Goal: Task Accomplishment & Management: Manage account settings

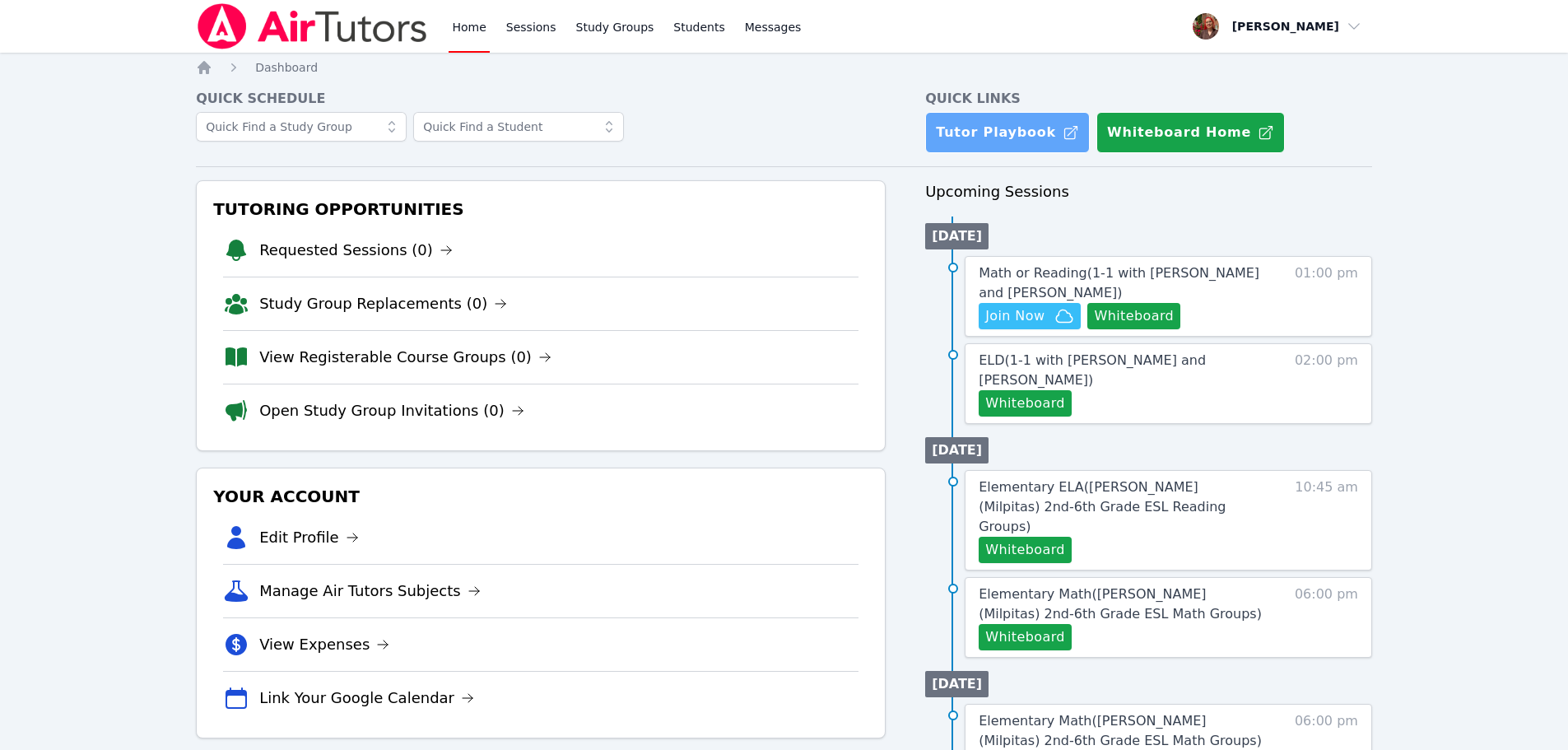
scroll to position [82, 0]
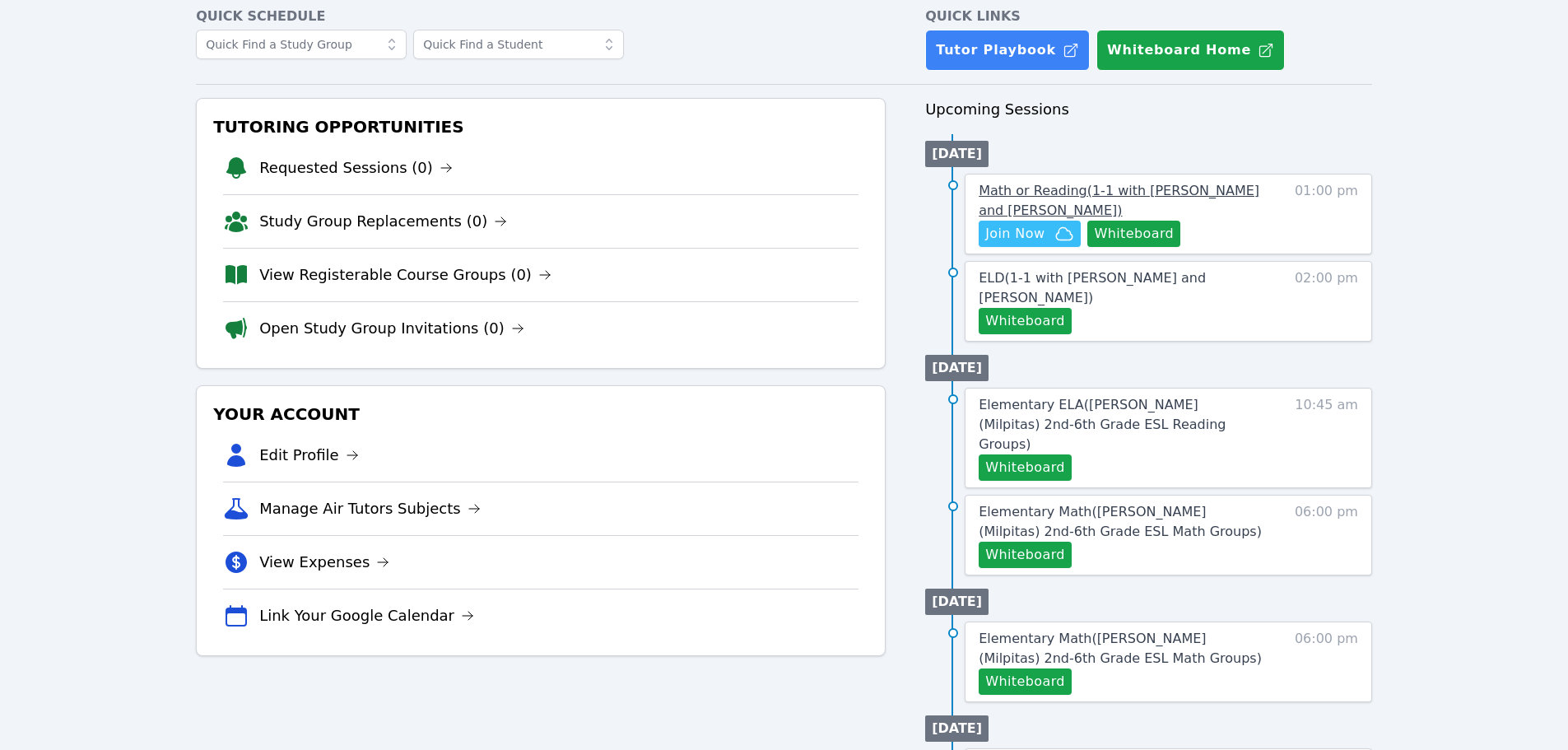
click at [1229, 200] on link "Math or Reading ( 1-1 with Beren Erdem and Hafsa Rodriguez )" at bounding box center [1120, 200] width 284 height 39
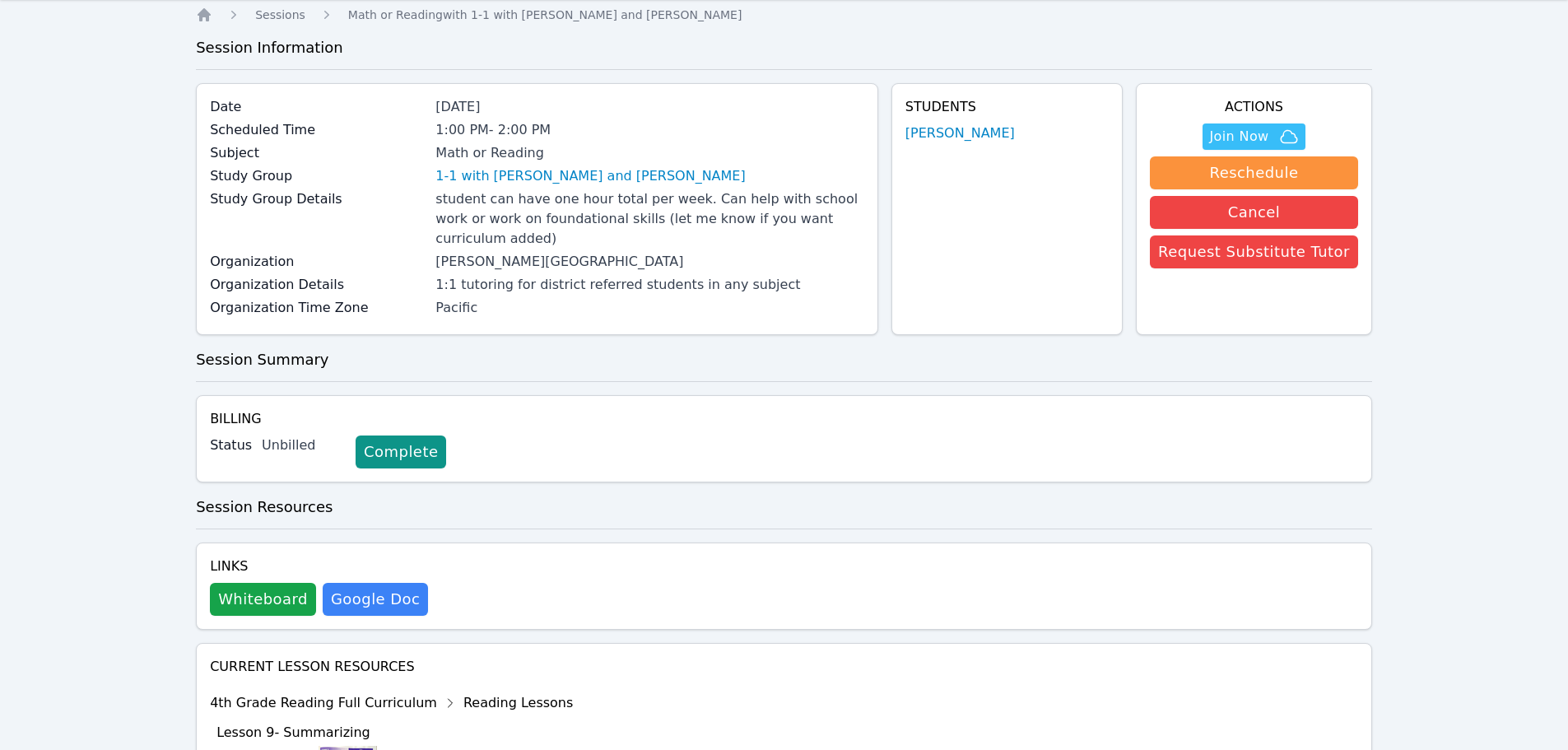
scroll to position [82, 0]
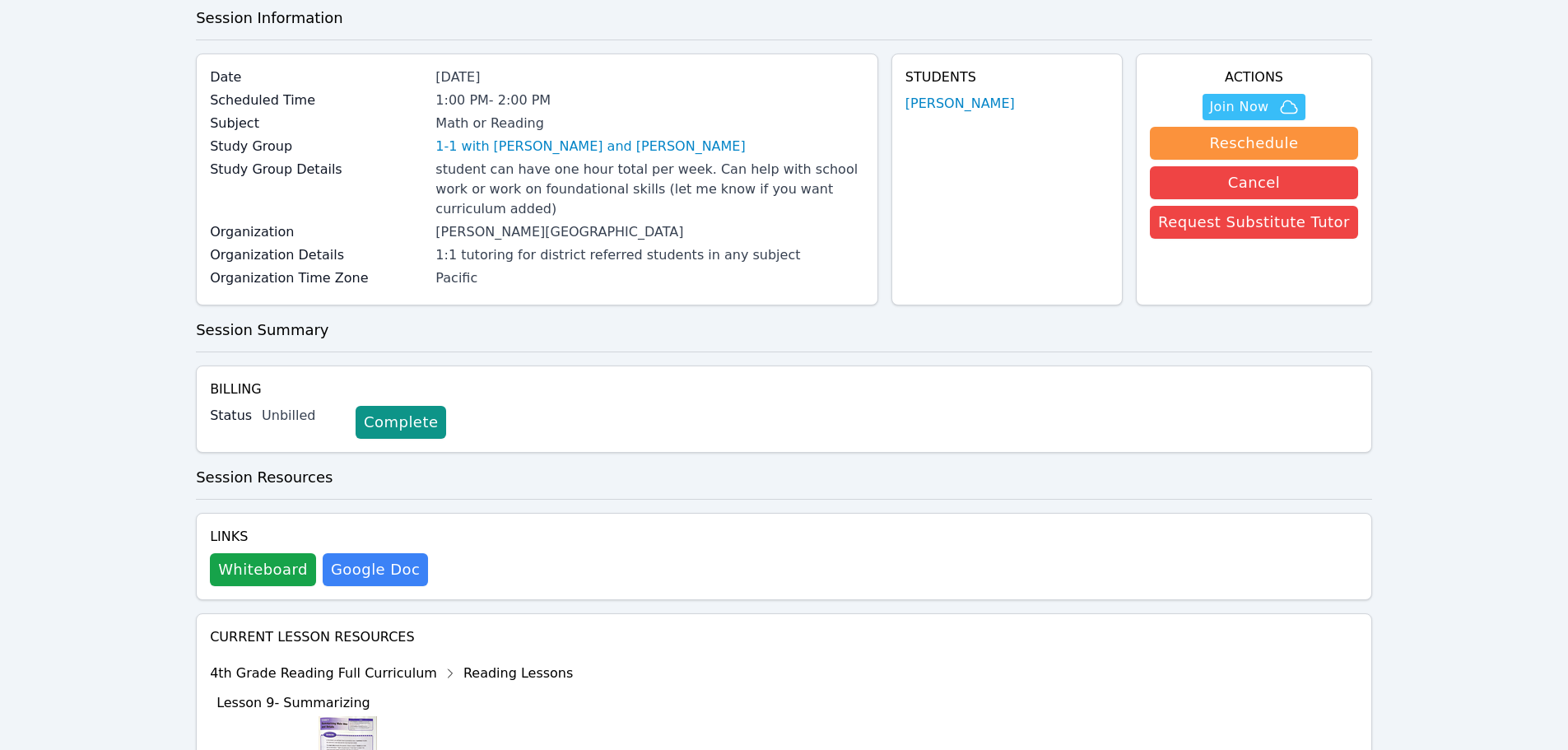
click at [285, 571] on div "Links Whiteboard Hidden Google Doc" at bounding box center [784, 557] width 1176 height 88
click at [298, 553] on button "Whiteboard" at bounding box center [262, 570] width 106 height 33
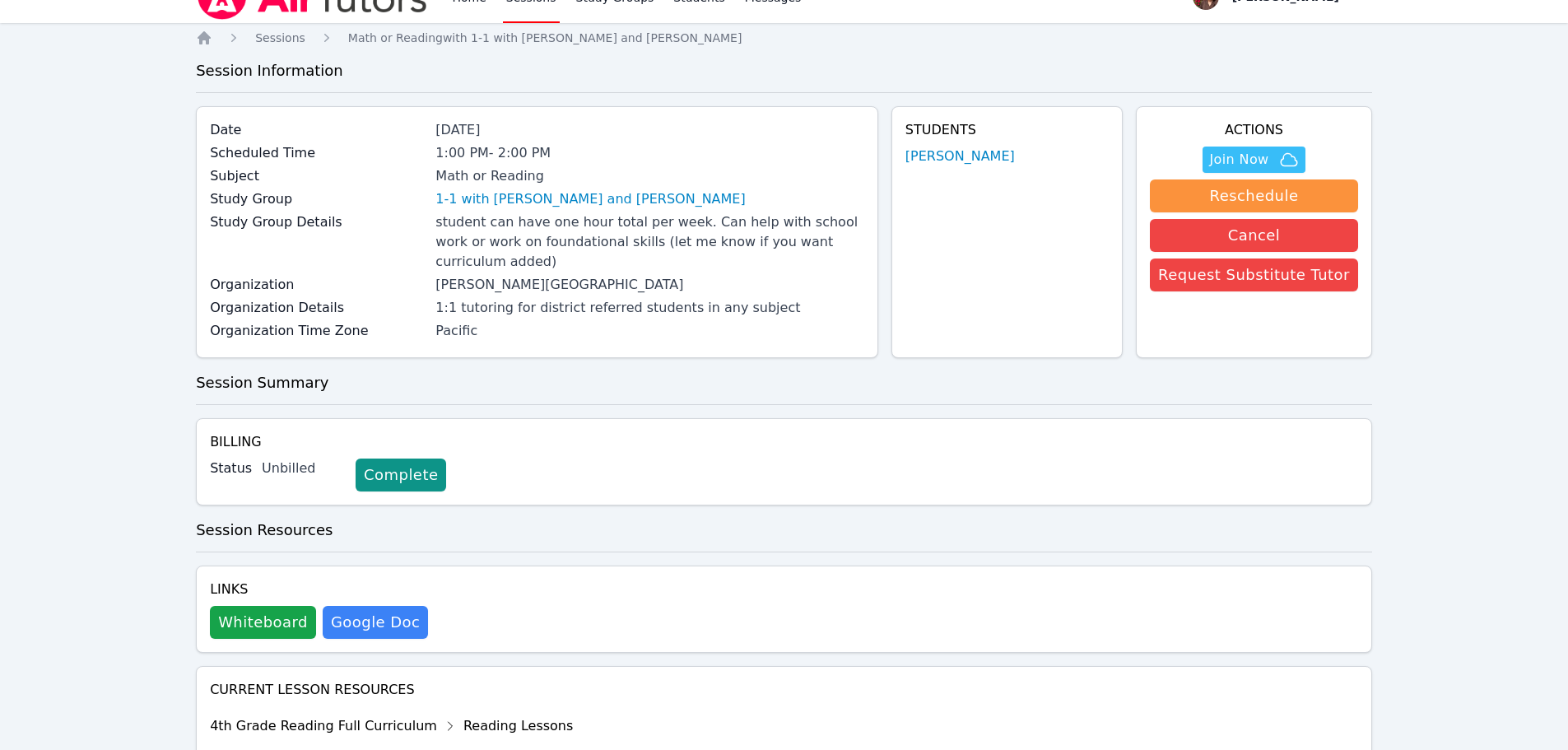
scroll to position [0, 0]
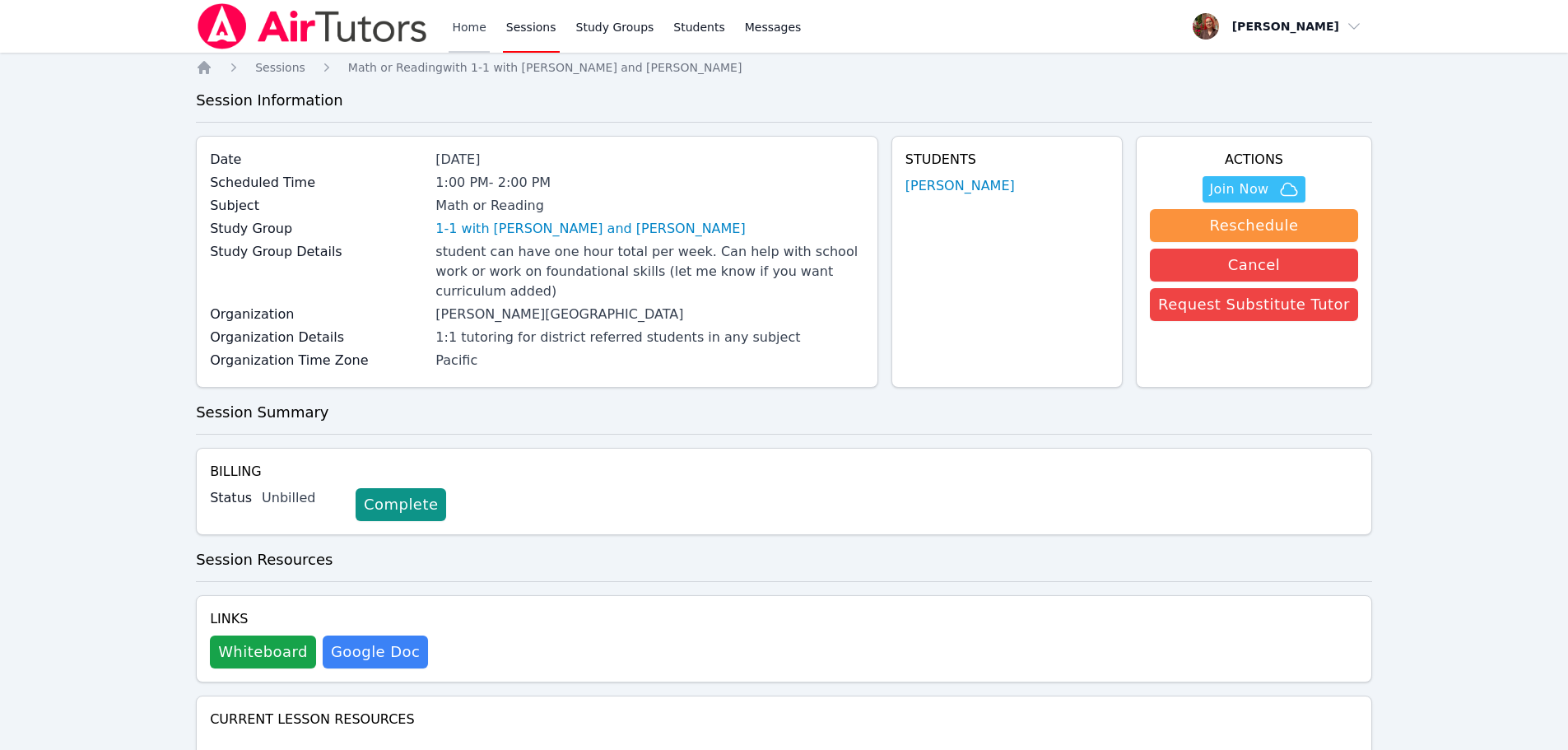
click at [461, 39] on link "Home" at bounding box center [469, 26] width 40 height 53
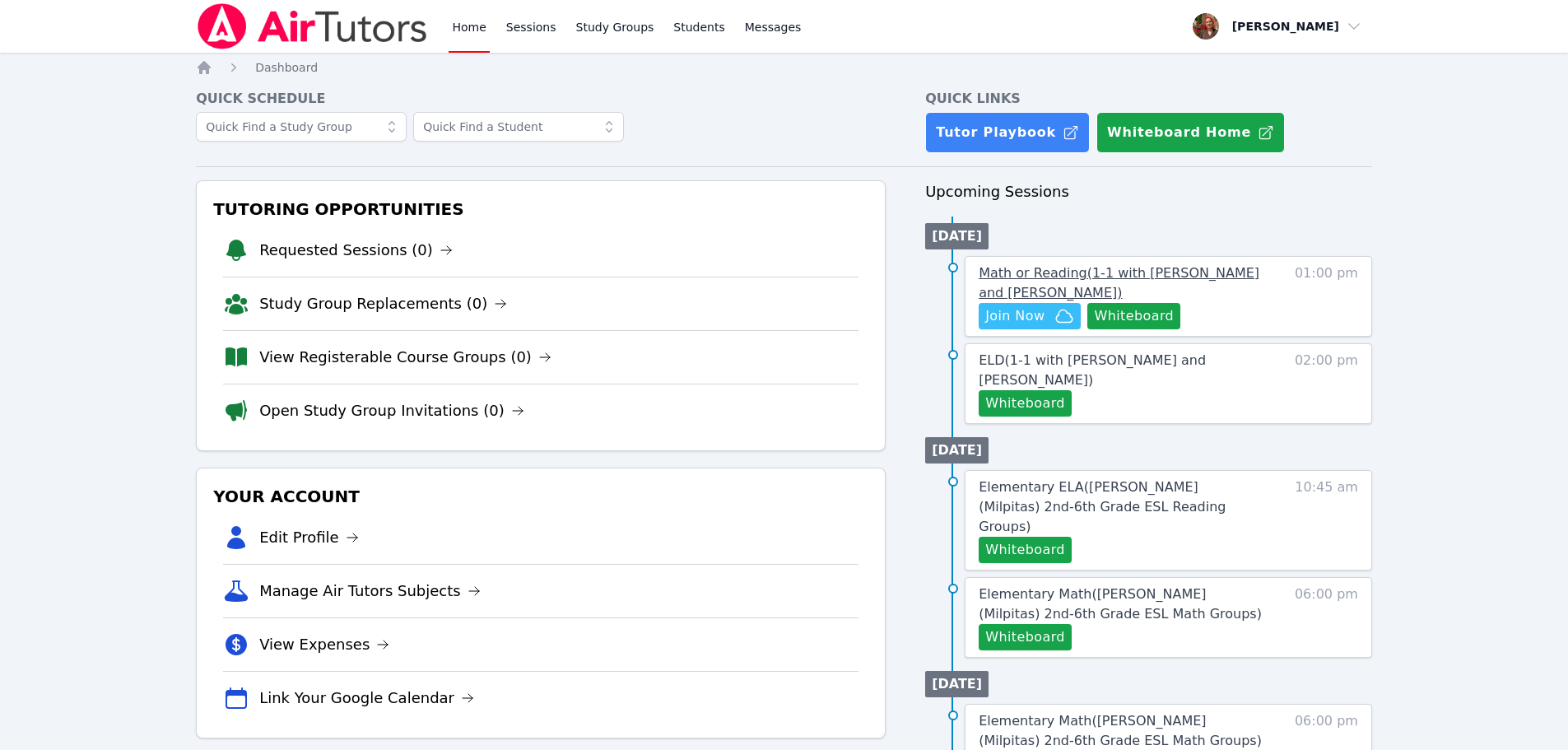
click at [1200, 276] on span "Math or Reading ( 1-1 with Beren Erdem and Hafsa Rodriguez )" at bounding box center [1118, 283] width 281 height 35
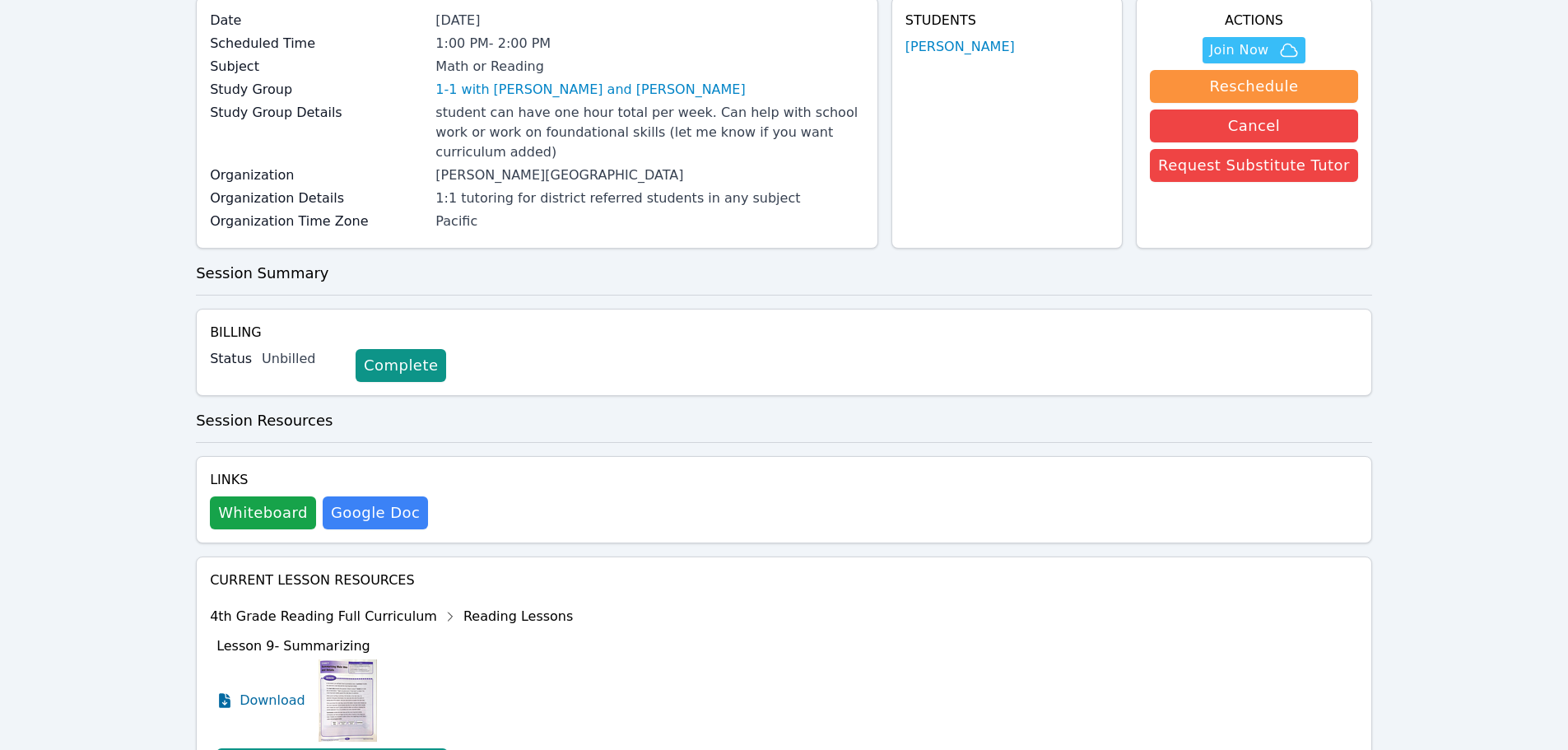
scroll to position [310, 0]
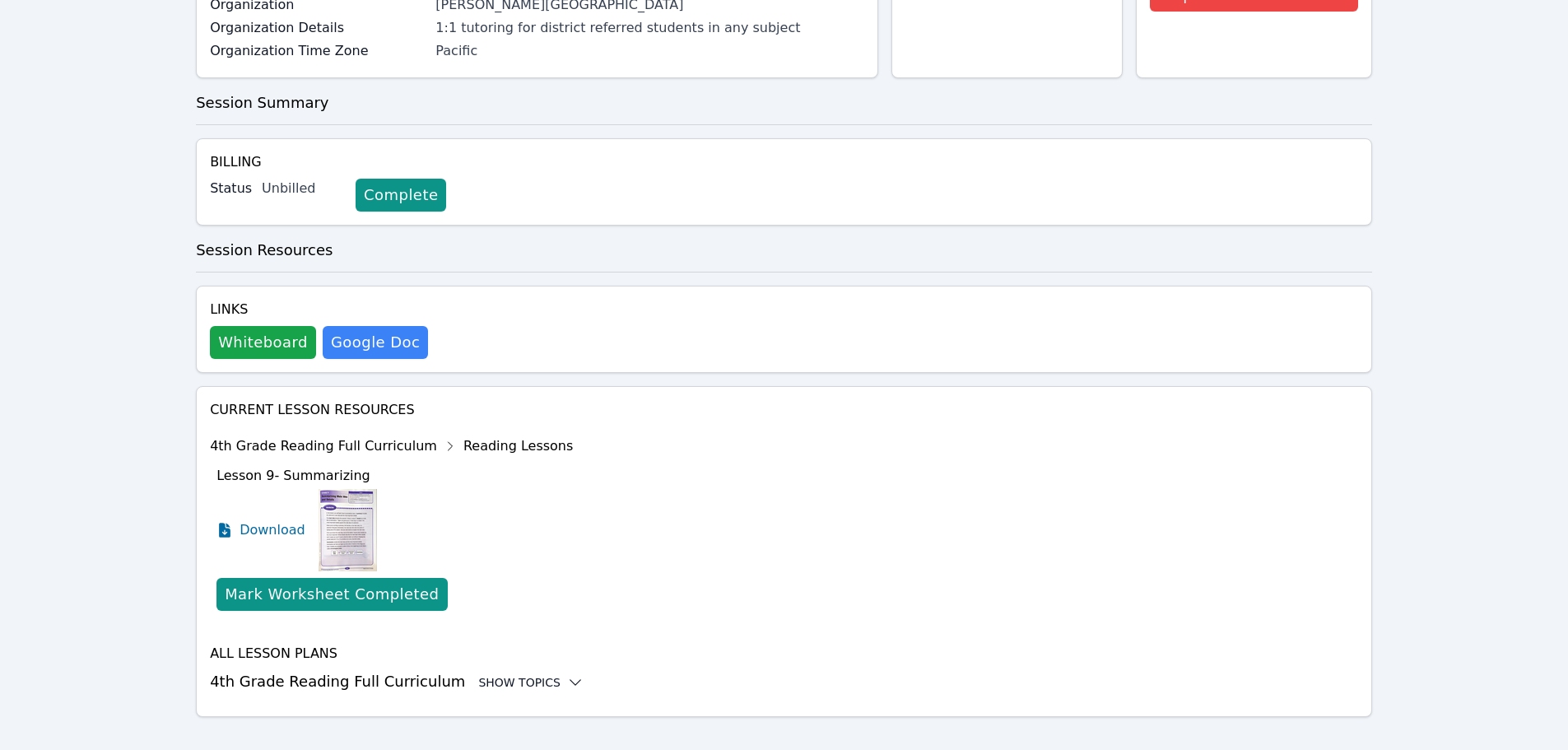
click at [495, 674] on div "Show Topics" at bounding box center [531, 682] width 105 height 17
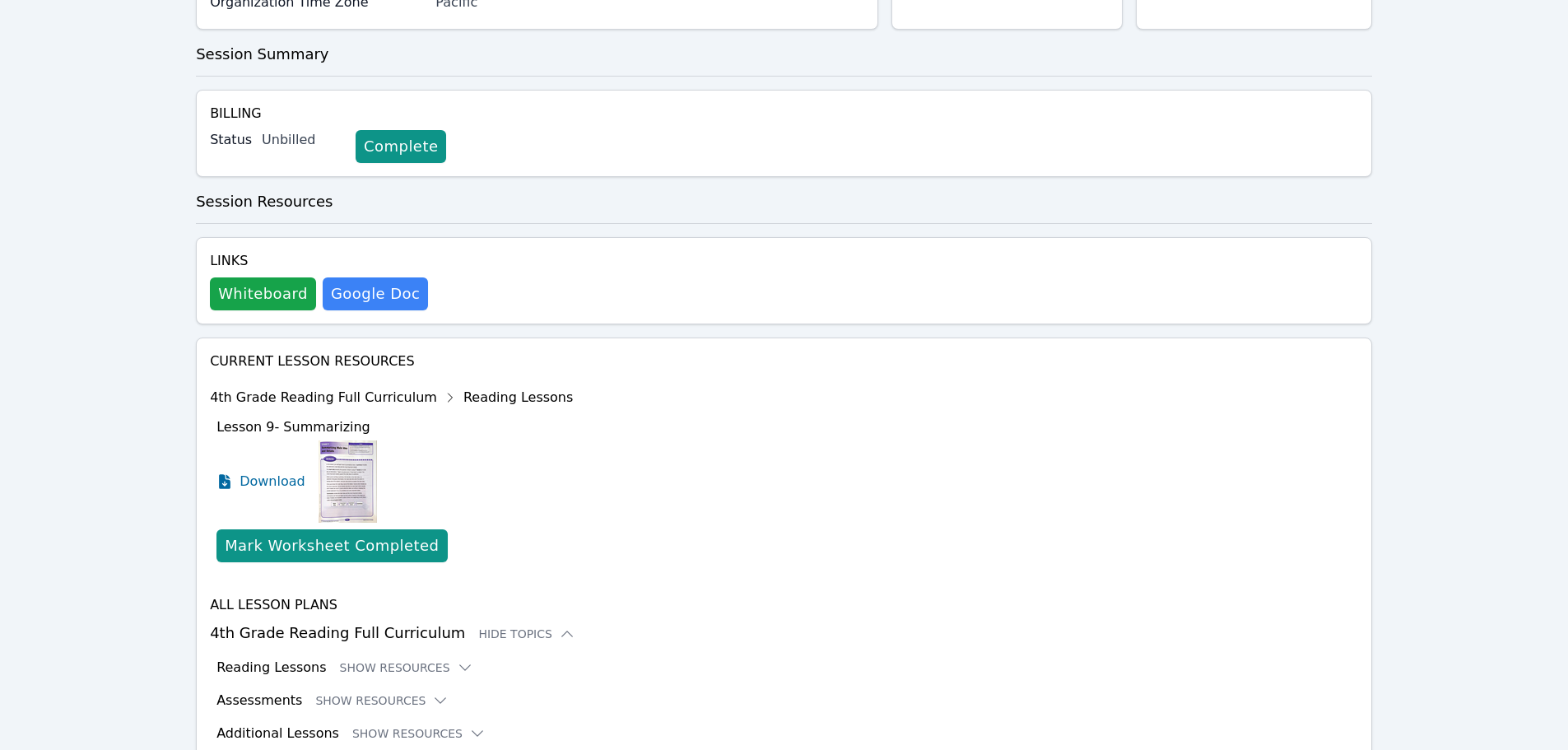
scroll to position [411, 0]
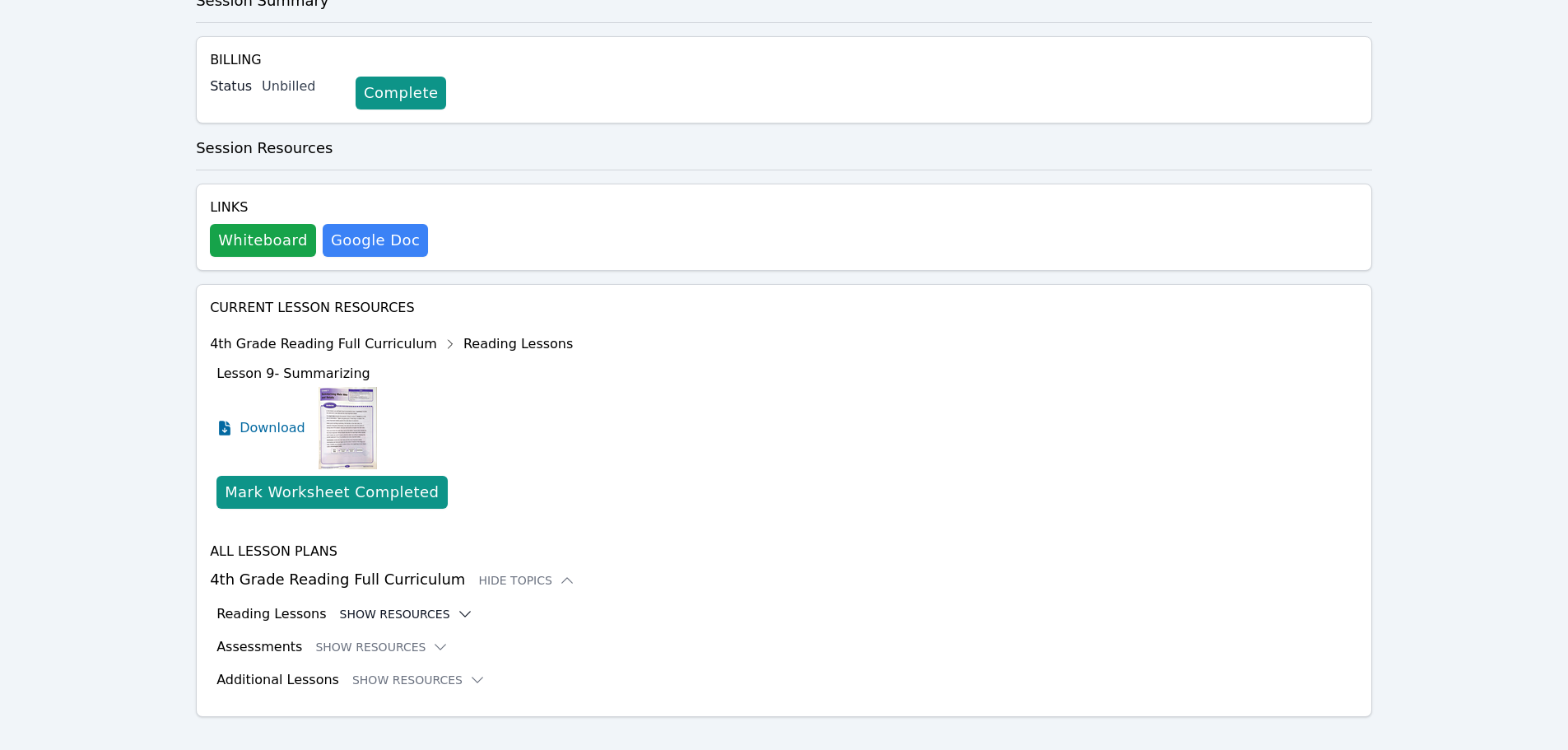
click at [385, 606] on button "Show Resources" at bounding box center [407, 613] width 133 height 17
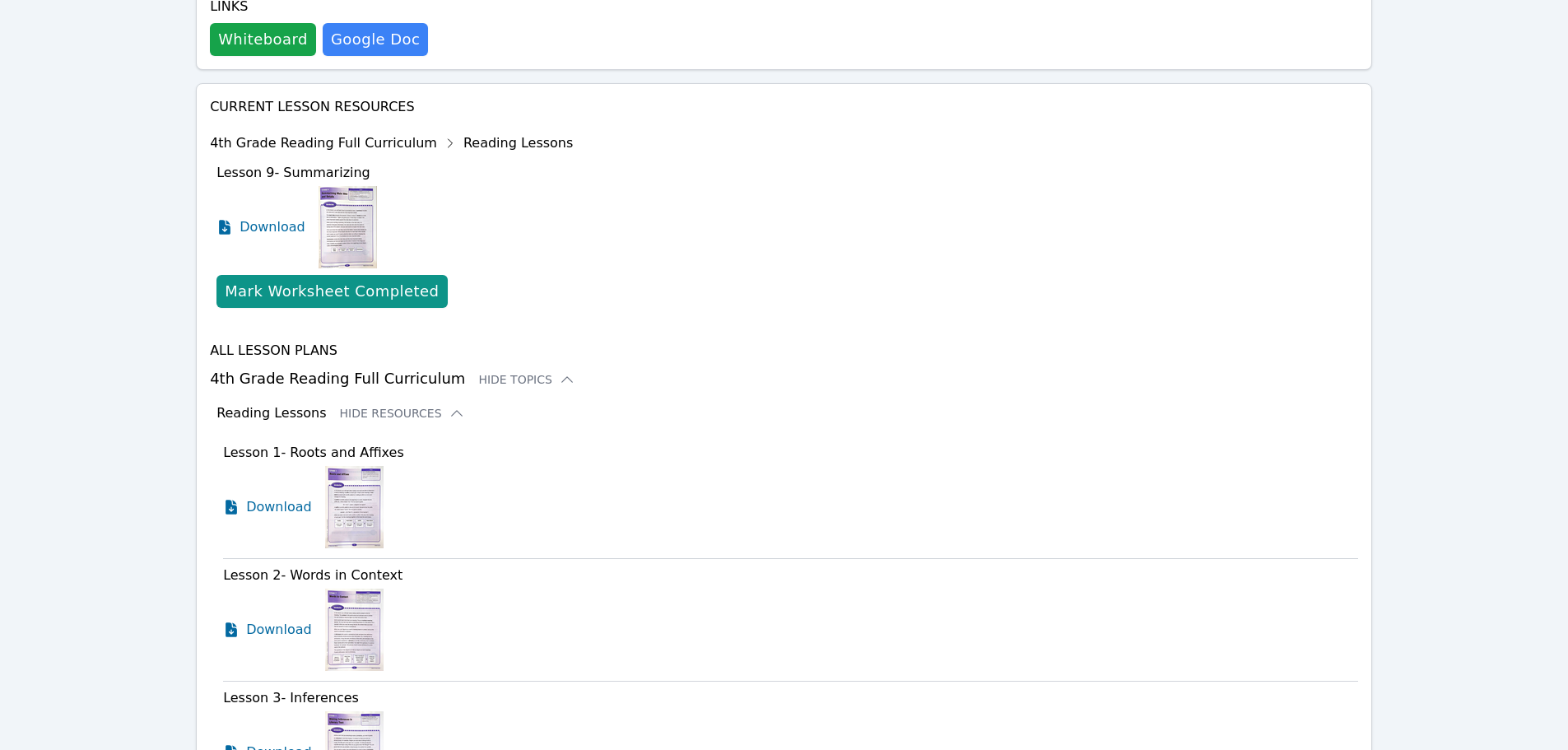
scroll to position [610, 0]
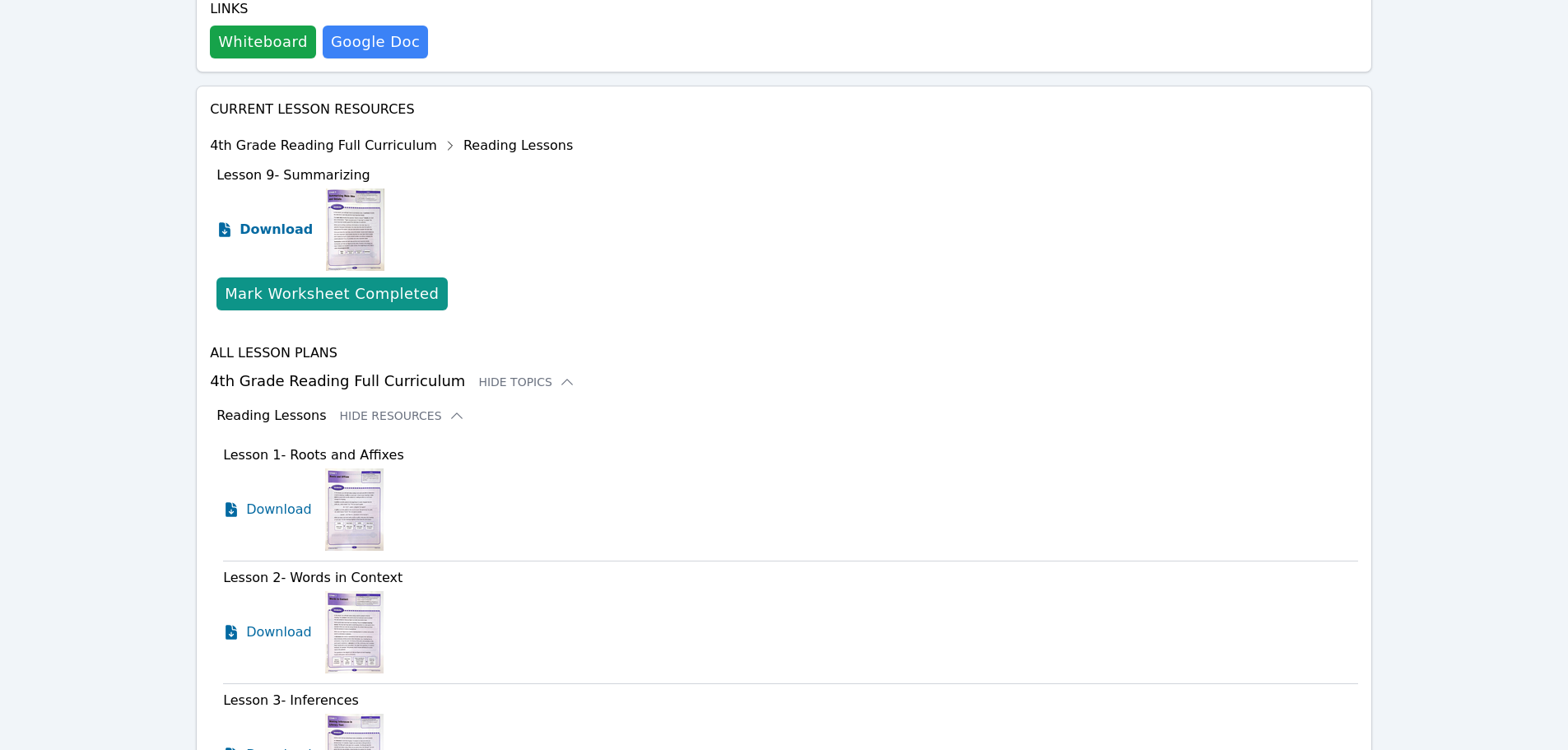
click at [295, 220] on span "Download" at bounding box center [276, 229] width 74 height 20
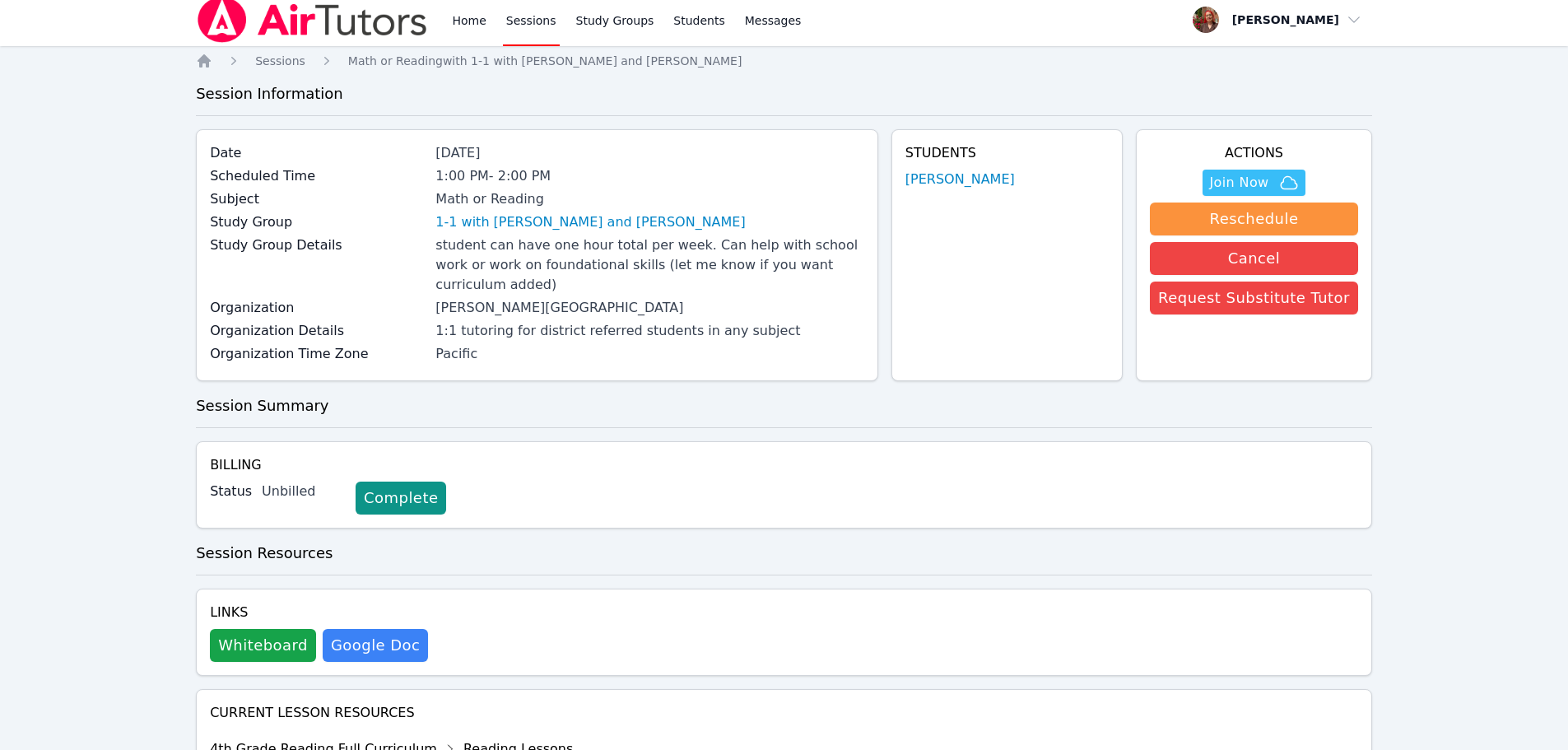
scroll to position [0, 0]
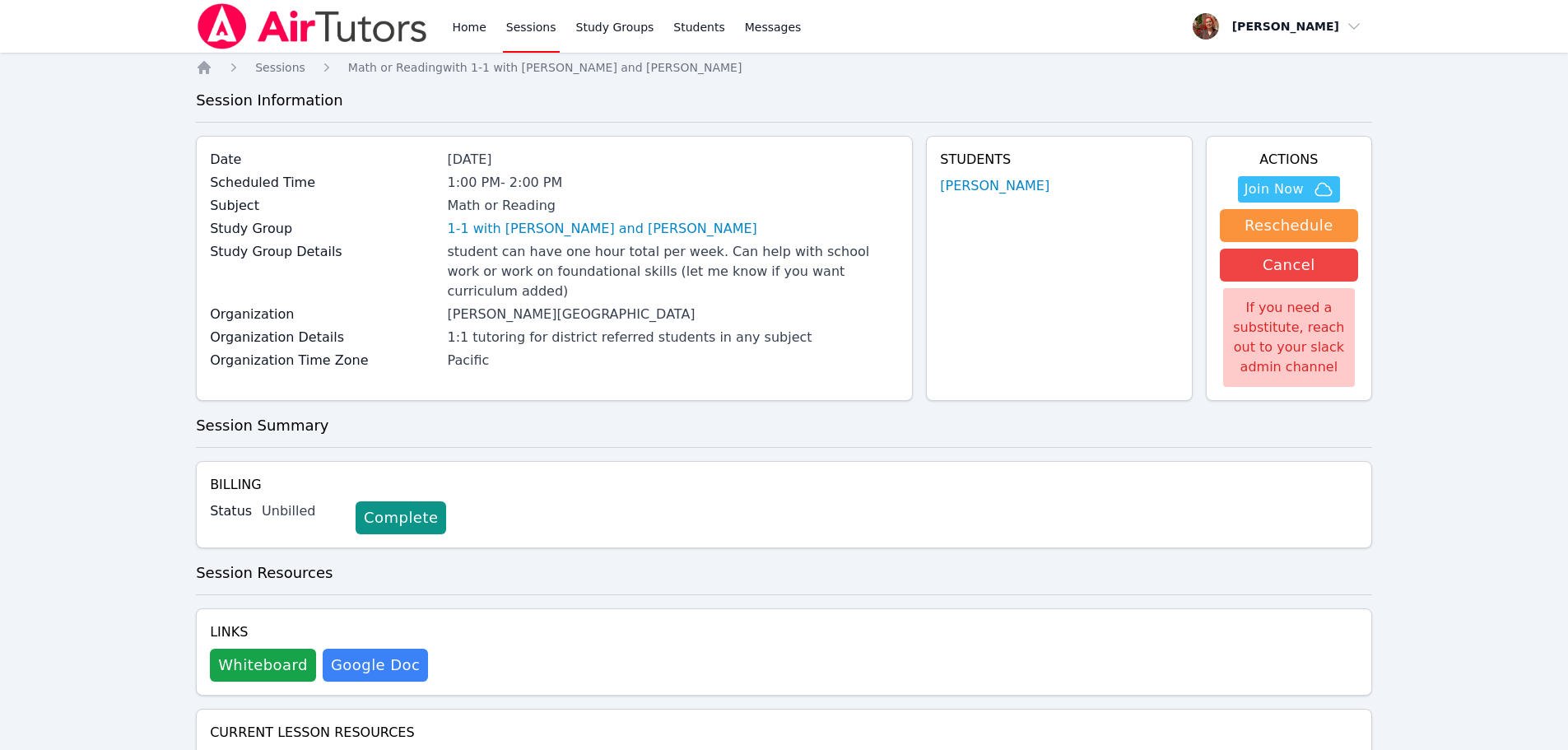
click at [323, 15] on img at bounding box center [312, 26] width 233 height 46
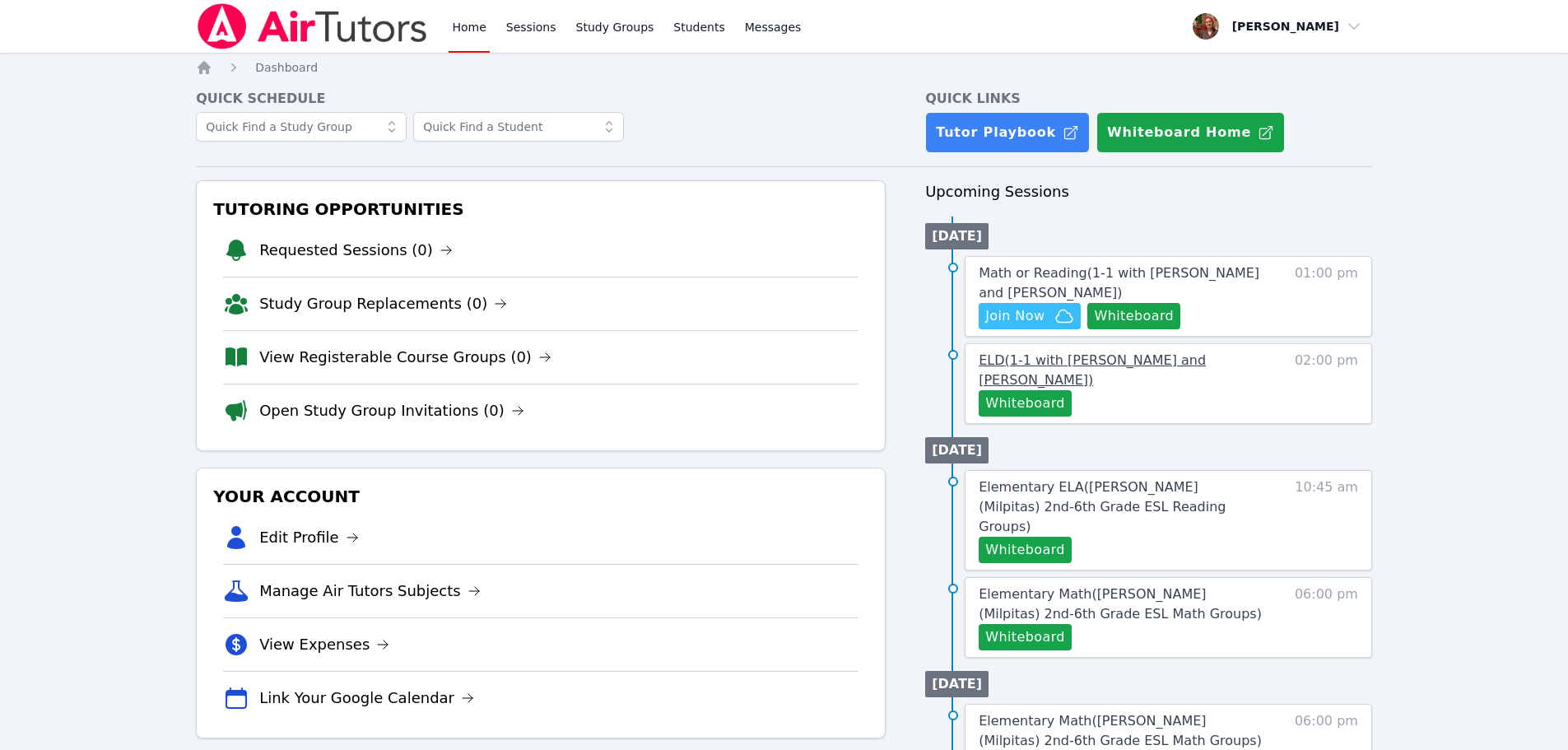
click at [1143, 360] on span "ELD ( 1-1 with Zeynep Demirezen and Hafsa Rodriguez )" at bounding box center [1092, 370] width 228 height 35
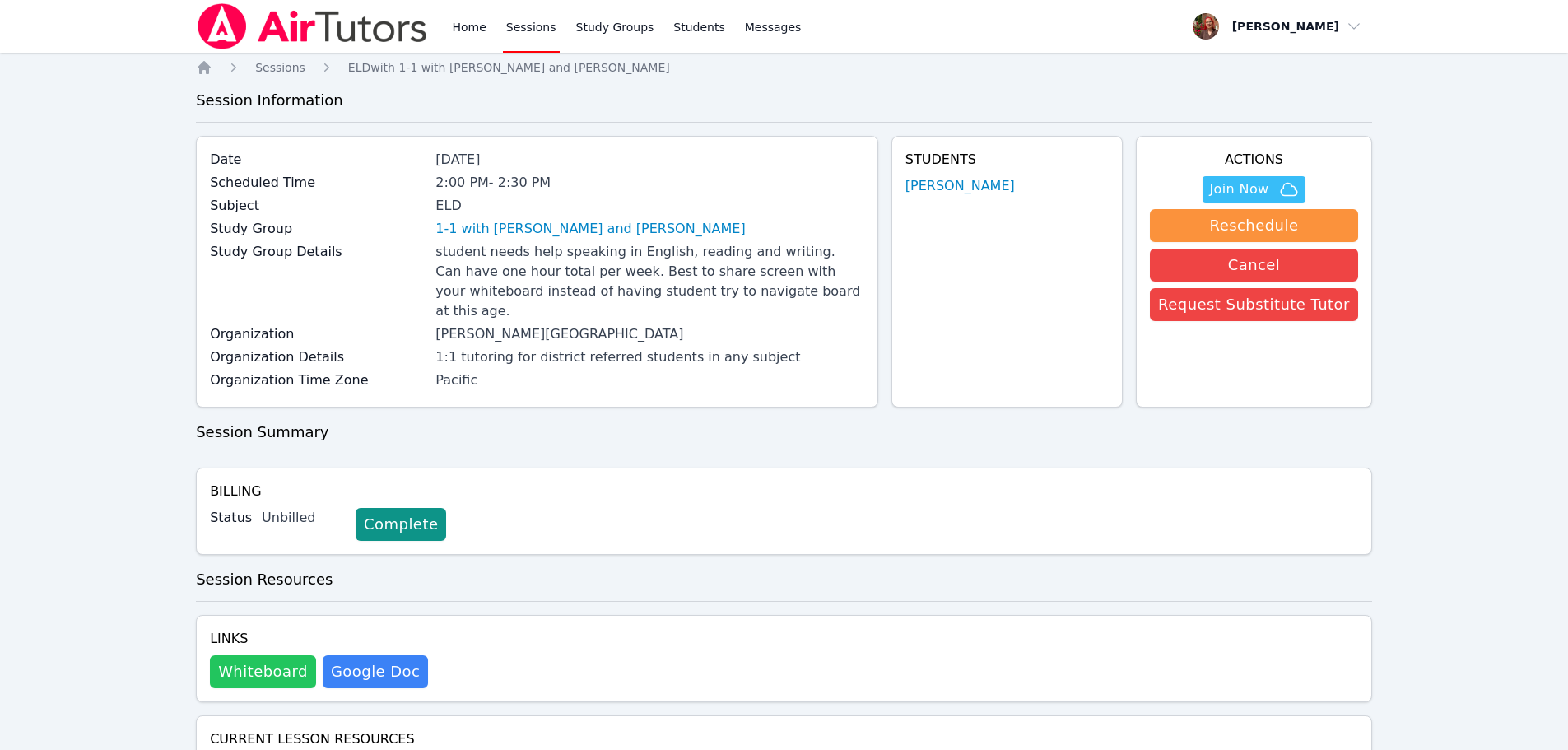
click at [282, 657] on button "Whiteboard" at bounding box center [262, 672] width 106 height 33
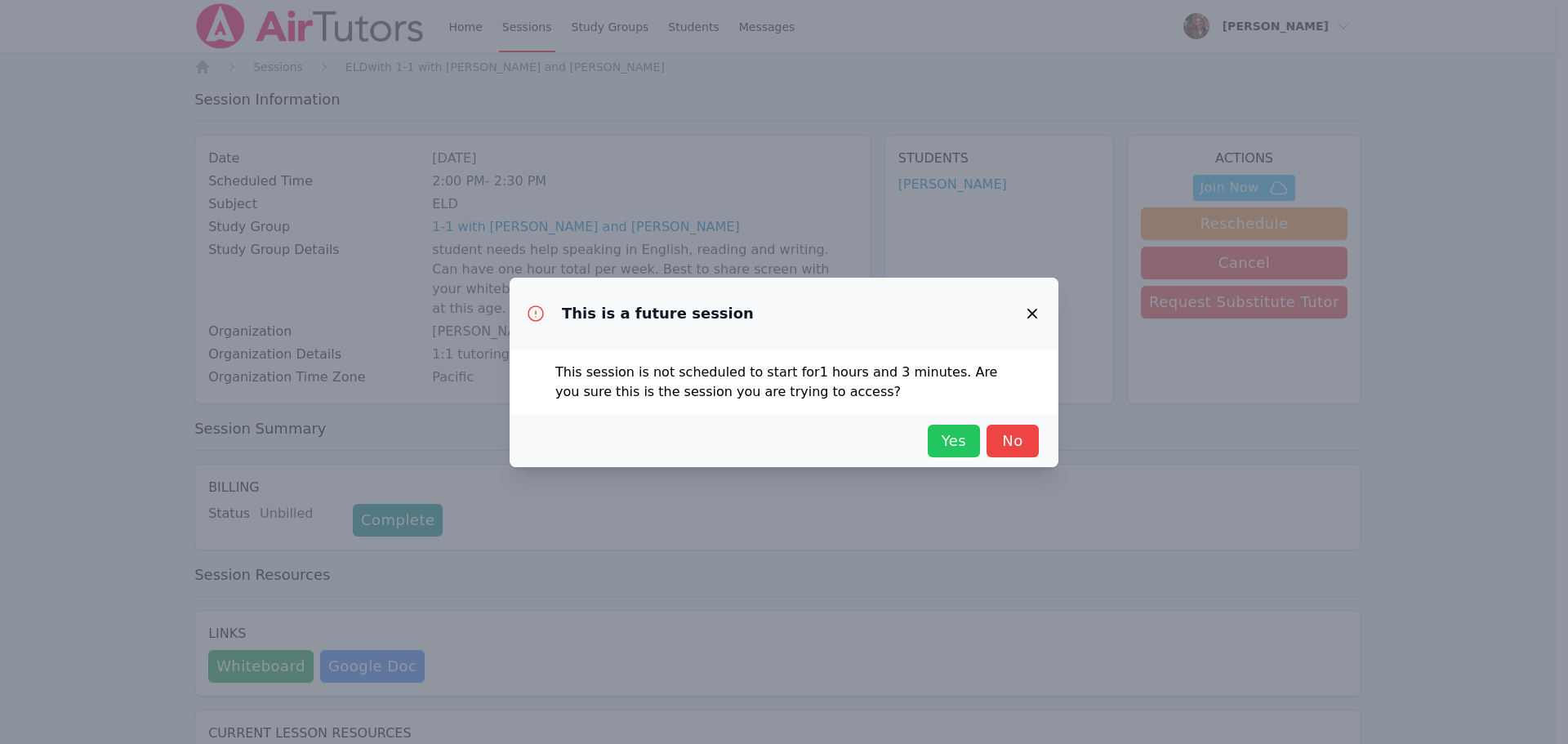
click at [965, 444] on span "Yes" at bounding box center [953, 441] width 36 height 23
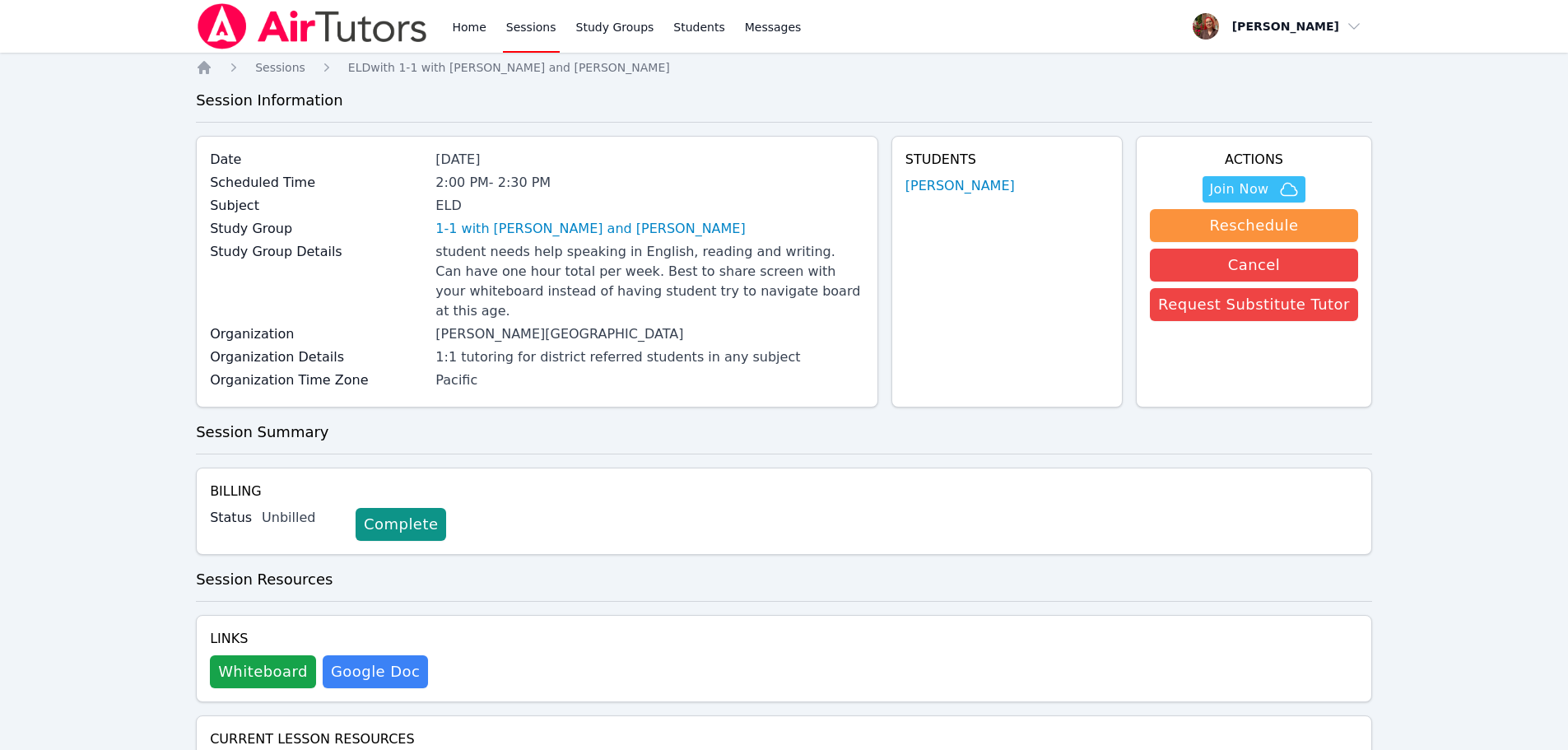
click at [304, 26] on img at bounding box center [312, 26] width 233 height 46
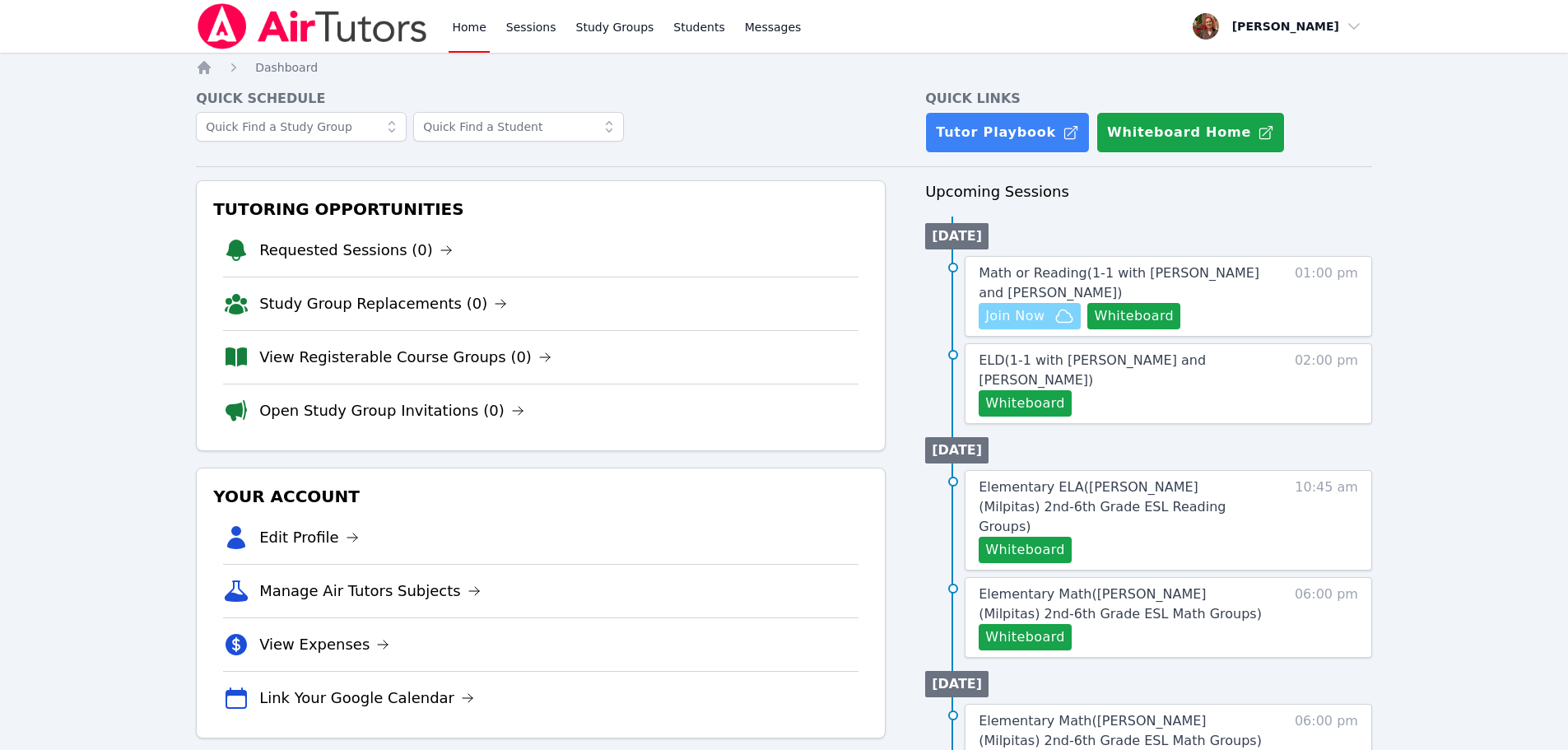
click at [1034, 317] on span "Join Now" at bounding box center [1015, 316] width 60 height 20
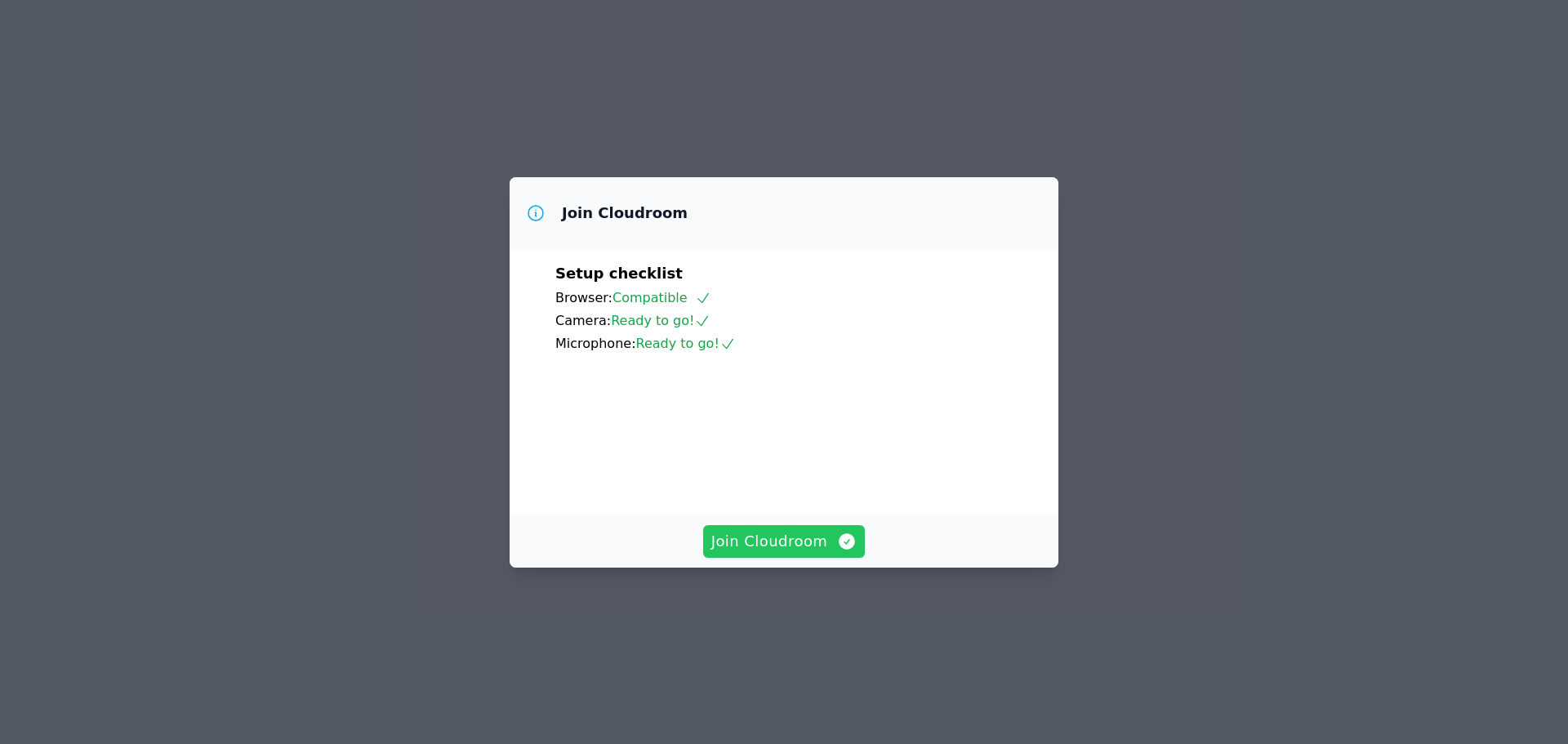
click at [827, 553] on span "Join Cloudroom" at bounding box center [784, 542] width 146 height 23
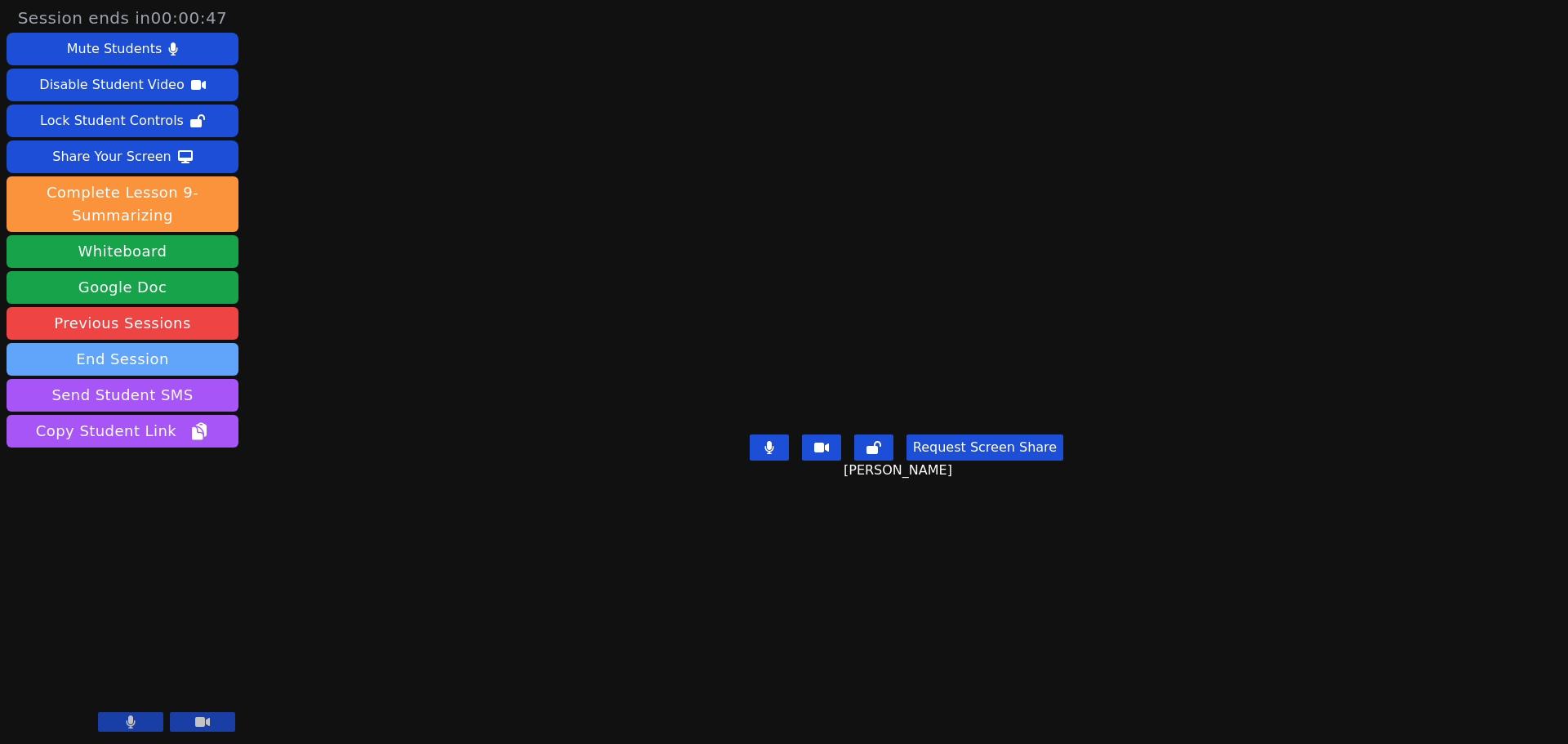
click at [164, 354] on button "End Session" at bounding box center [122, 359] width 232 height 33
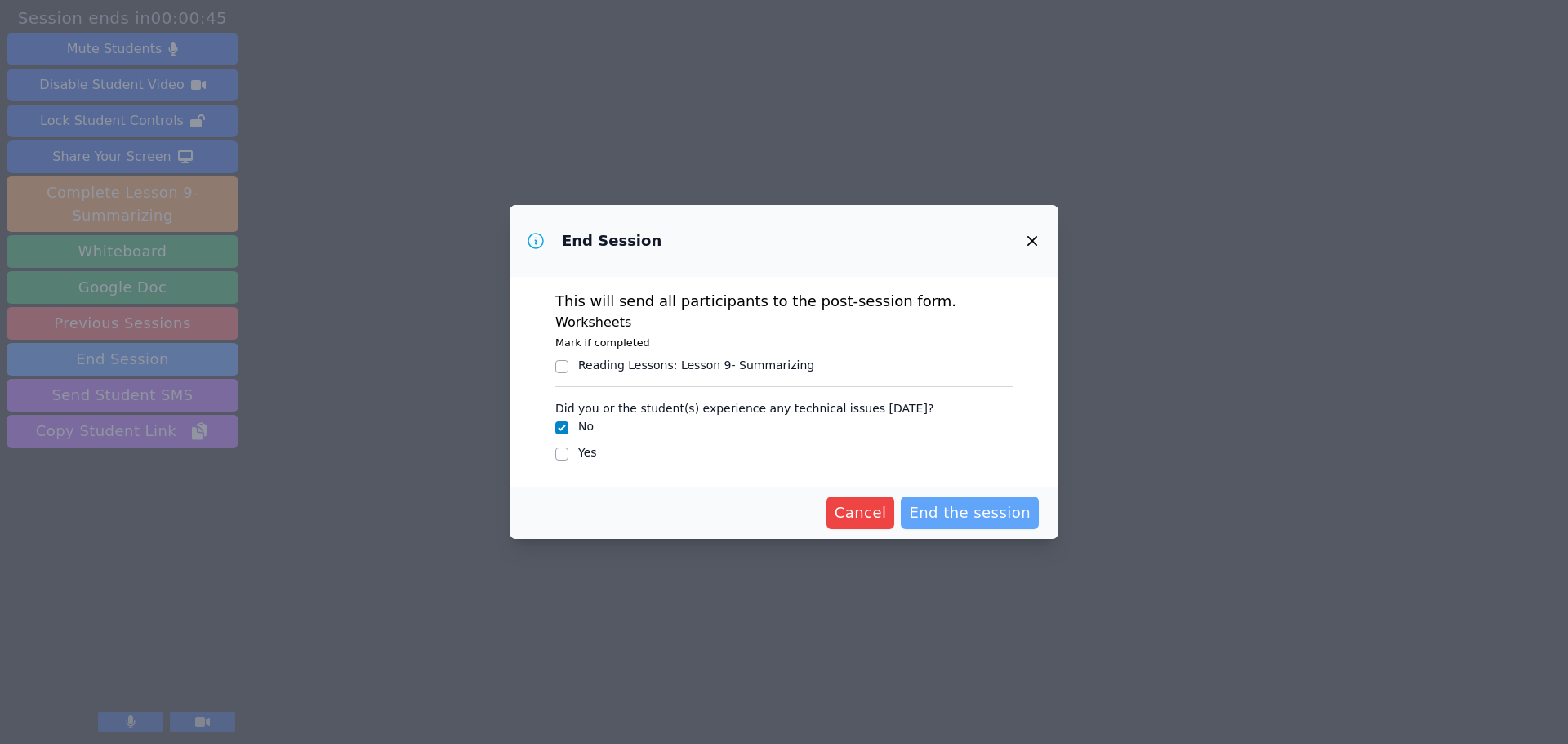
click at [978, 509] on span "End the session" at bounding box center [970, 513] width 122 height 23
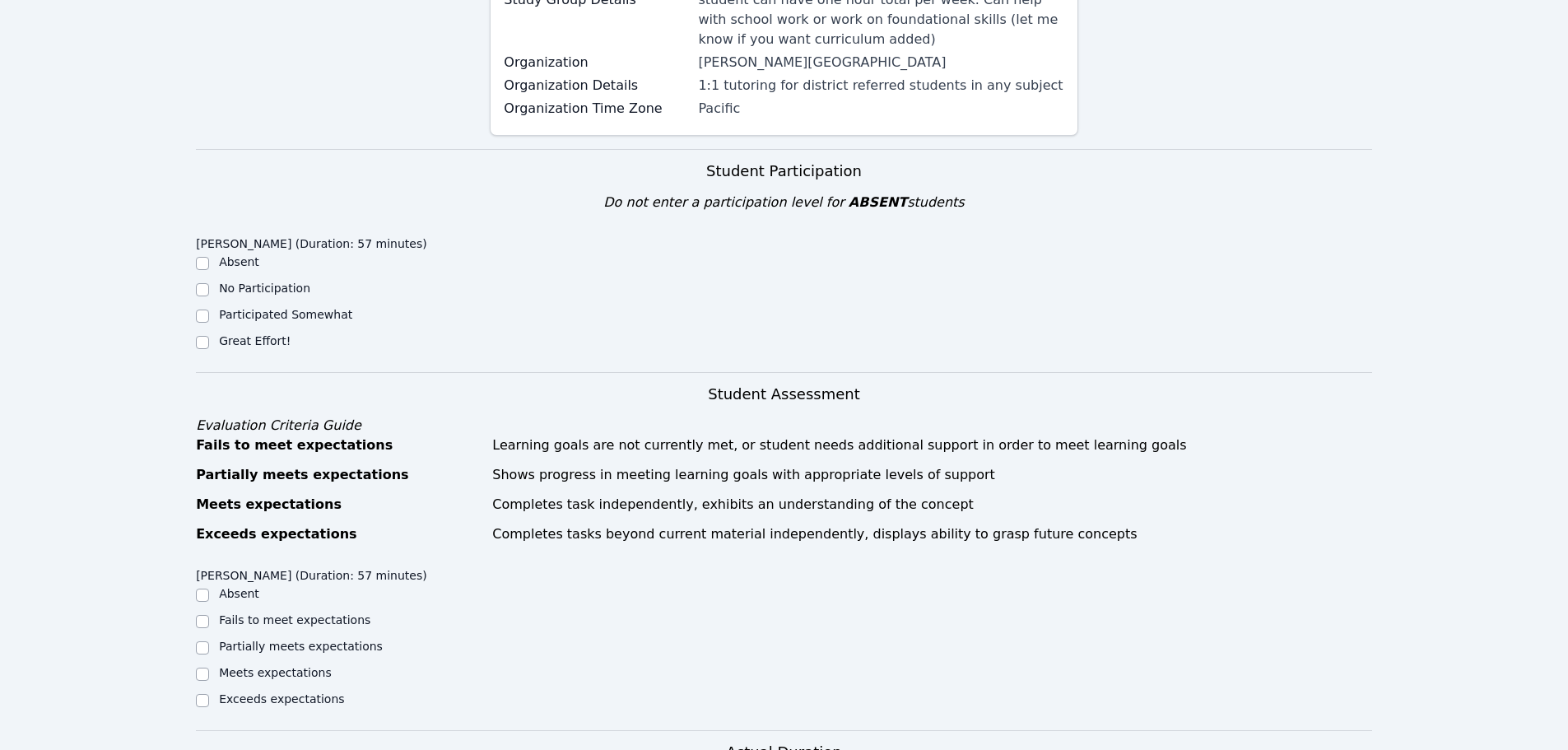
scroll to position [247, 0]
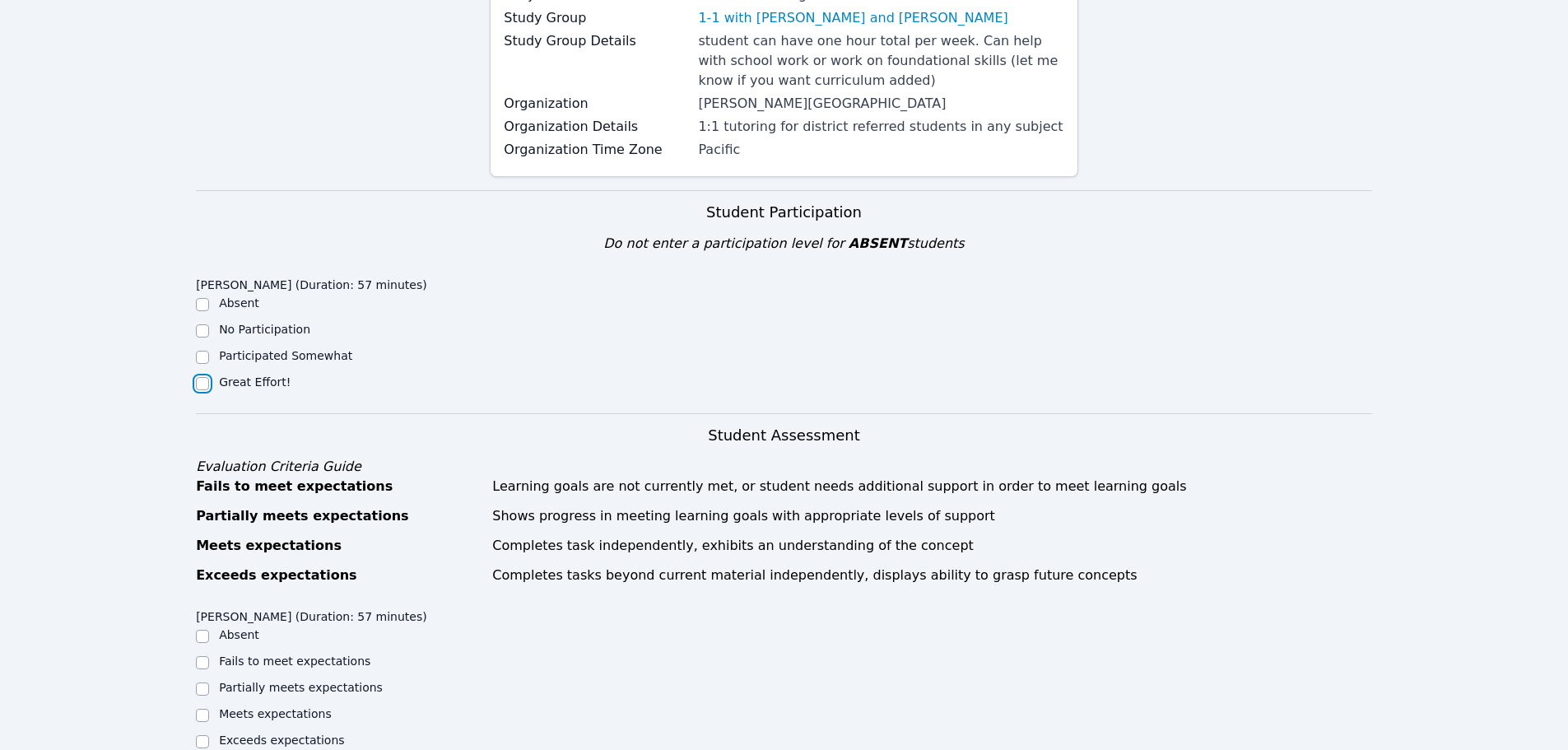
click at [203, 378] on input "Great Effort!" at bounding box center [202, 383] width 13 height 13
checkbox input "true"
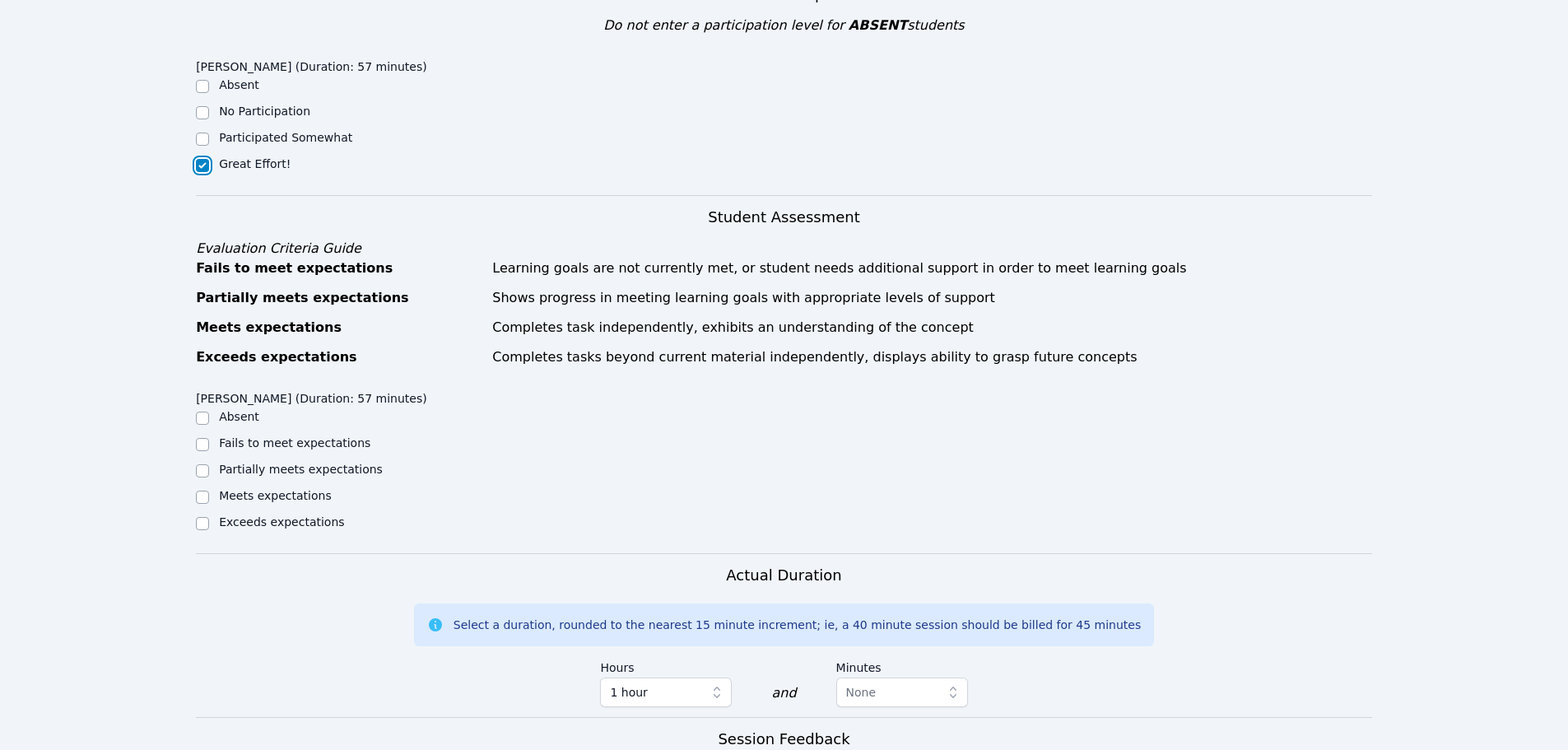
scroll to position [494, 0]
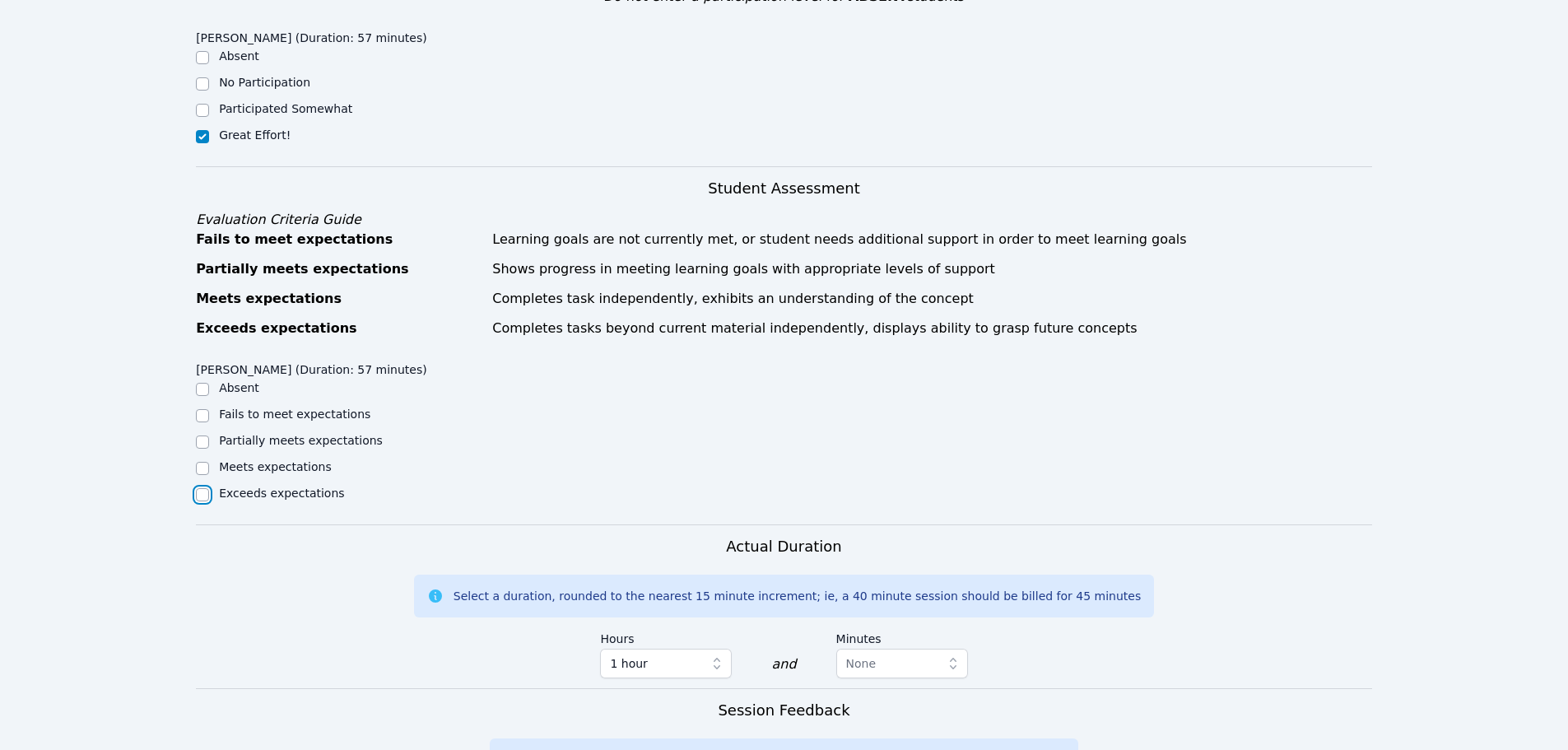
click at [201, 494] on input "Exceeds expectations" at bounding box center [202, 494] width 13 height 13
checkbox input "true"
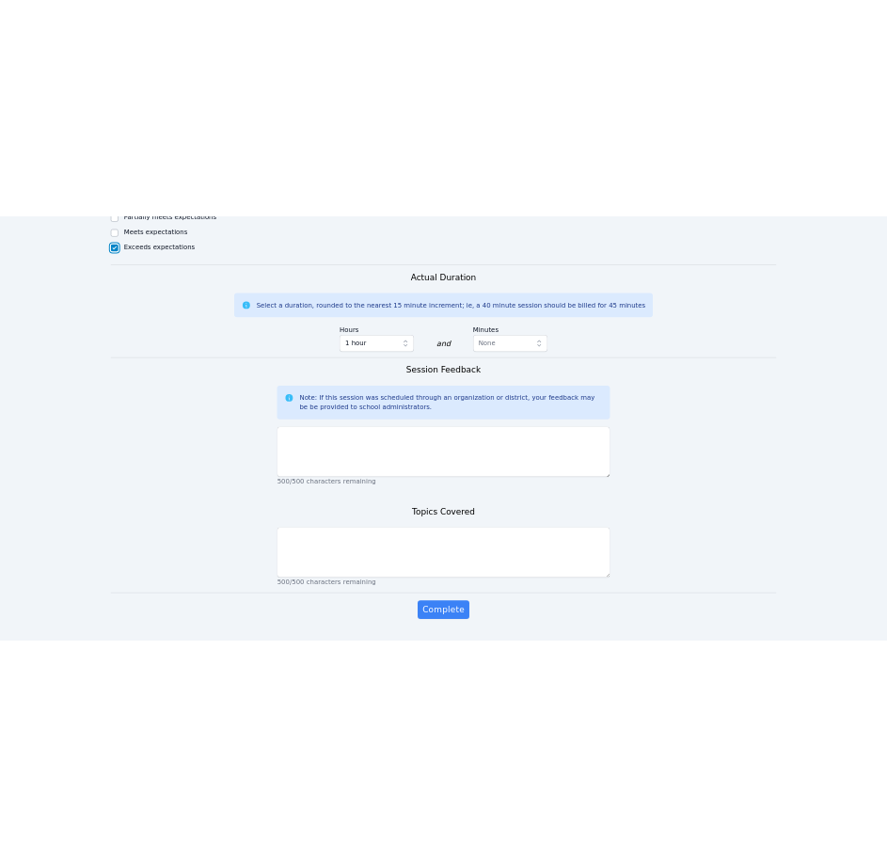
scroll to position [1113, 0]
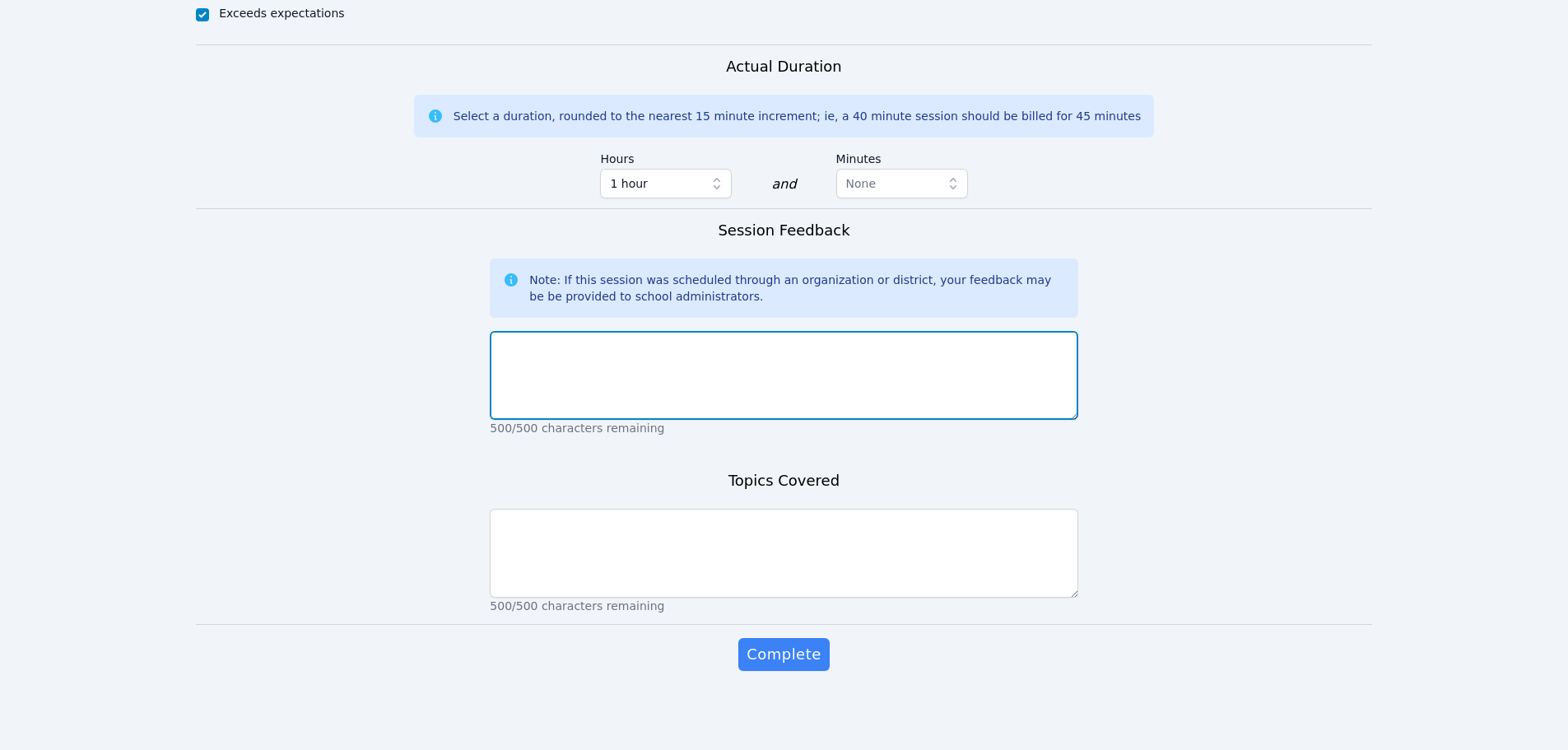
click at [663, 368] on textarea at bounding box center [784, 375] width 588 height 89
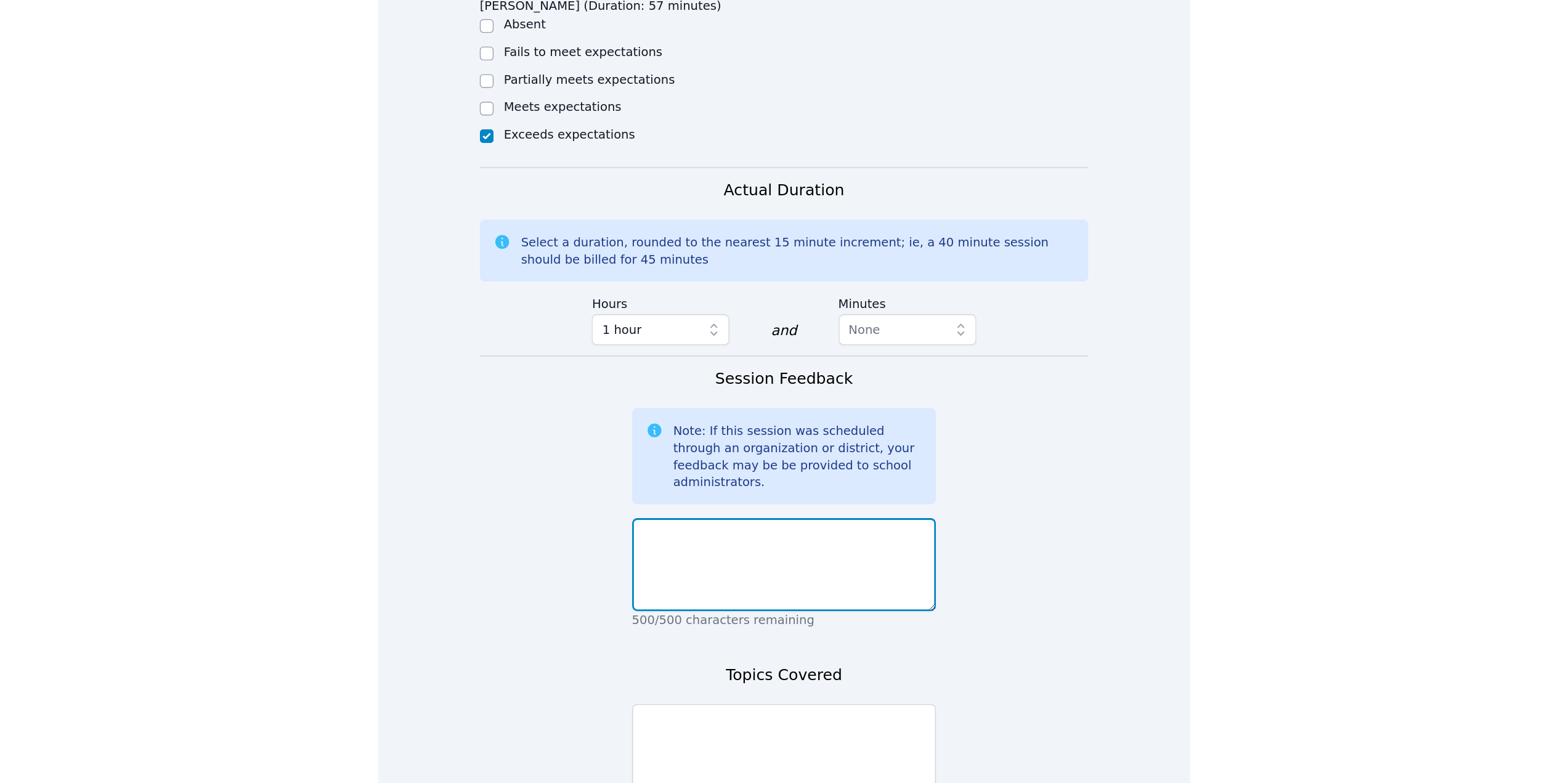
scroll to position [480, 0]
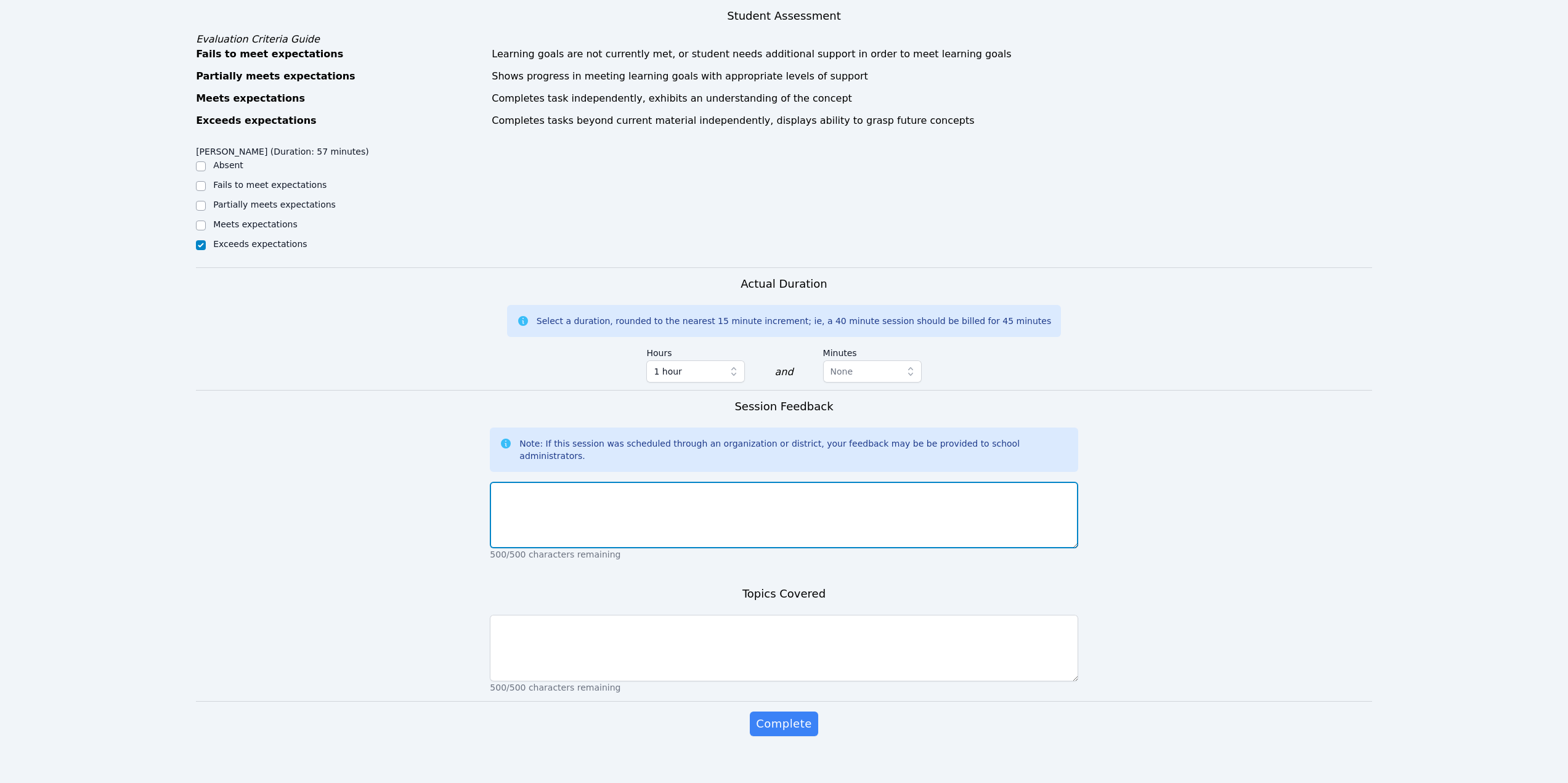
click at [696, 502] on textarea at bounding box center [783, 515] width 588 height 67
click at [757, 488] on textarea at bounding box center [783, 515] width 588 height 67
type textarea "Beren was very engaged, as always. She always tries her best, and it's wonderfu…"
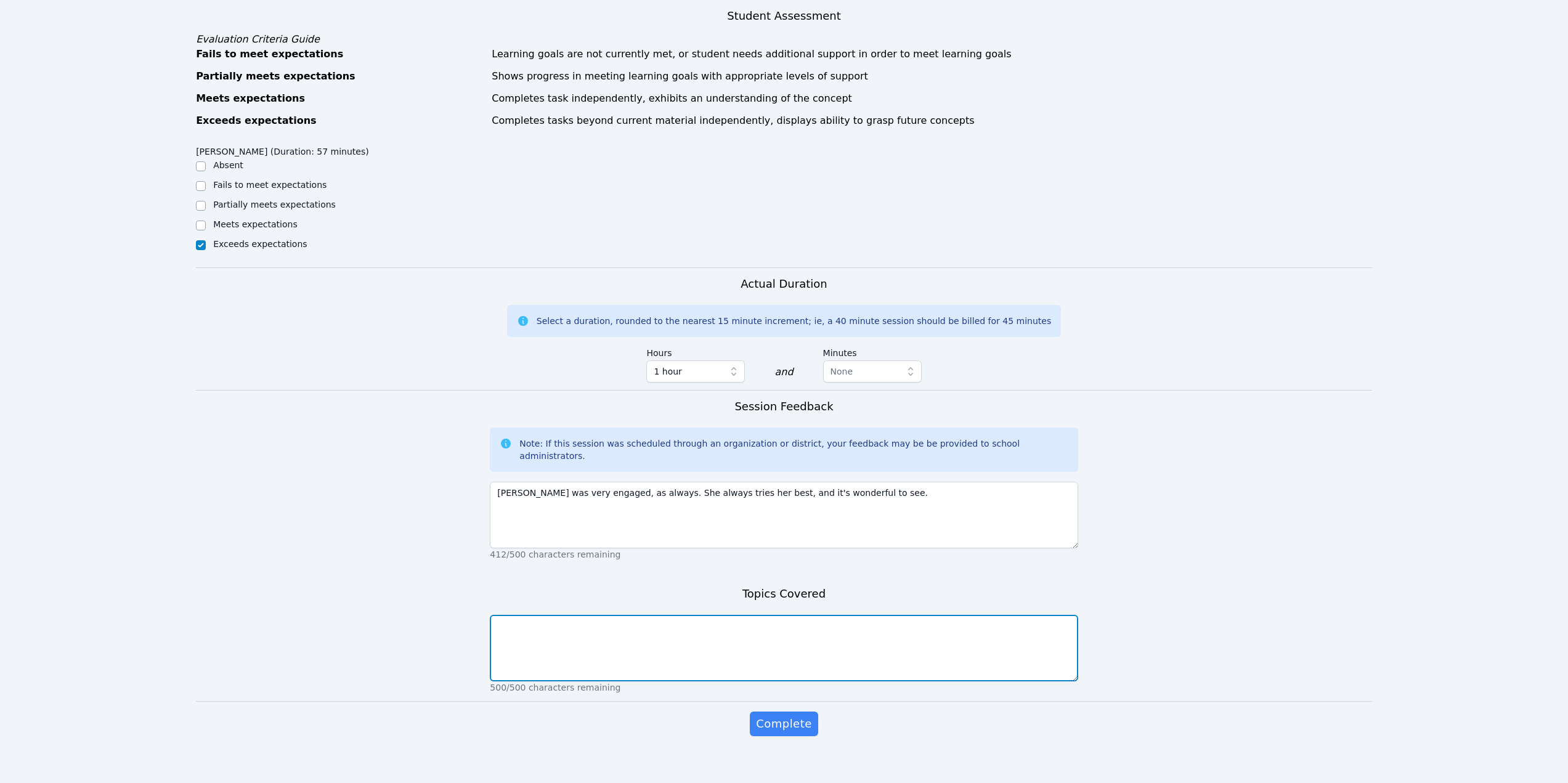
click at [755, 560] on textarea at bounding box center [783, 648] width 588 height 67
type textarea "Making connections across genres"
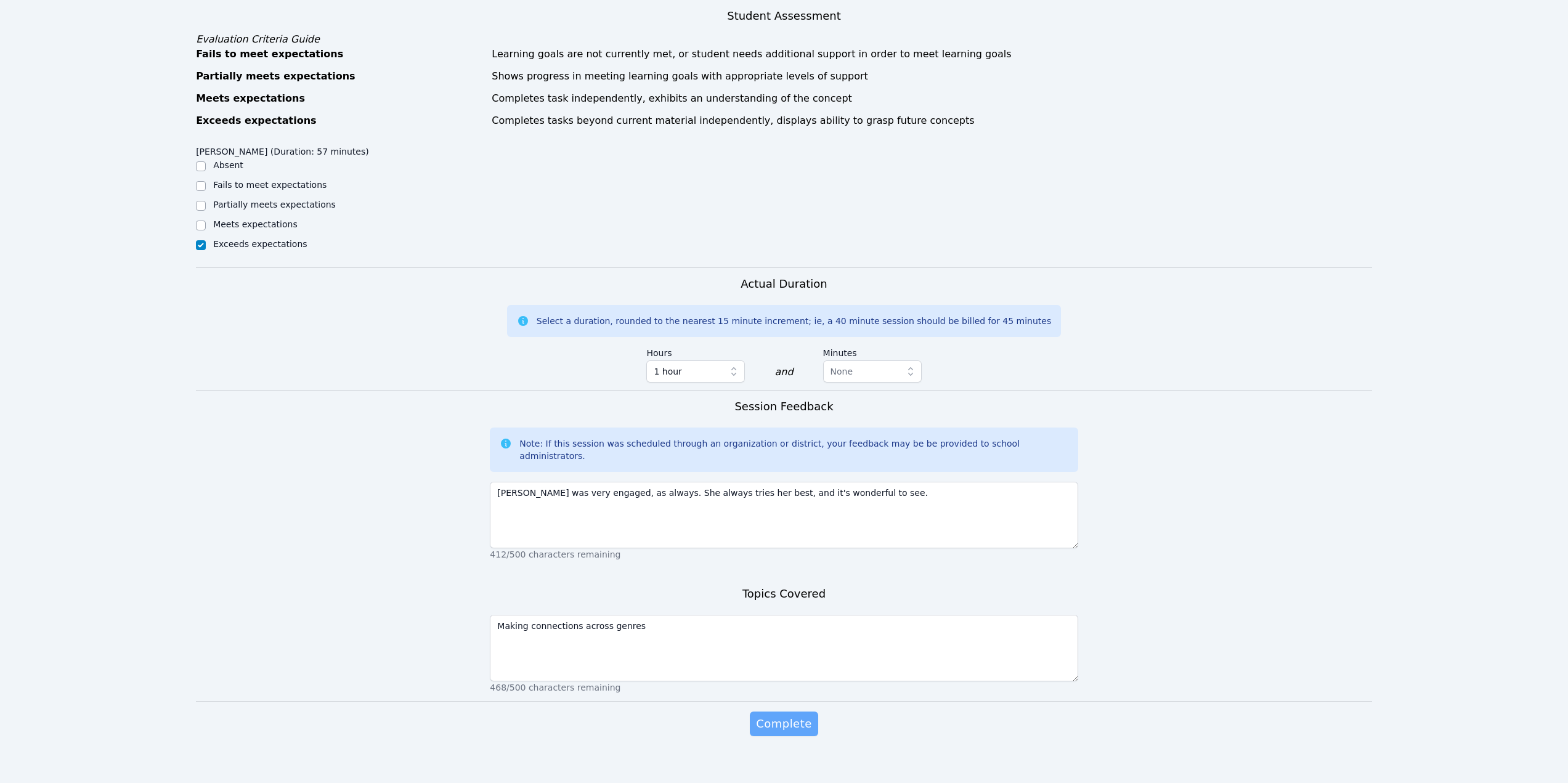
click at [787, 560] on span "Complete" at bounding box center [783, 723] width 56 height 17
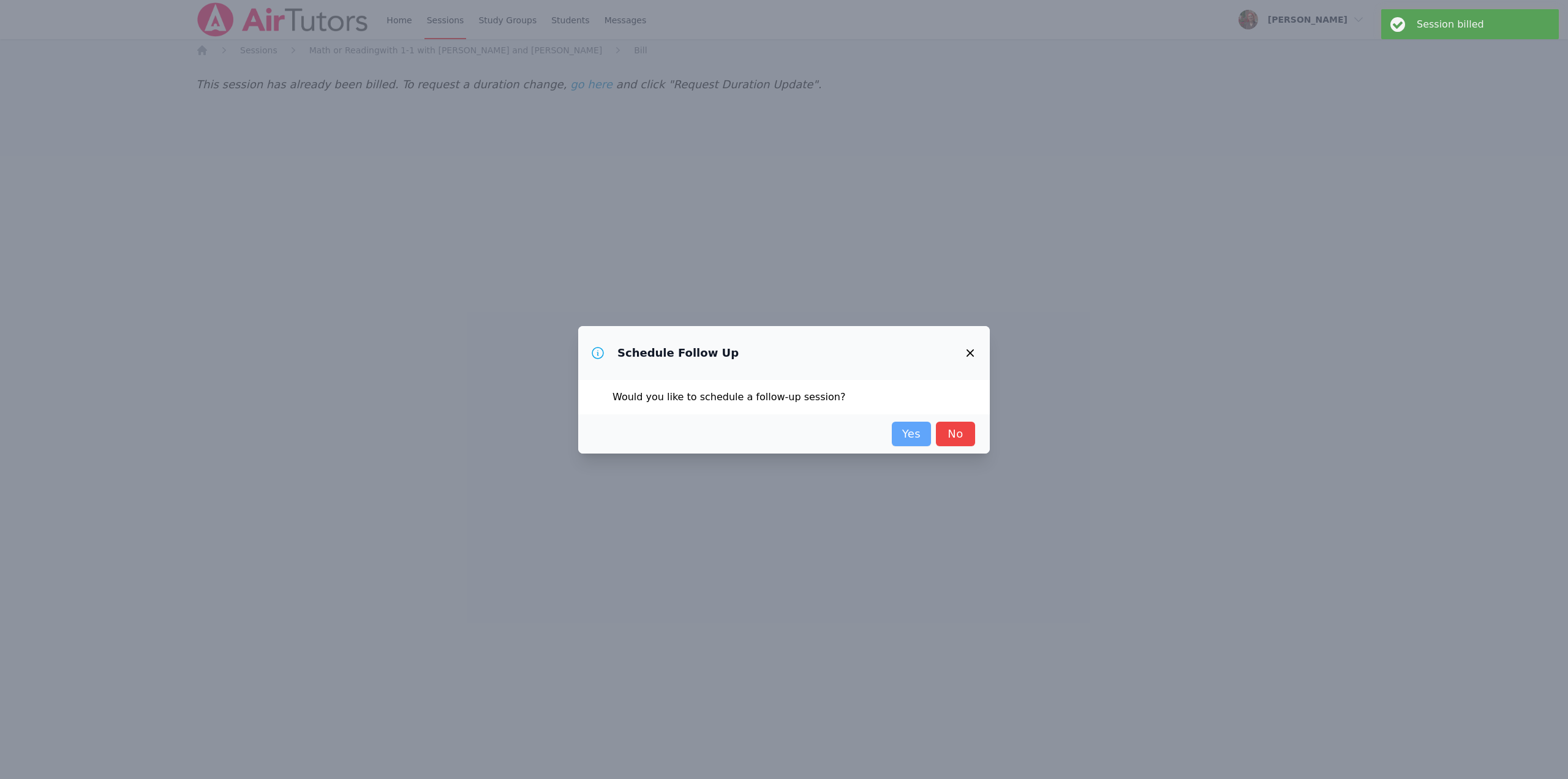
click at [906, 427] on link "Yes" at bounding box center [912, 434] width 39 height 25
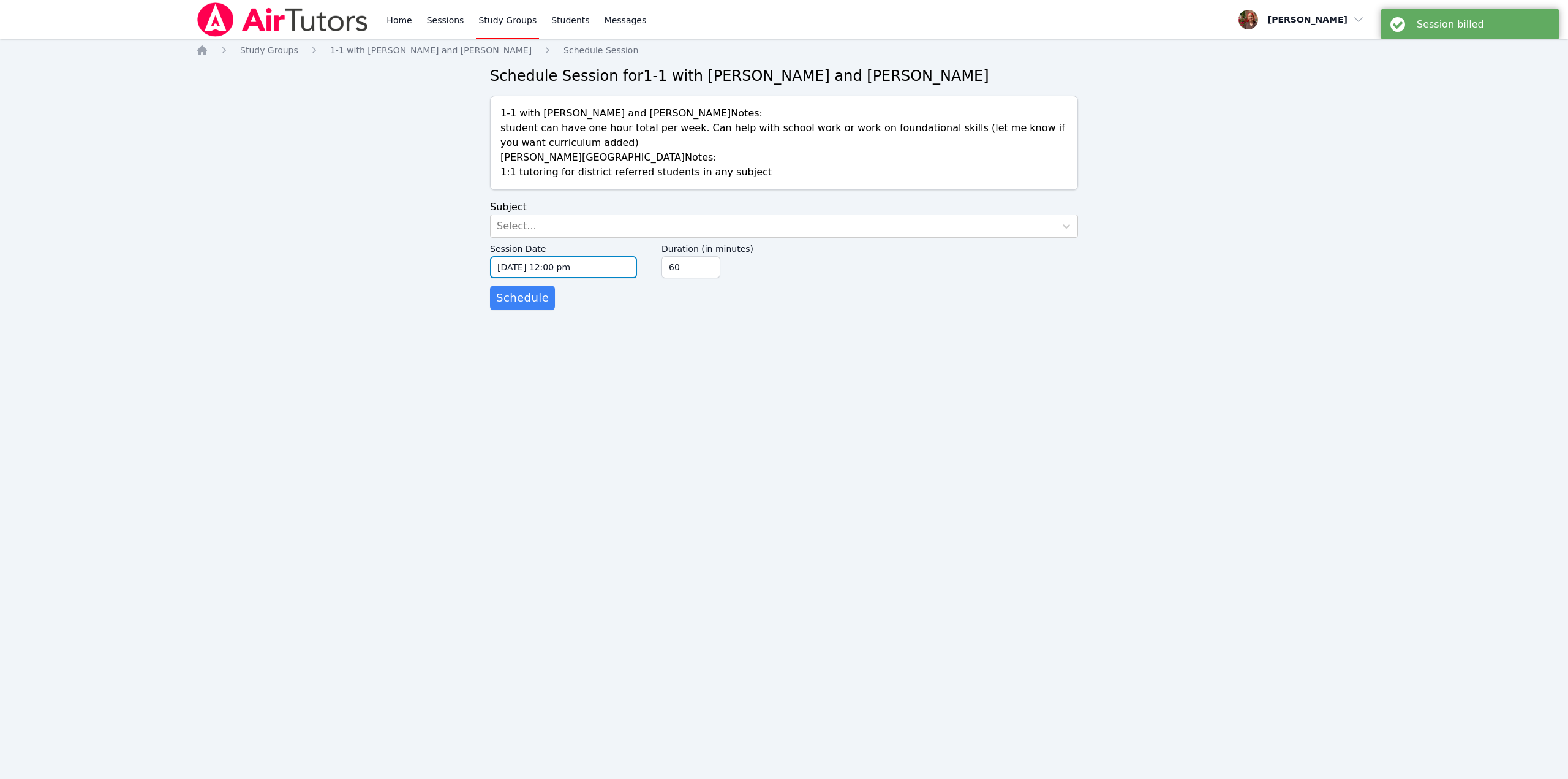
click at [580, 268] on input "10/05/2025 12:00 pm" at bounding box center [564, 267] width 147 height 22
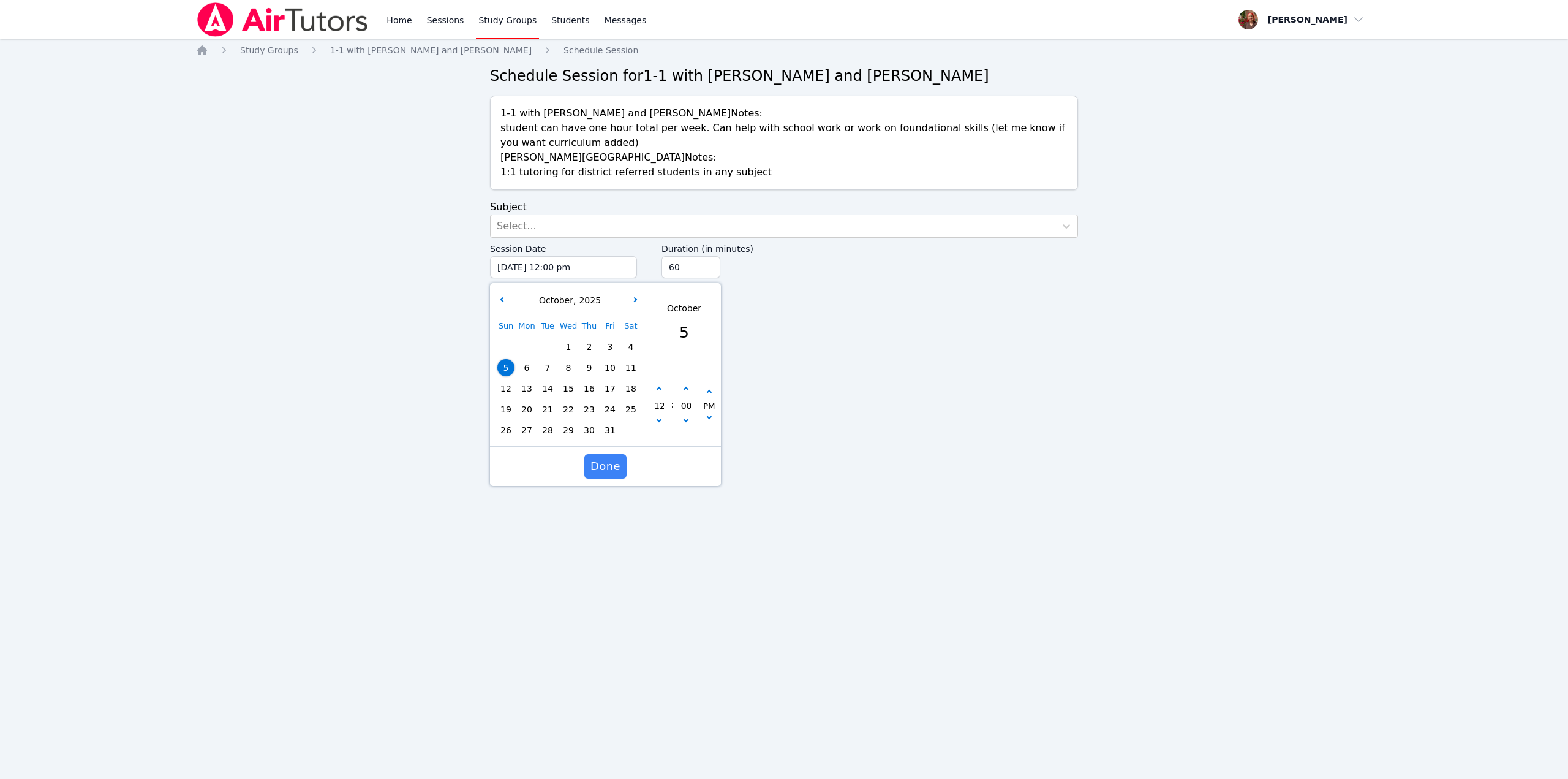
click at [507, 387] on div "Sun Mon Tue Wed Thu Fri Sat 1 2 3 4 5 6 7 8 9 10 11 12 13 14 15 16 17 18 19 20 …" at bounding box center [568, 378] width 146 height 125
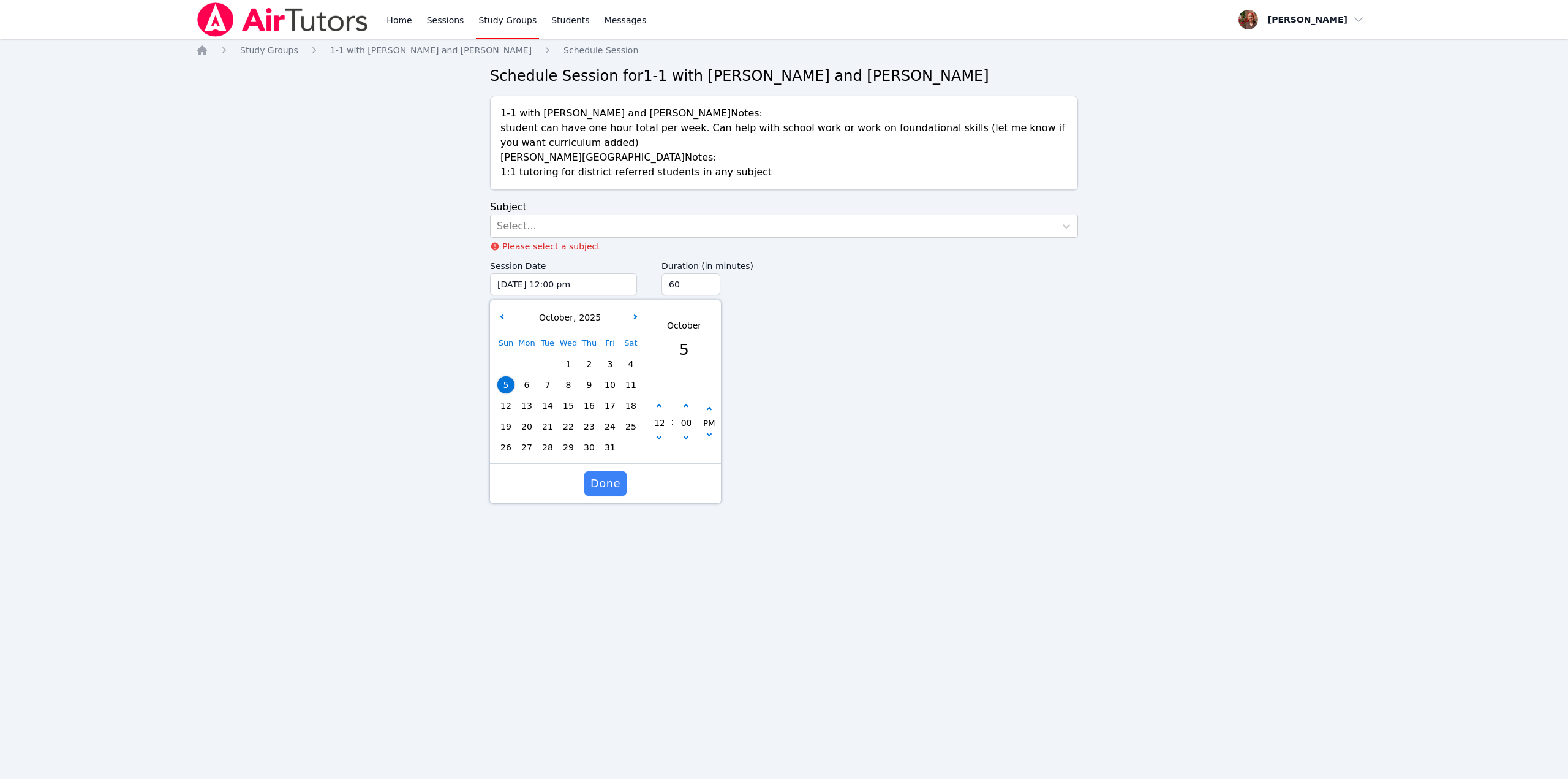
click at [505, 412] on span "12" at bounding box center [506, 406] width 17 height 17
click at [652, 412] on div "12" at bounding box center [659, 423] width 23 height 46
click at [658, 410] on button "button" at bounding box center [659, 406] width 12 height 12
type input "10/12/2025 01:00 pm"
type input "01"
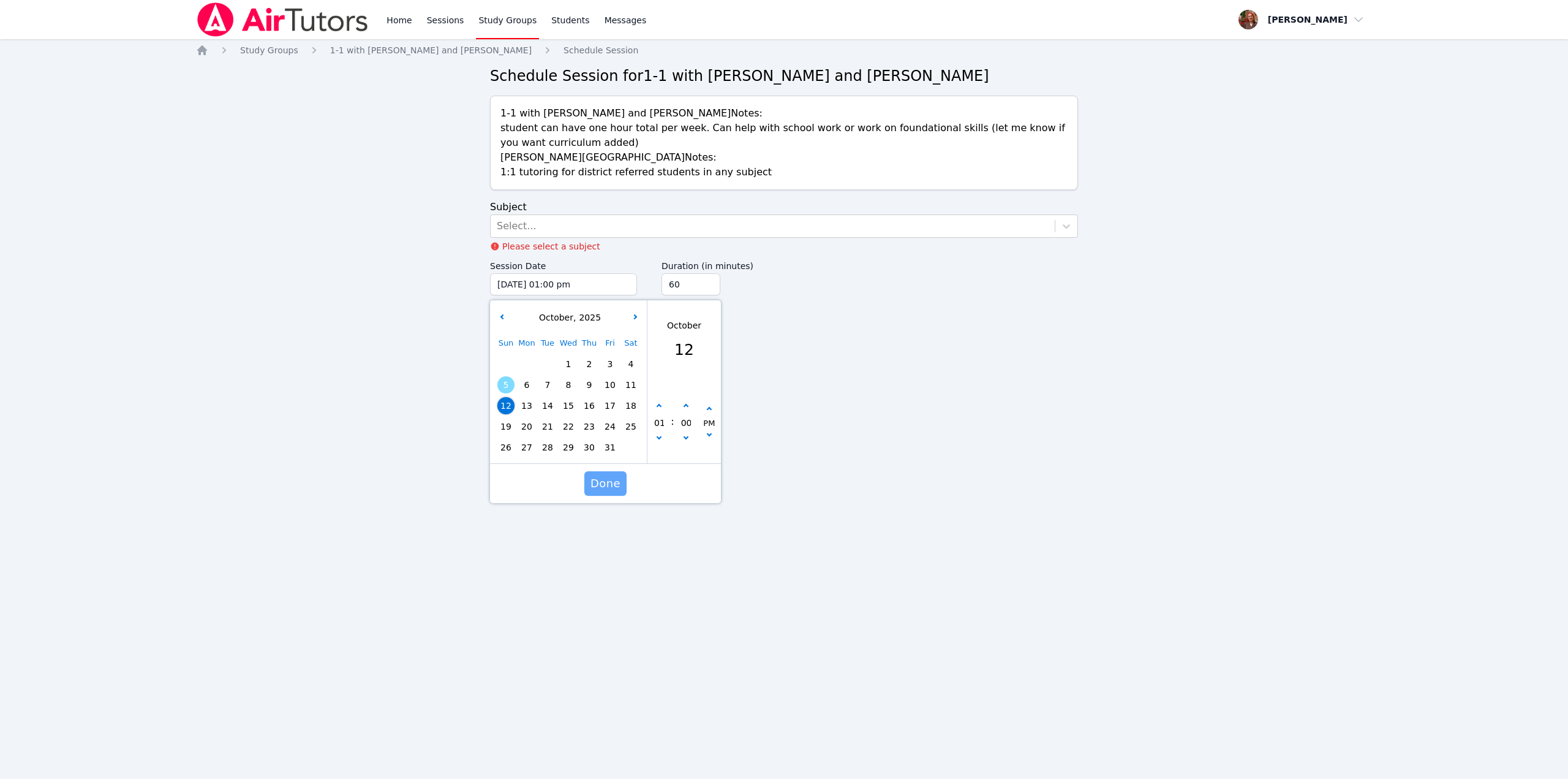
click at [598, 480] on span "Done" at bounding box center [606, 483] width 30 height 17
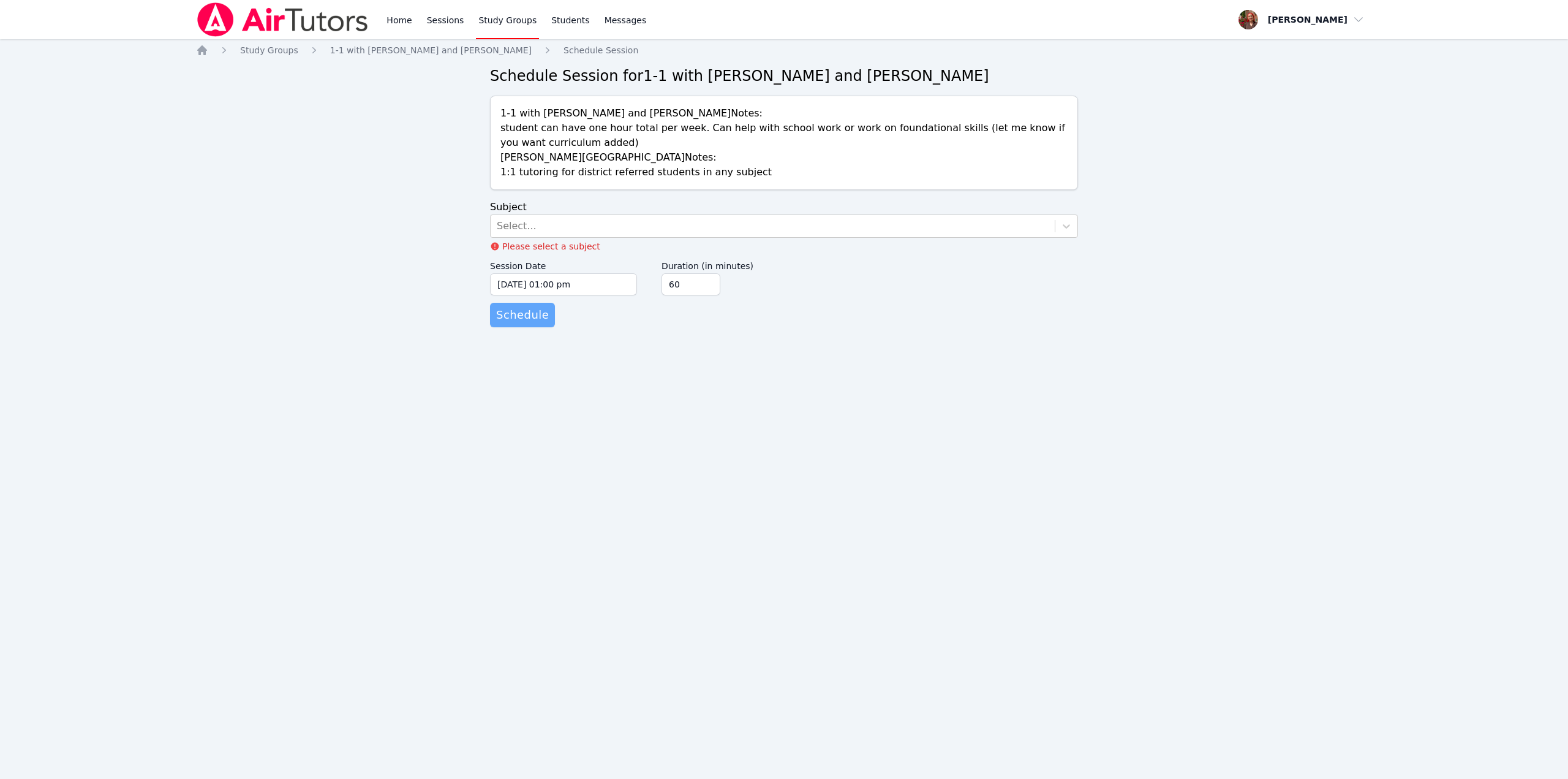
click at [539, 318] on span "Schedule" at bounding box center [522, 315] width 53 height 17
click at [559, 220] on div "Select..." at bounding box center [772, 226] width 564 height 22
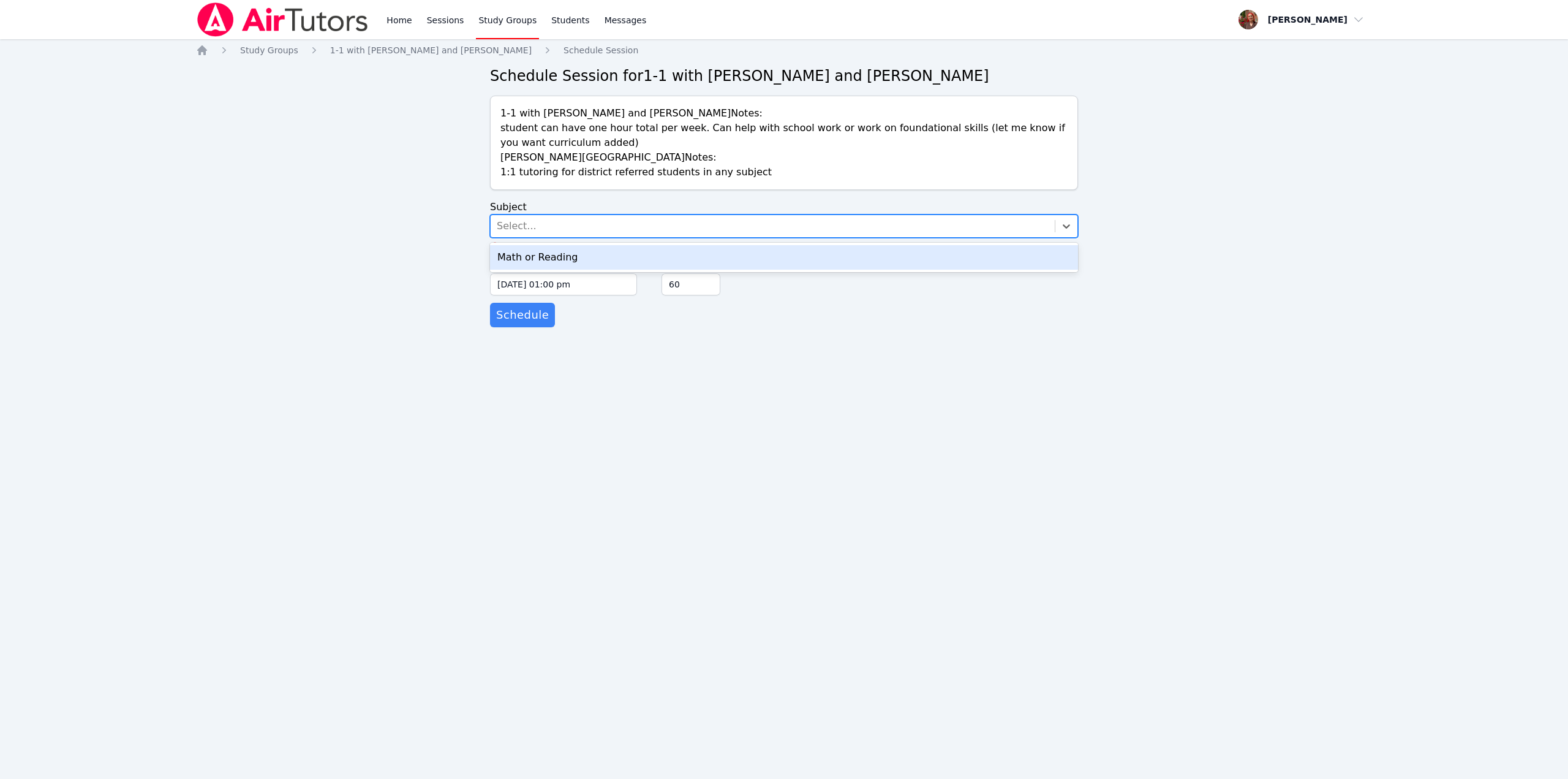
click at [534, 258] on div "Math or Reading" at bounding box center [784, 257] width 588 height 25
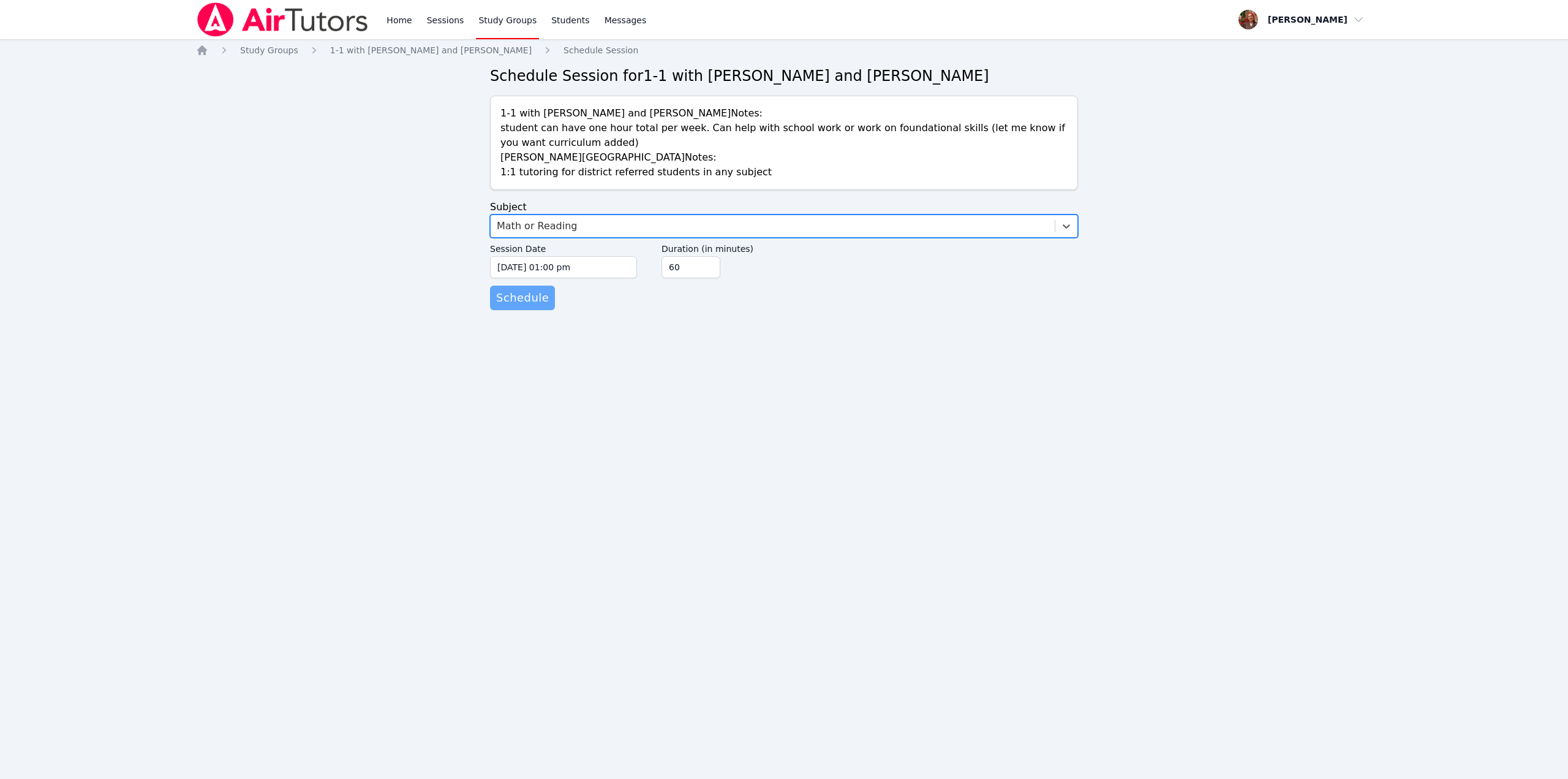
click at [524, 298] on span "Schedule" at bounding box center [522, 298] width 53 height 17
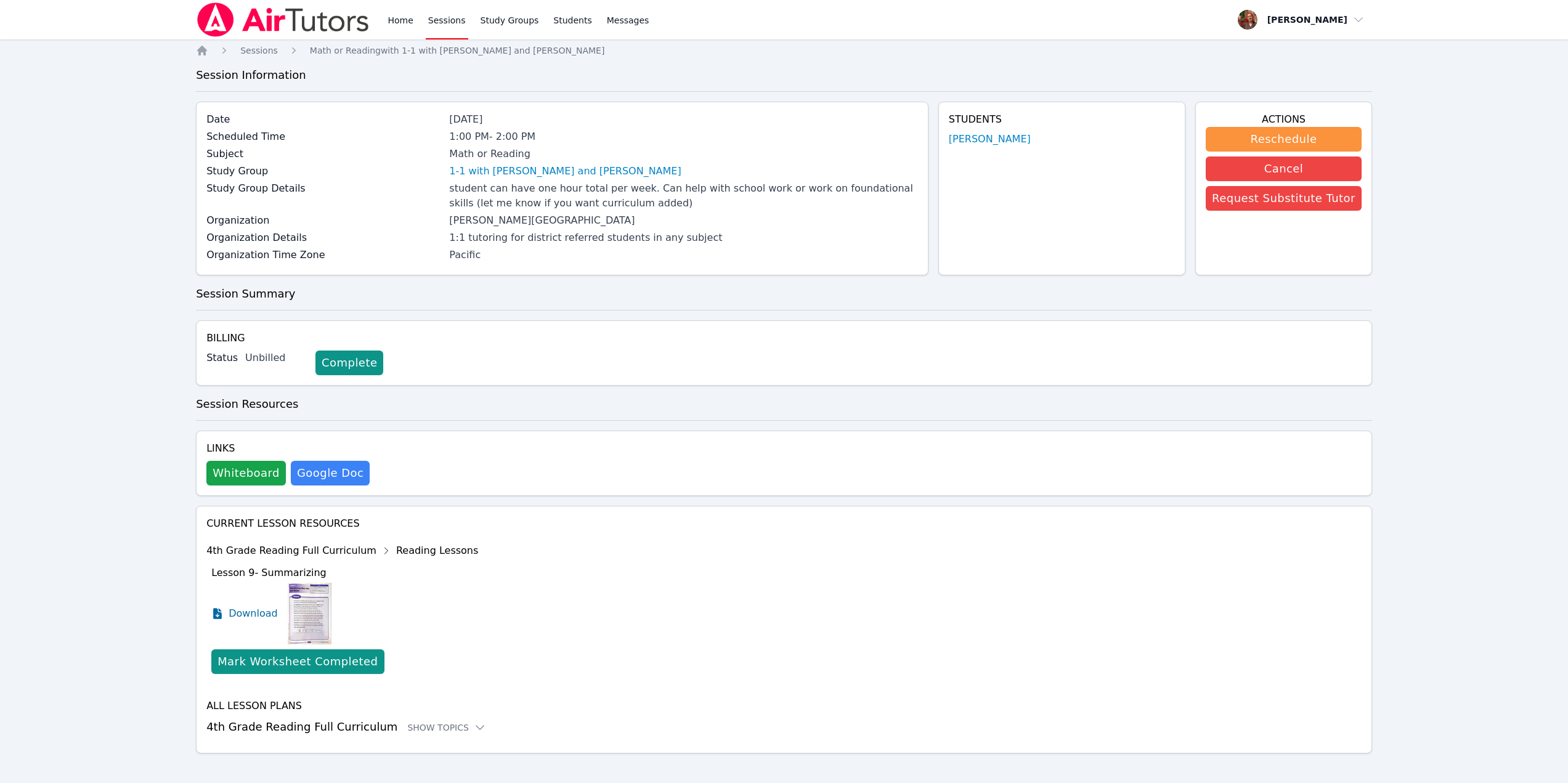
click at [677, 289] on h3 "Session Summary" at bounding box center [784, 294] width 1176 height 17
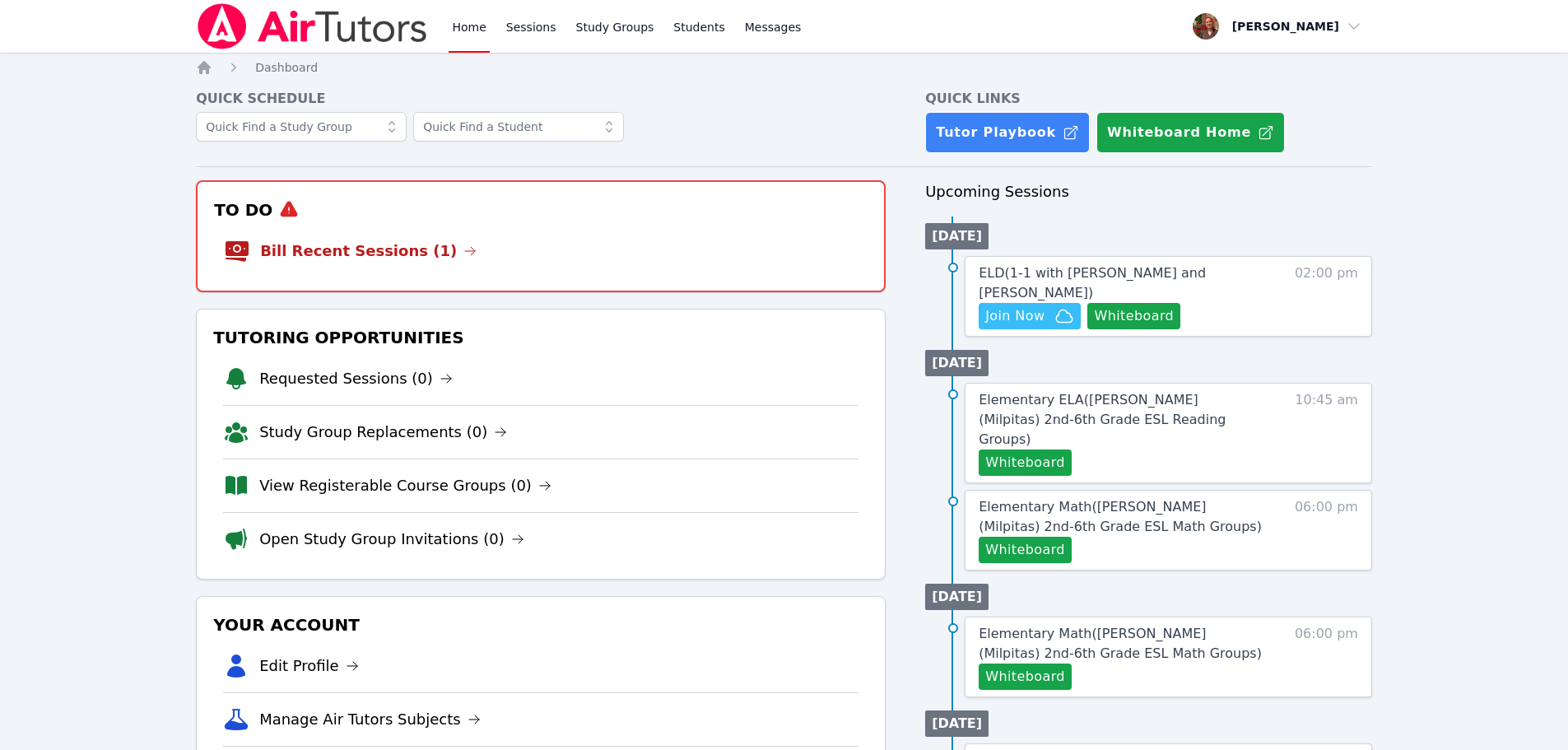
click at [292, 37] on img at bounding box center [312, 26] width 233 height 46
click at [1054, 317] on icon "button" at bounding box center [1064, 316] width 20 height 20
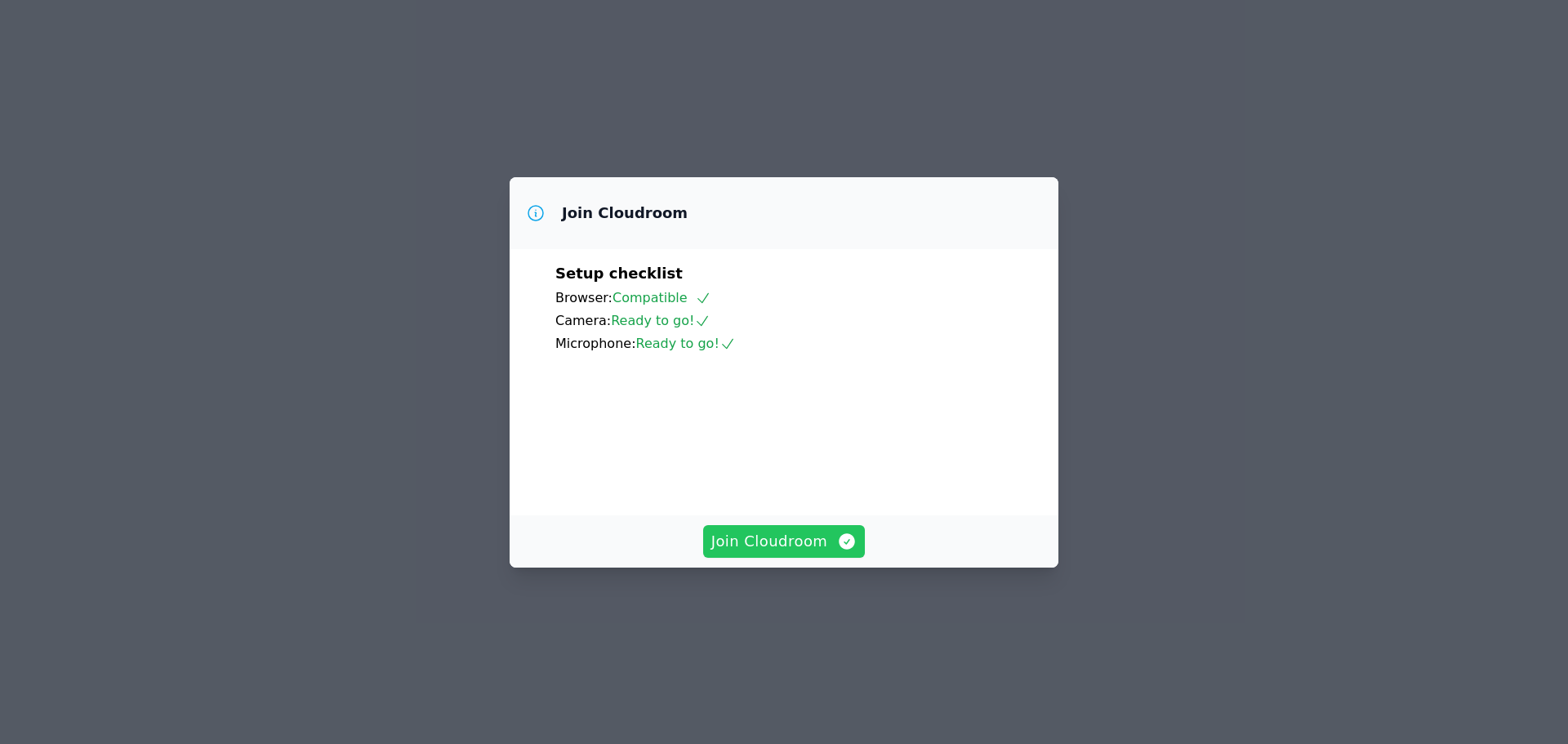
click at [816, 553] on span "Join Cloudroom" at bounding box center [784, 542] width 146 height 23
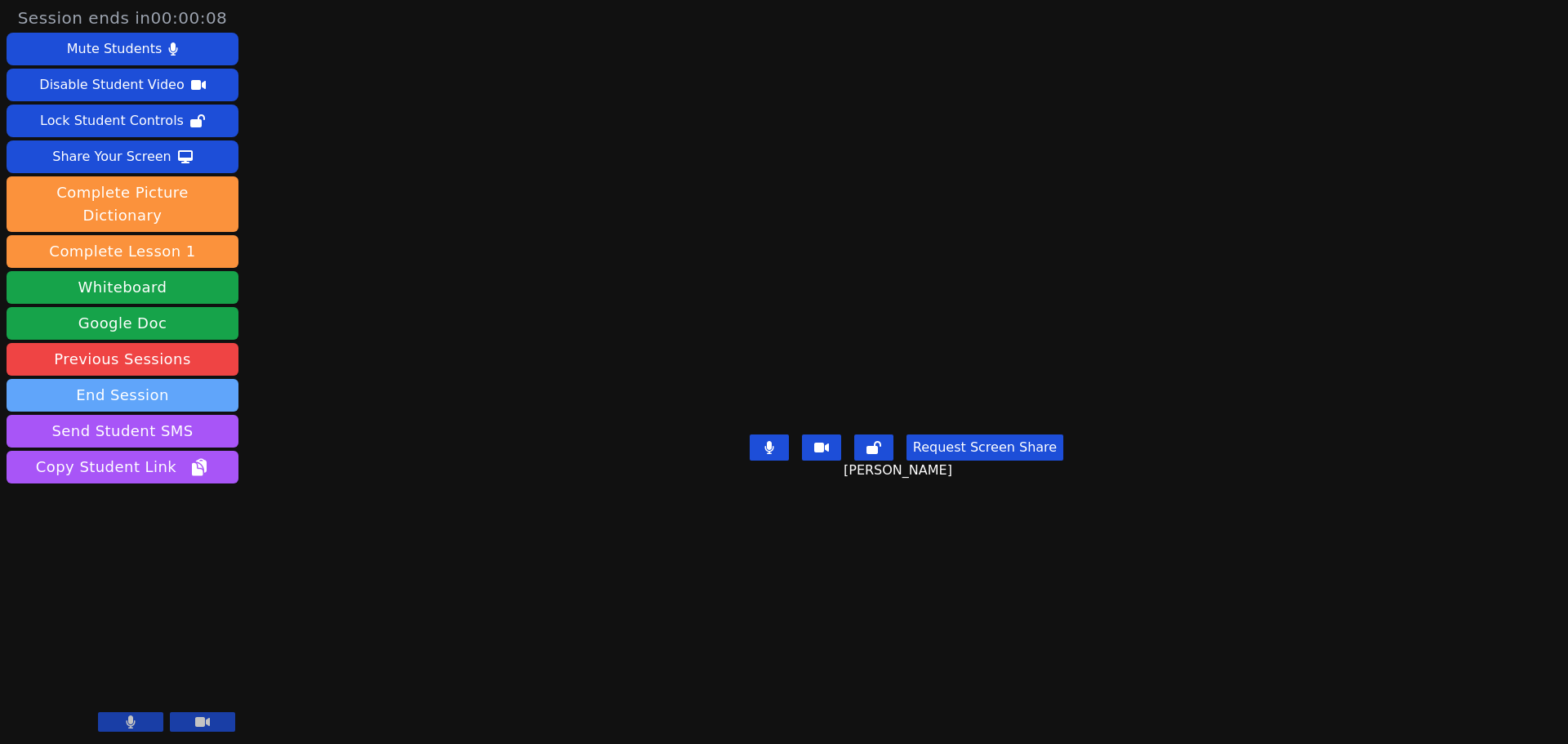
click at [183, 379] on button "End Session" at bounding box center [122, 395] width 232 height 33
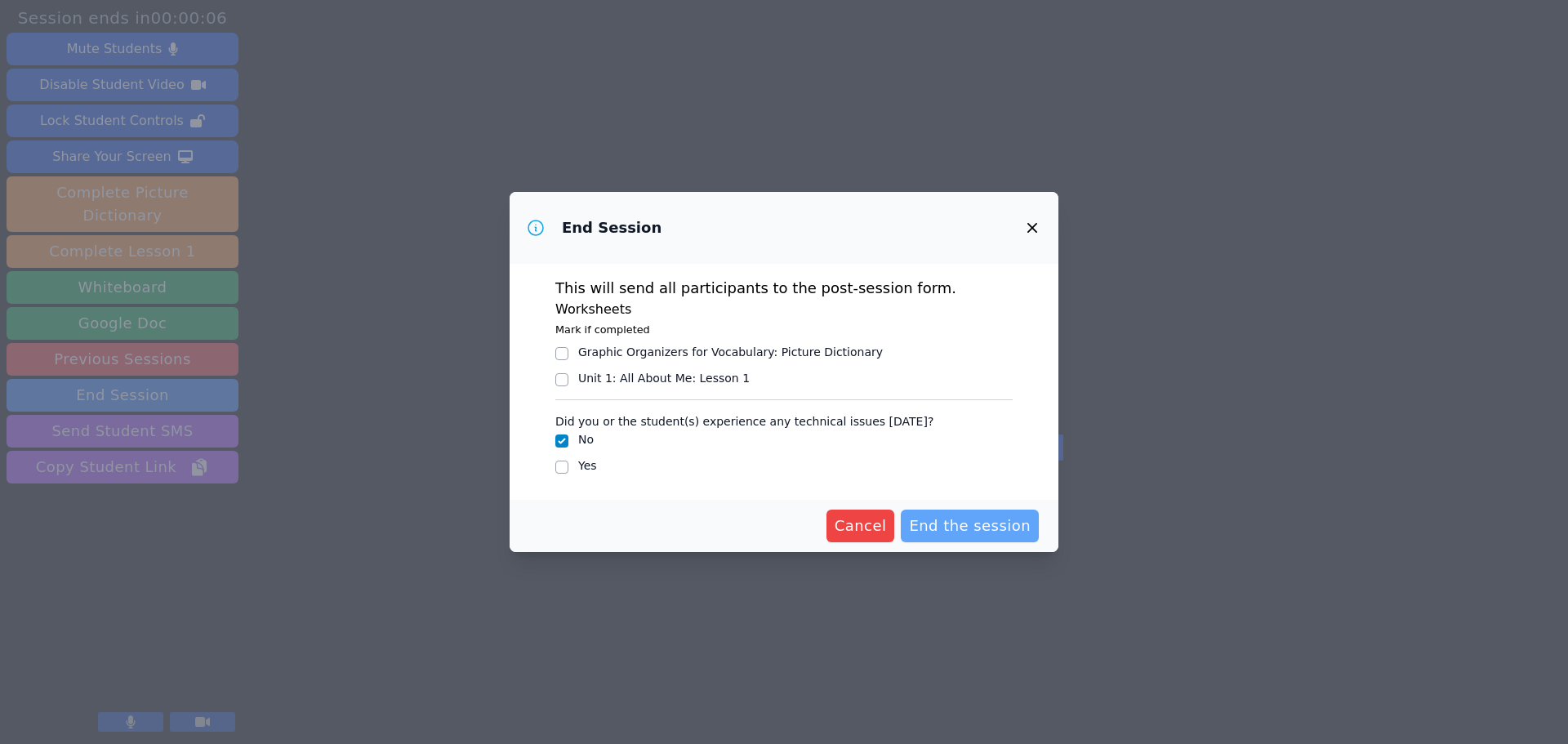
click at [969, 528] on span "End the session" at bounding box center [970, 526] width 122 height 23
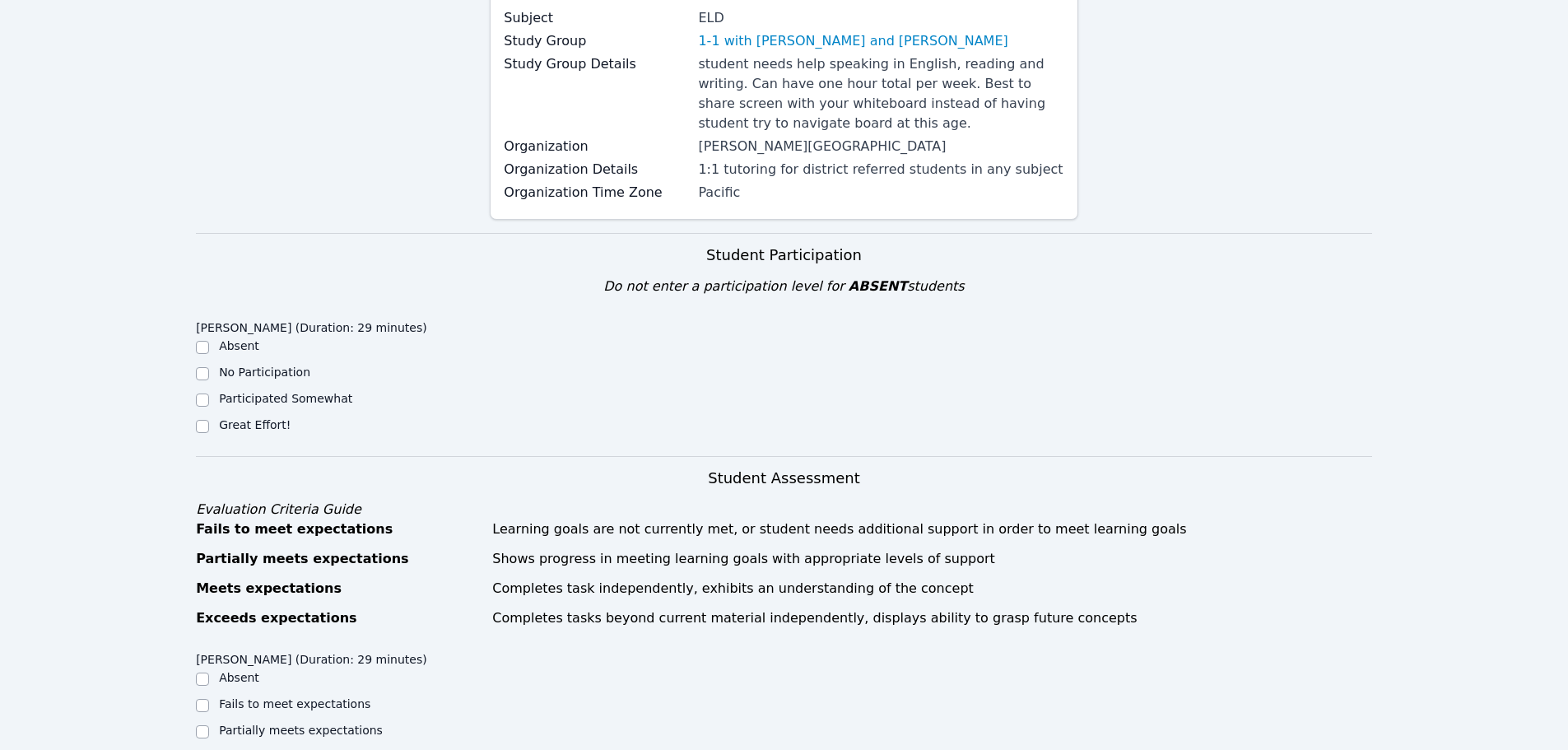
scroll to position [247, 0]
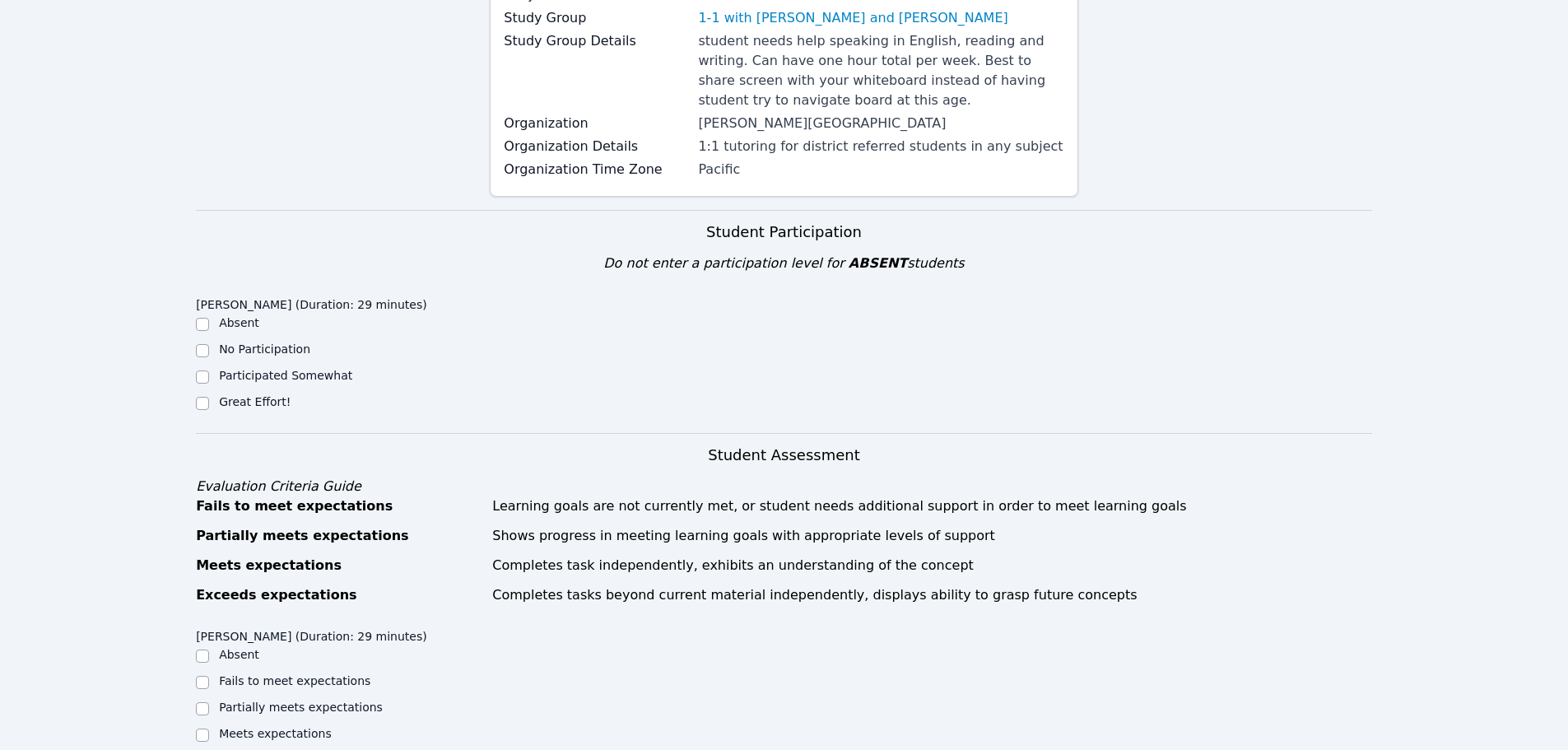
click at [203, 394] on div at bounding box center [202, 403] width 13 height 20
click at [201, 407] on input "Great Effort!" at bounding box center [202, 403] width 13 height 13
checkbox input "true"
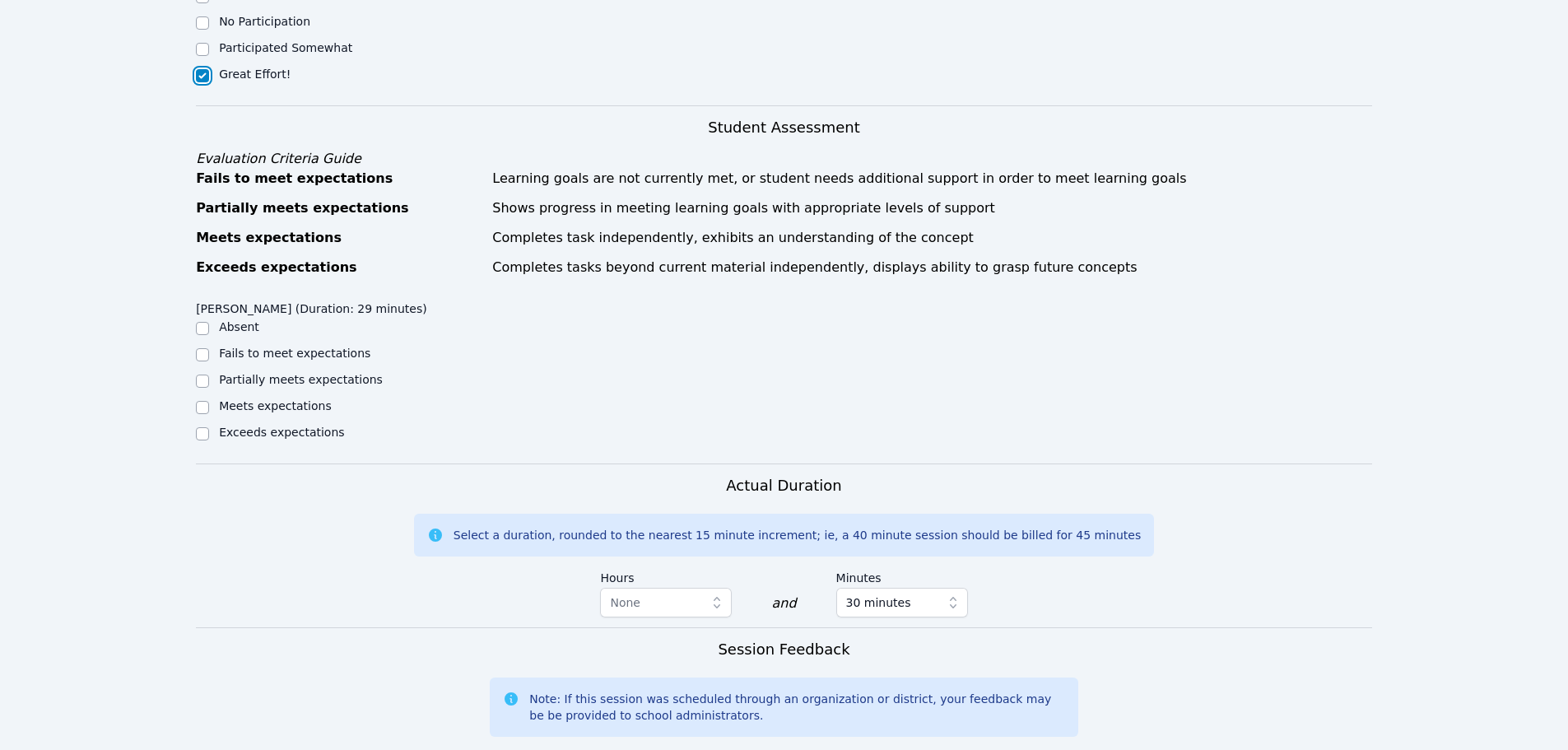
scroll to position [576, 0]
click at [197, 432] on input "Exceeds expectations" at bounding box center [202, 431] width 13 height 13
checkbox input "true"
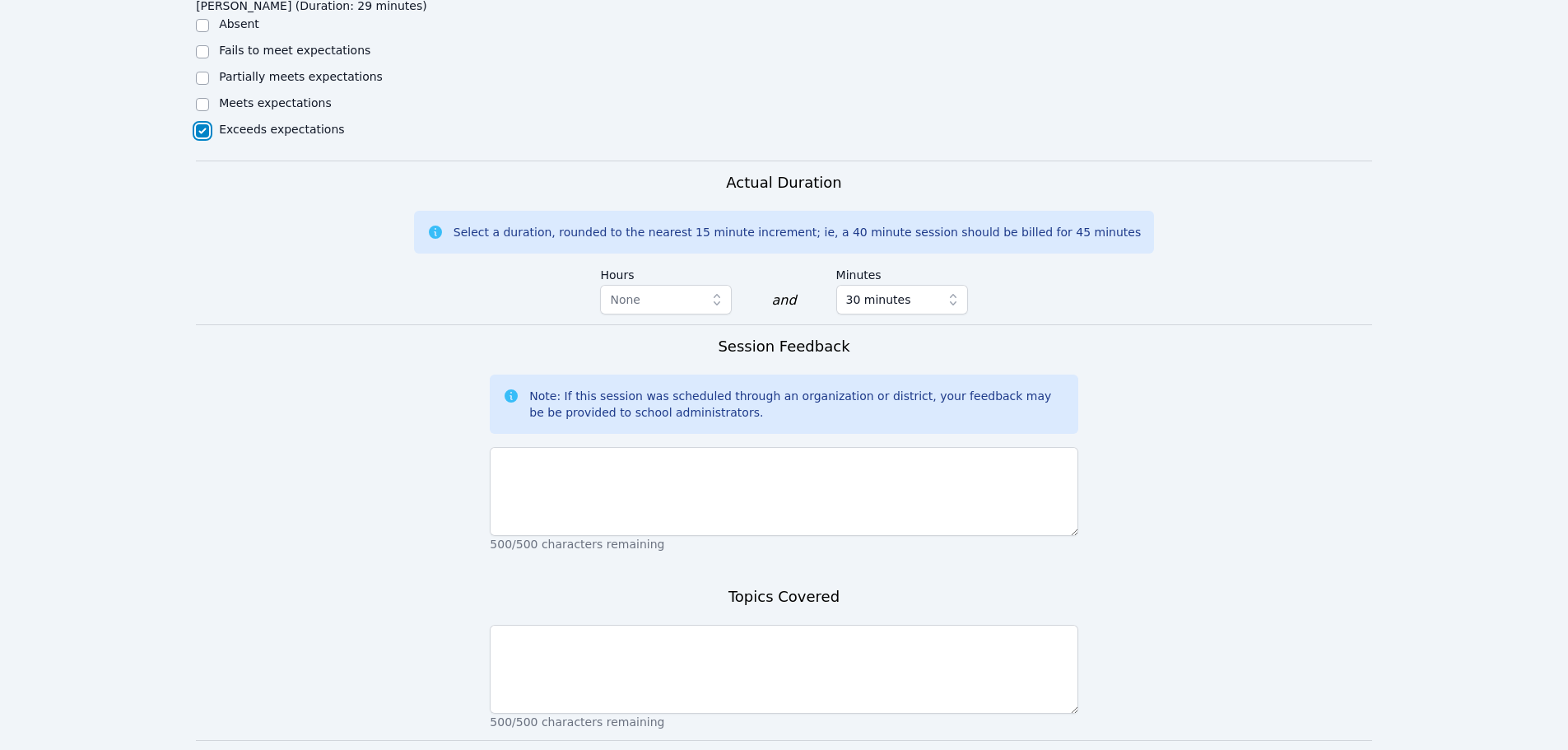
scroll to position [906, 0]
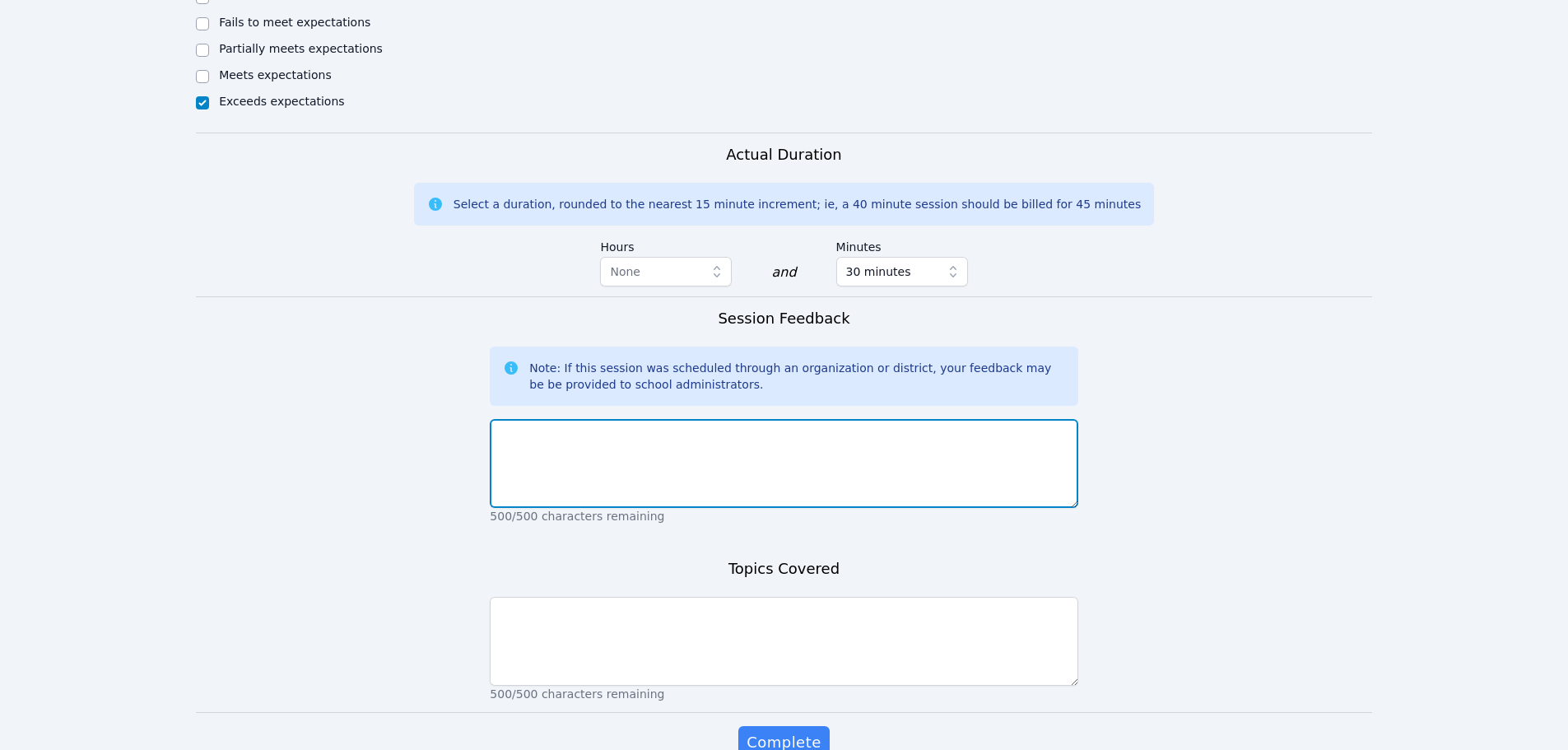
click at [620, 473] on textarea at bounding box center [784, 464] width 588 height 89
type textarea "Zeynep is so smart and always engaged. She is excited to learn every day I see …"
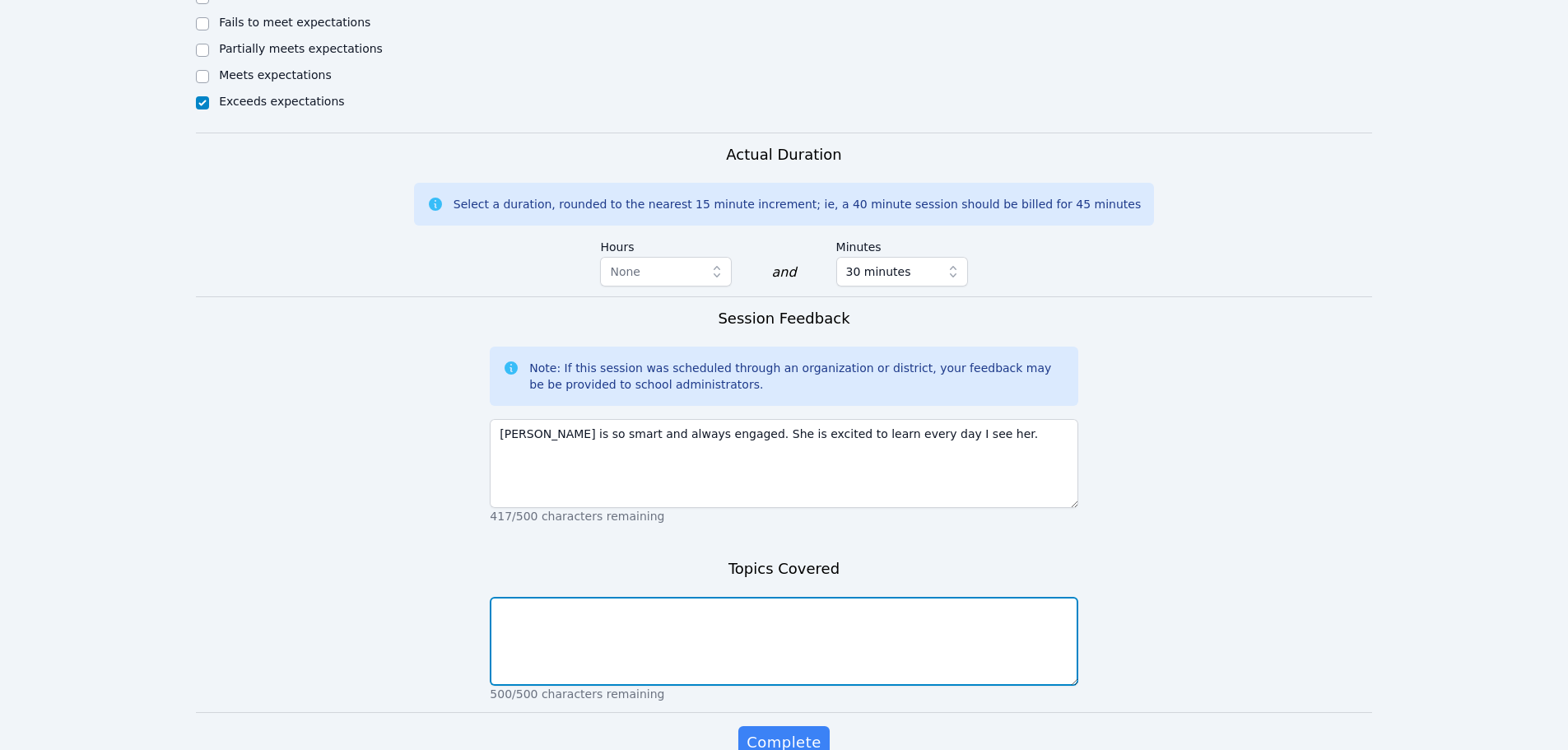
click at [879, 661] on textarea at bounding box center [784, 641] width 588 height 89
type textarea "Letter recognition - first sounds - M"
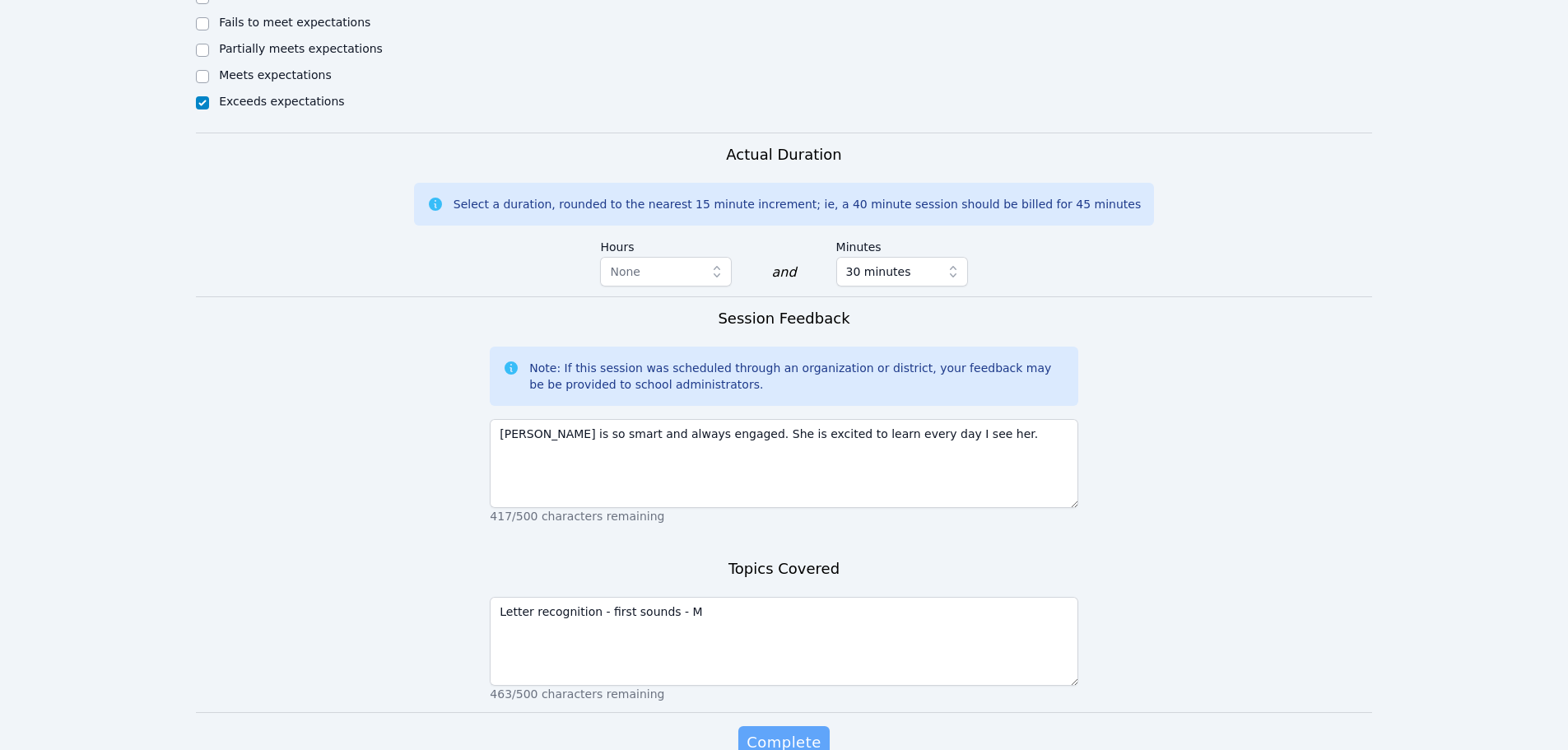
click at [798, 735] on span "Complete" at bounding box center [783, 742] width 74 height 23
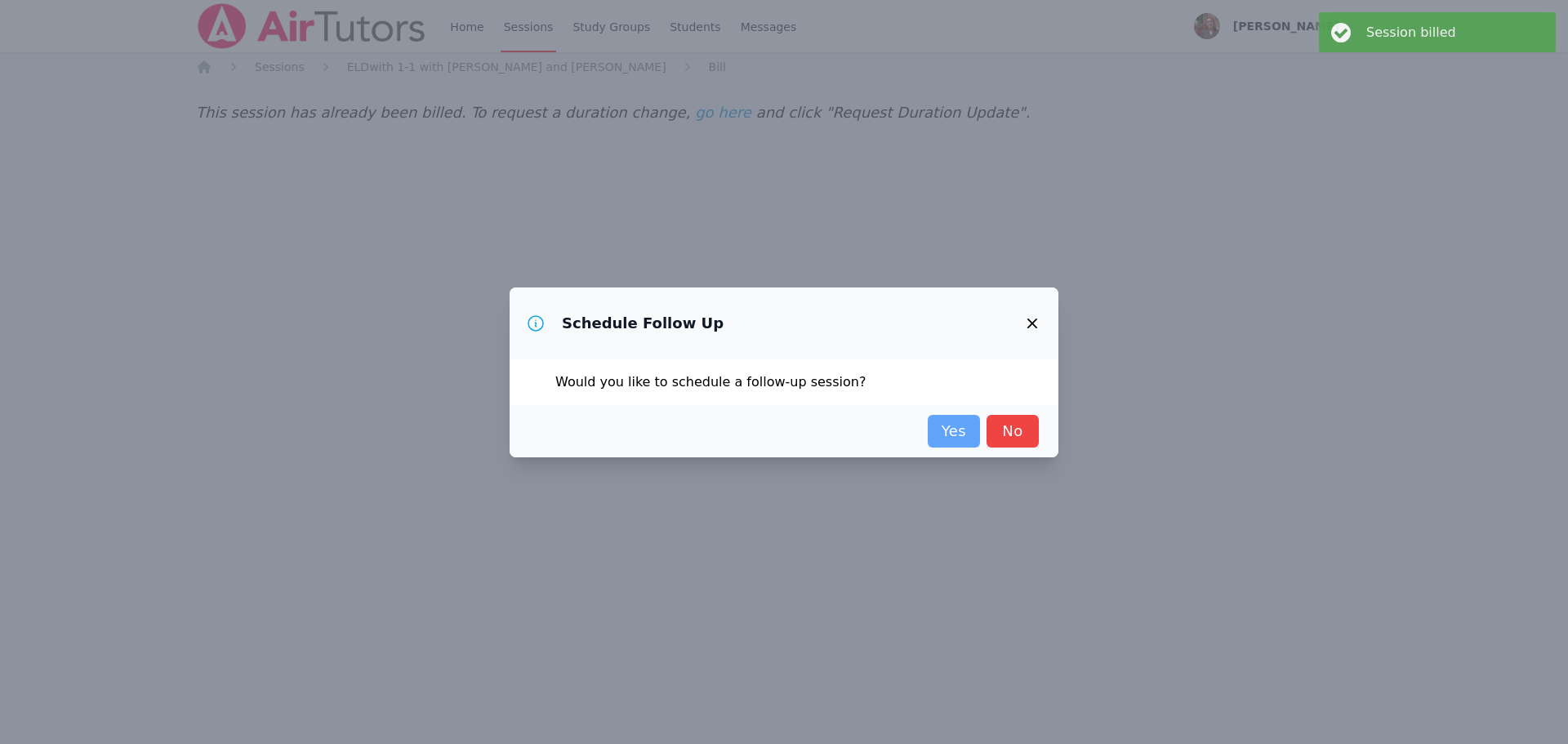
click at [942, 438] on link "Yes" at bounding box center [954, 431] width 52 height 33
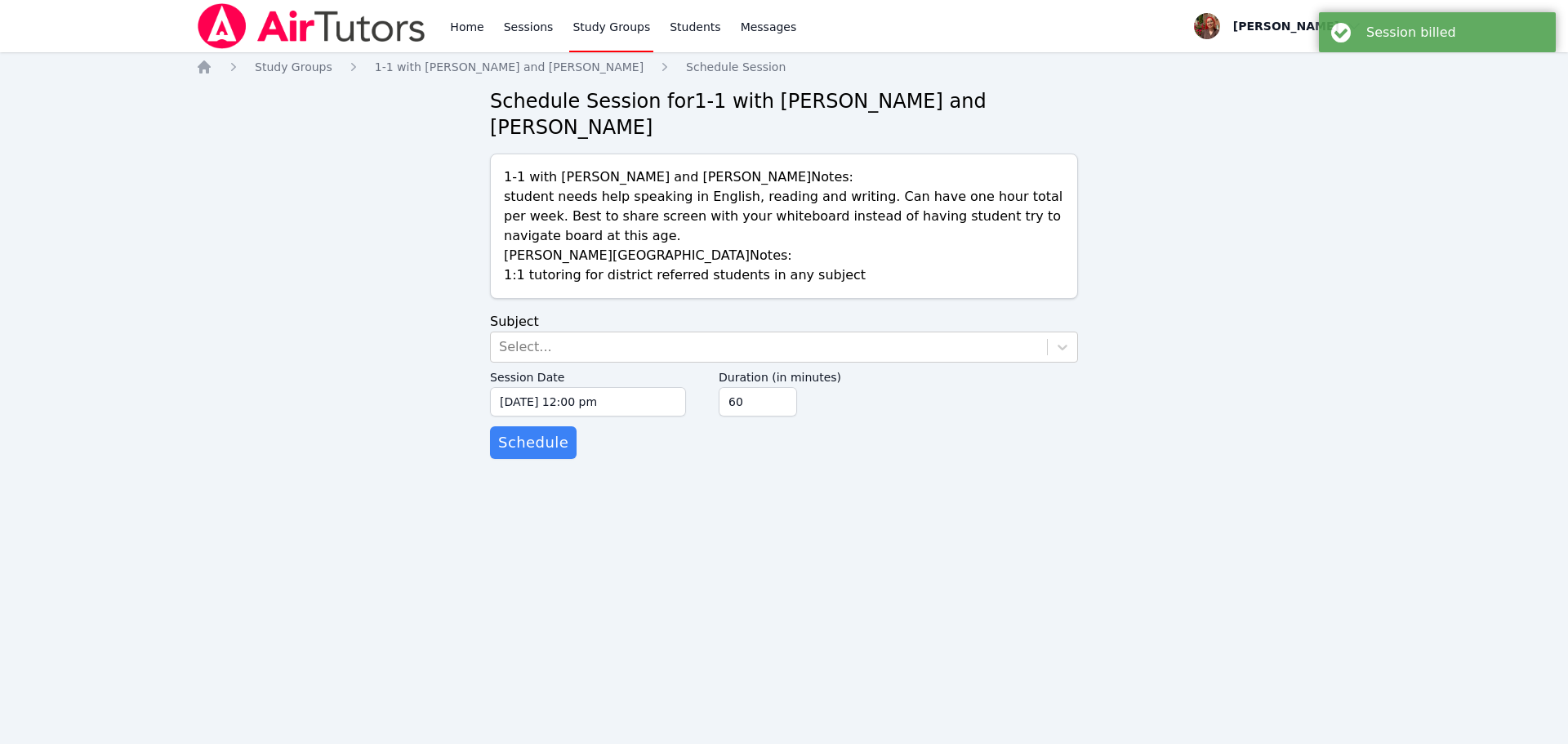
click at [627, 327] on form "Subject Select... Session Date 10/05/2025 12:00 pm 10/5/2025 12:00 pm Duration …" at bounding box center [783, 385] width 588 height 147
click at [605, 351] on div "Select..." at bounding box center [768, 347] width 557 height 30
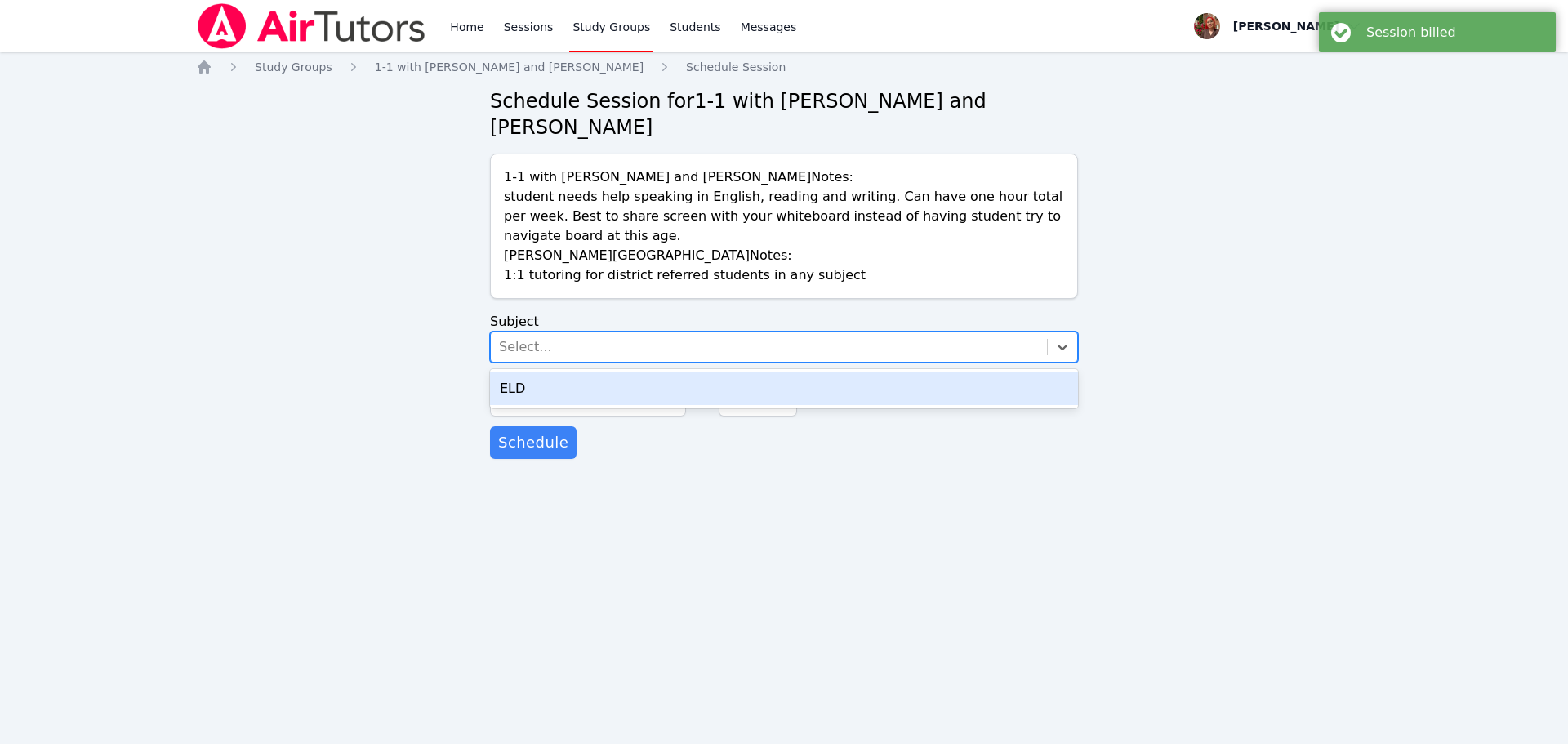
click at [575, 386] on div "ELD" at bounding box center [783, 389] width 588 height 33
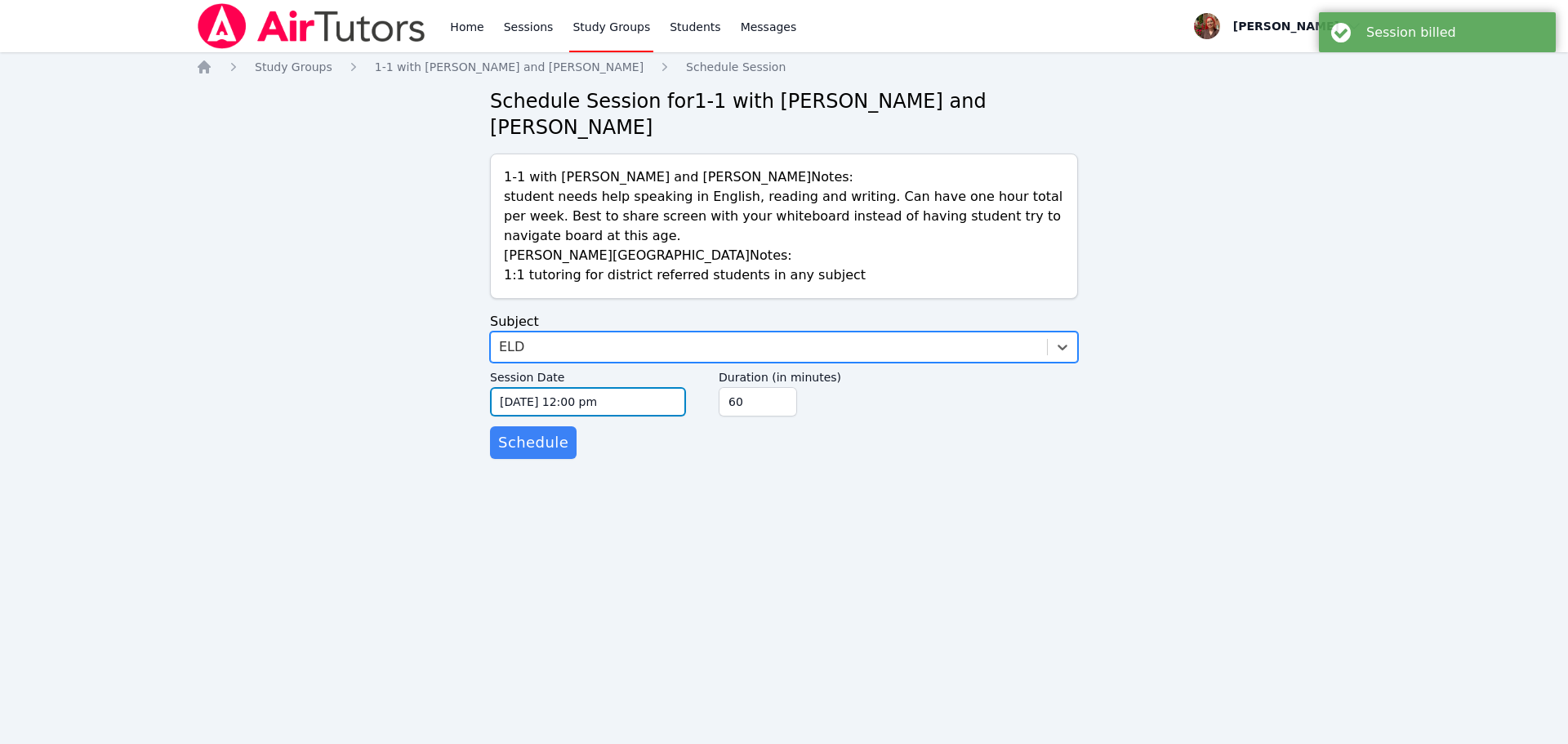
click at [557, 407] on input "10/05/2025 12:00 pm" at bounding box center [588, 402] width 196 height 30
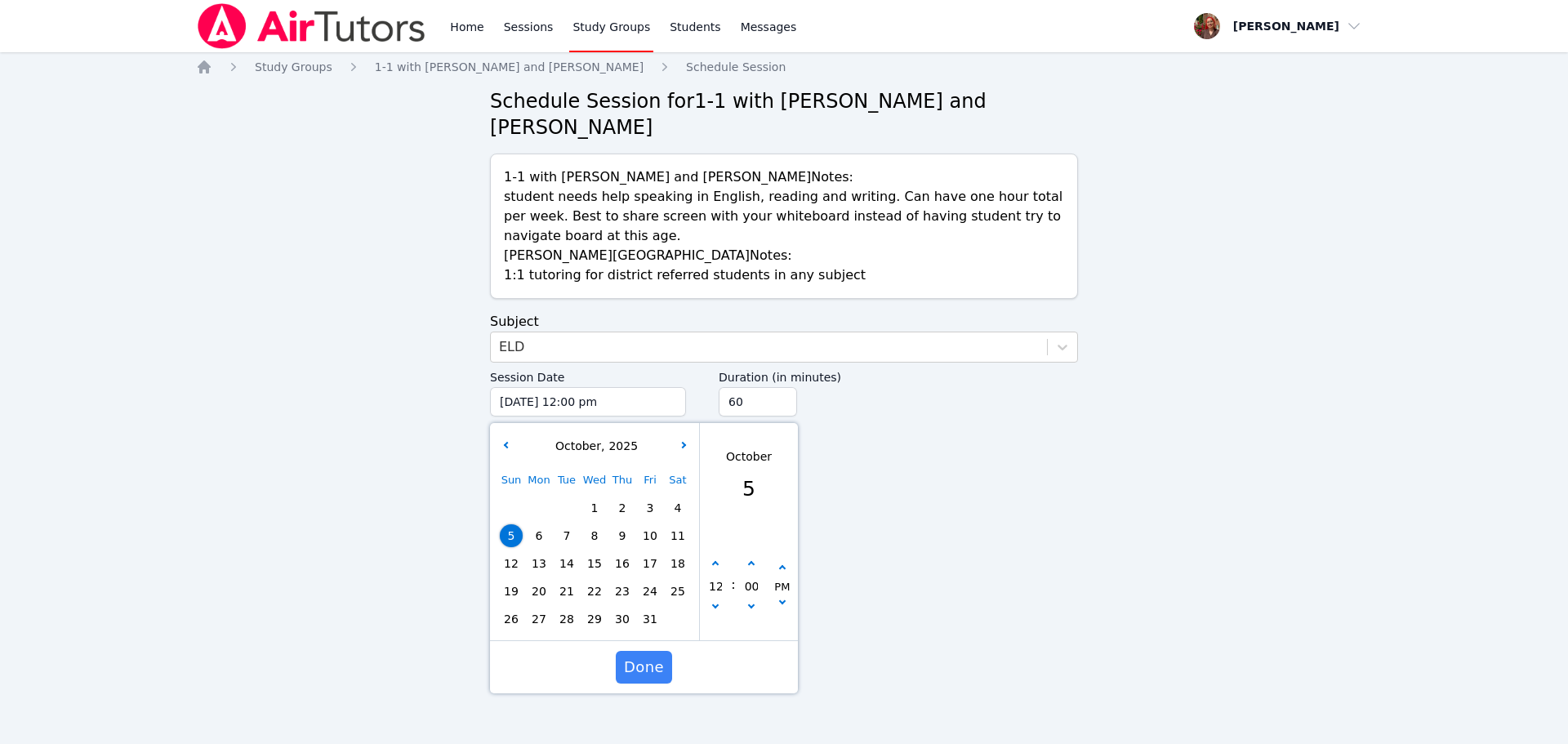
click at [679, 538] on span "11" at bounding box center [678, 536] width 23 height 23
click at [714, 563] on icon "button" at bounding box center [715, 564] width 7 height 7
type input "10/11/2025 01:00 pm"
type input "01"
click at [715, 562] on icon "button" at bounding box center [715, 564] width 7 height 7
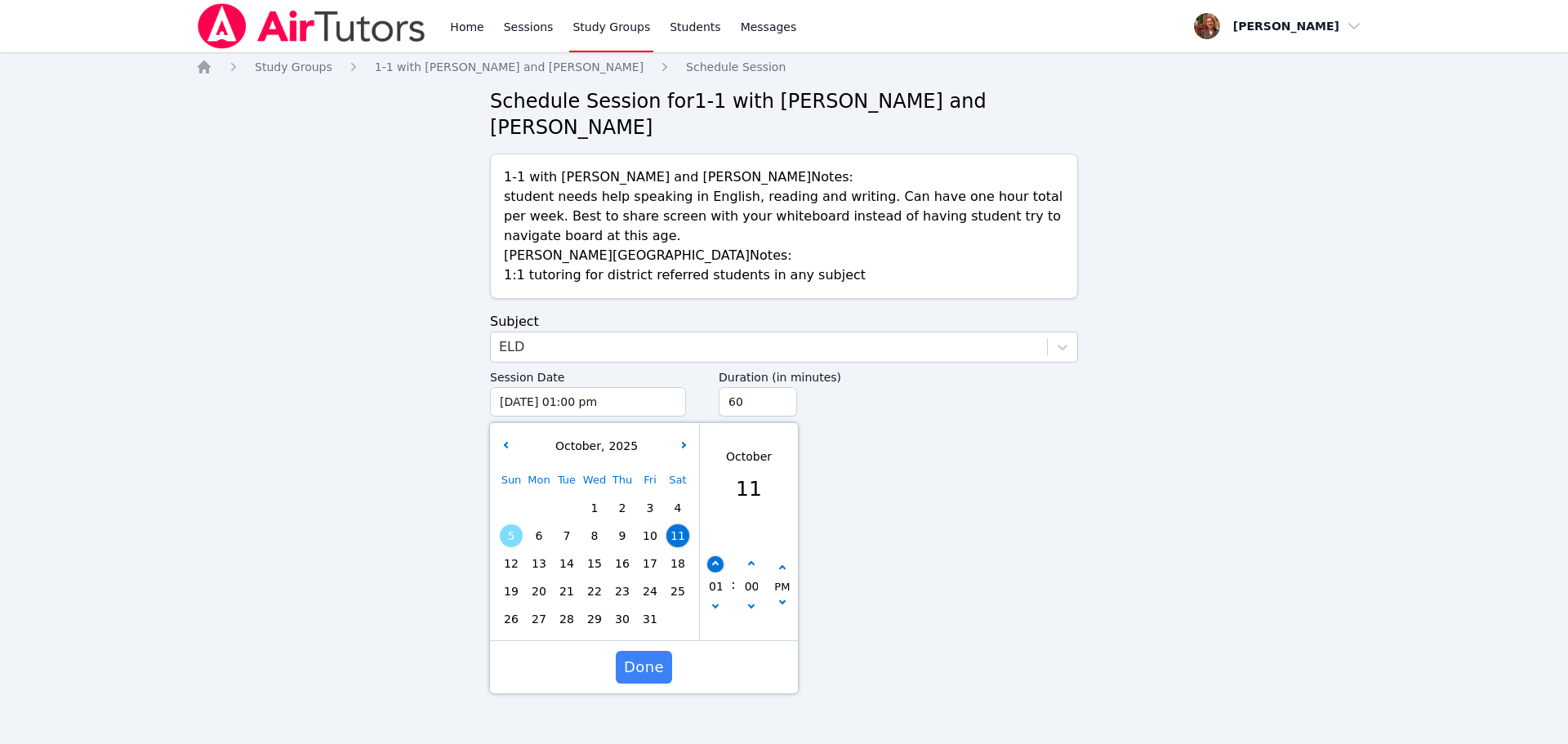
type input "10/11/2025 02:00 pm"
type input "02"
click at [646, 657] on span "Done" at bounding box center [644, 667] width 40 height 23
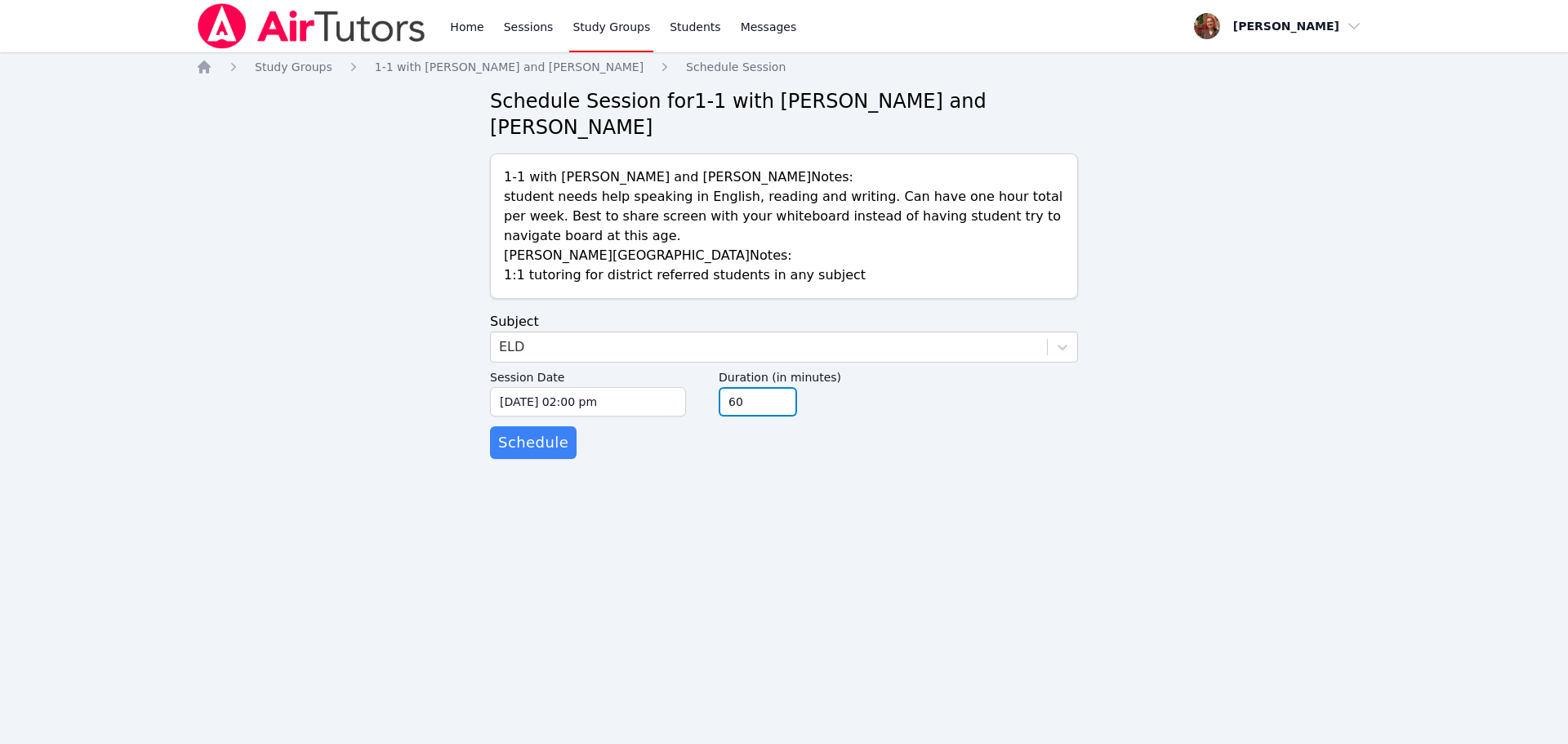
click at [731, 401] on input "60" at bounding box center [758, 402] width 78 height 30
type input "30"
click at [550, 449] on span "Schedule" at bounding box center [533, 443] width 70 height 23
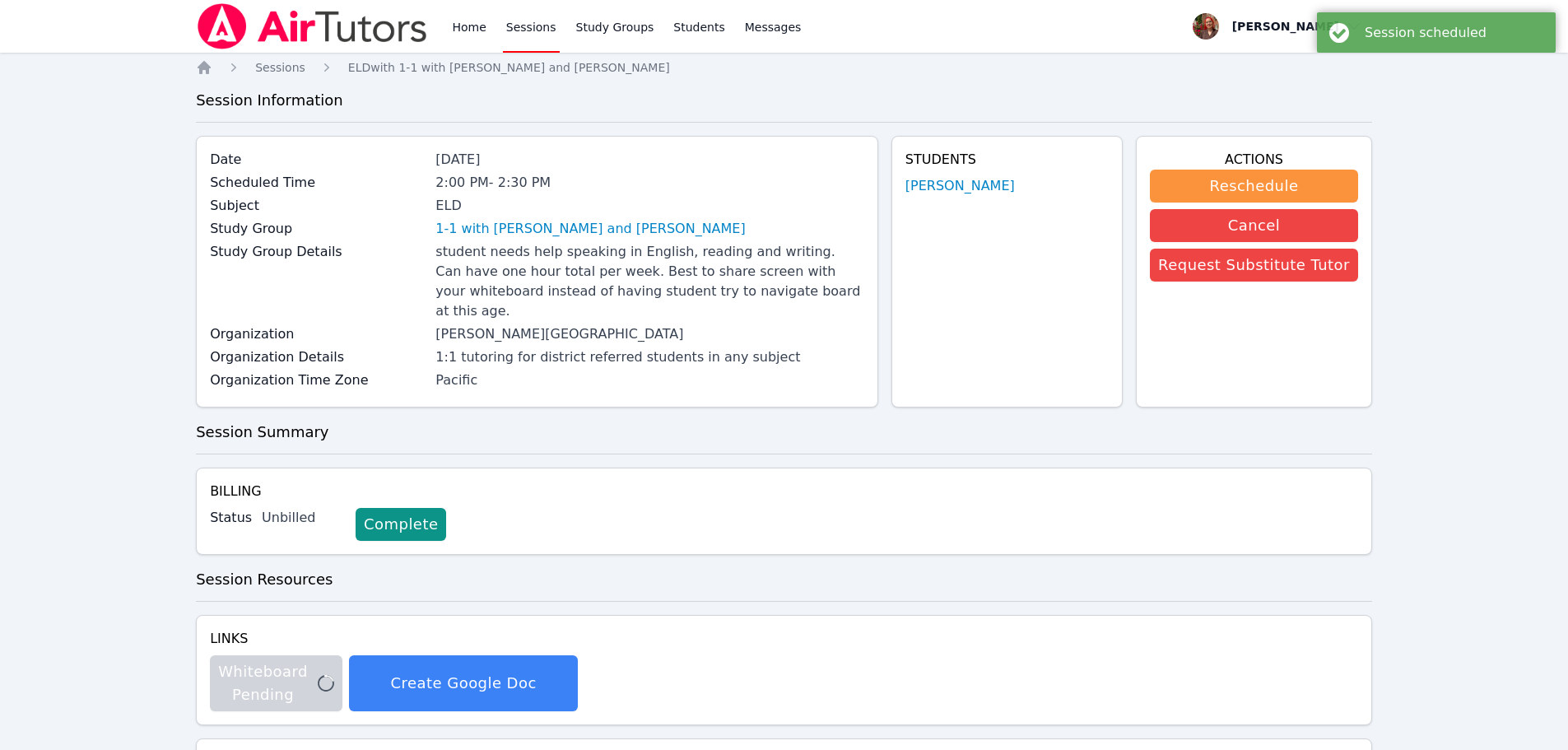
click at [514, 31] on link "Sessions" at bounding box center [531, 26] width 57 height 53
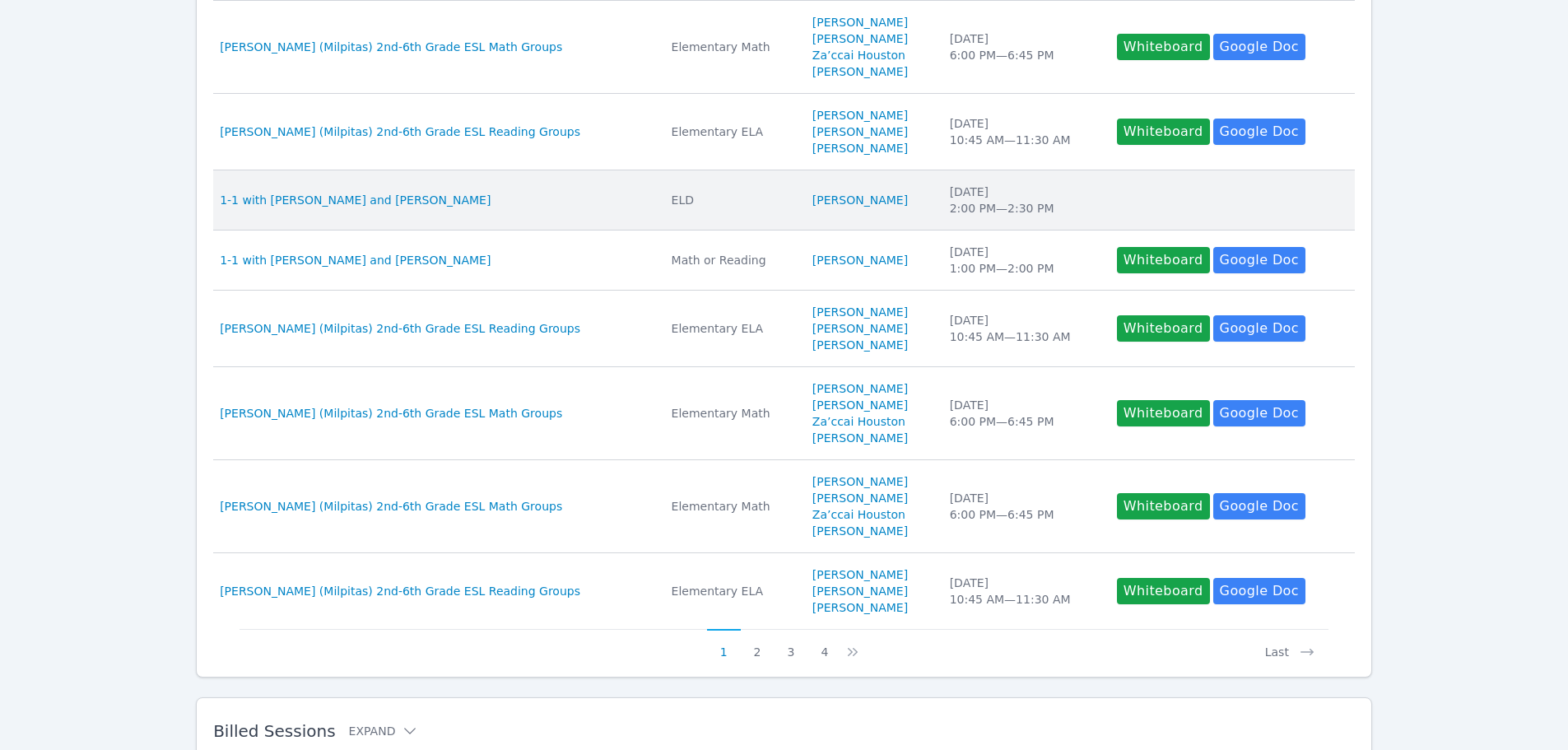
scroll to position [576, 0]
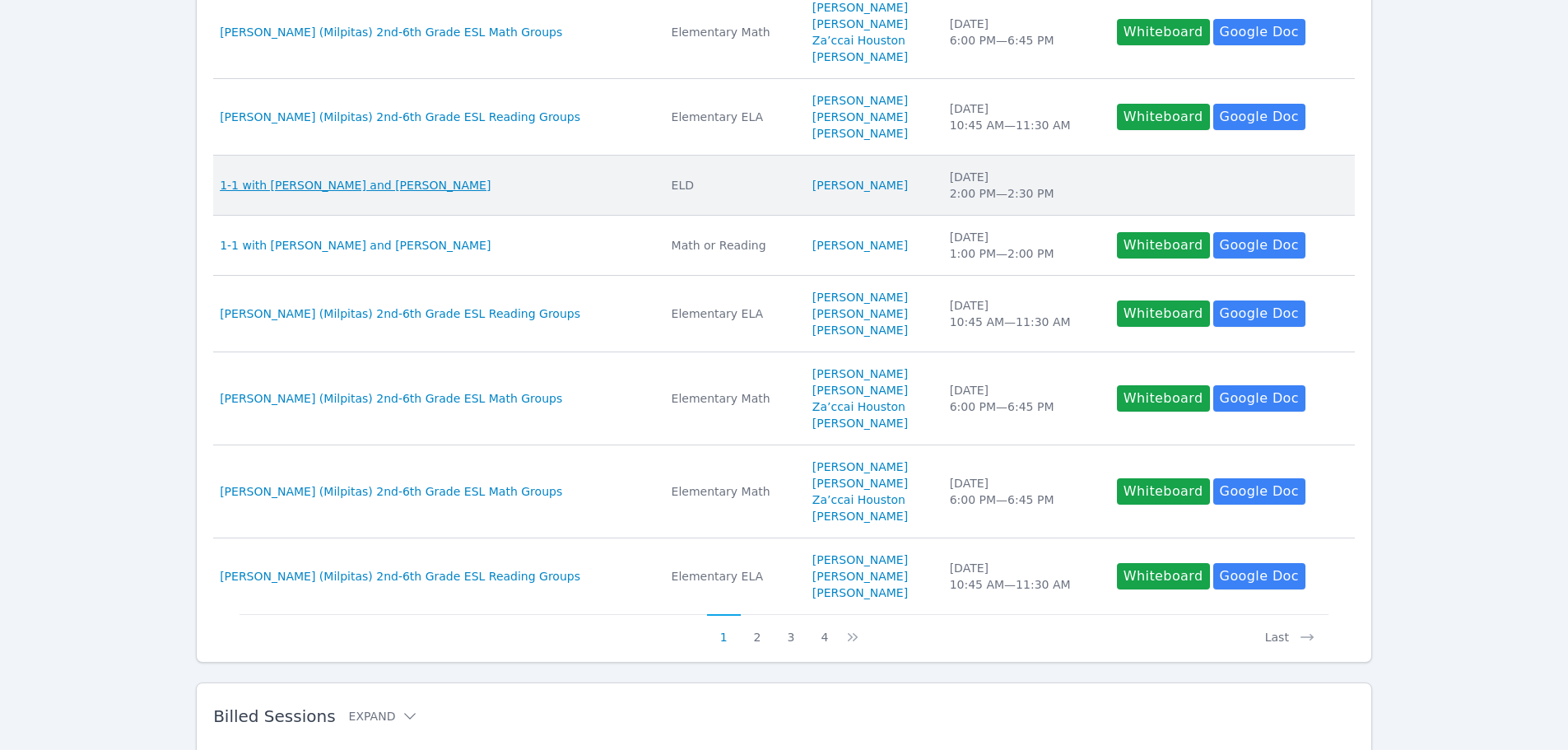
click at [444, 186] on span "1-1 with [PERSON_NAME] and [PERSON_NAME]" at bounding box center [354, 185] width 270 height 17
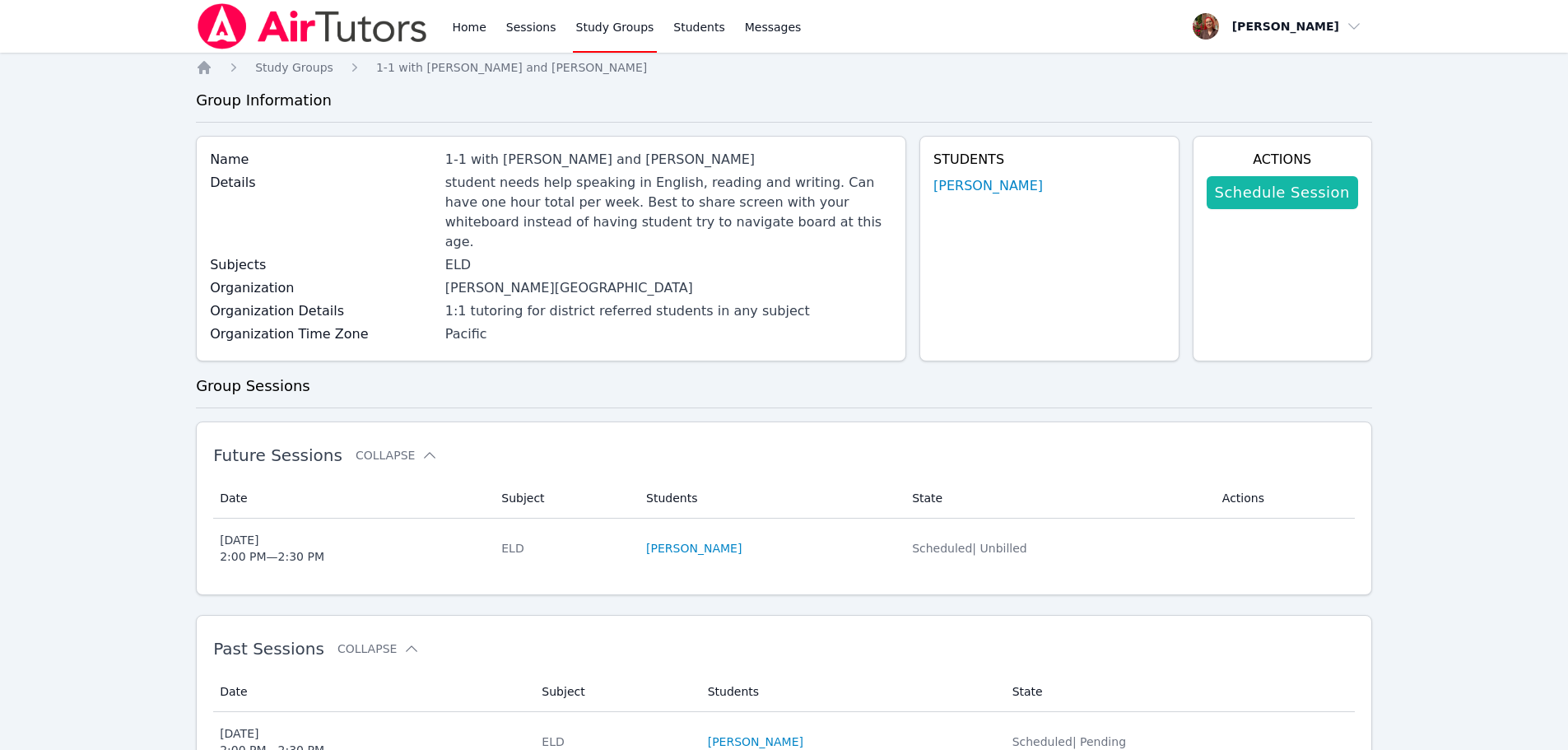
click at [1266, 189] on link "Schedule Session" at bounding box center [1282, 193] width 151 height 33
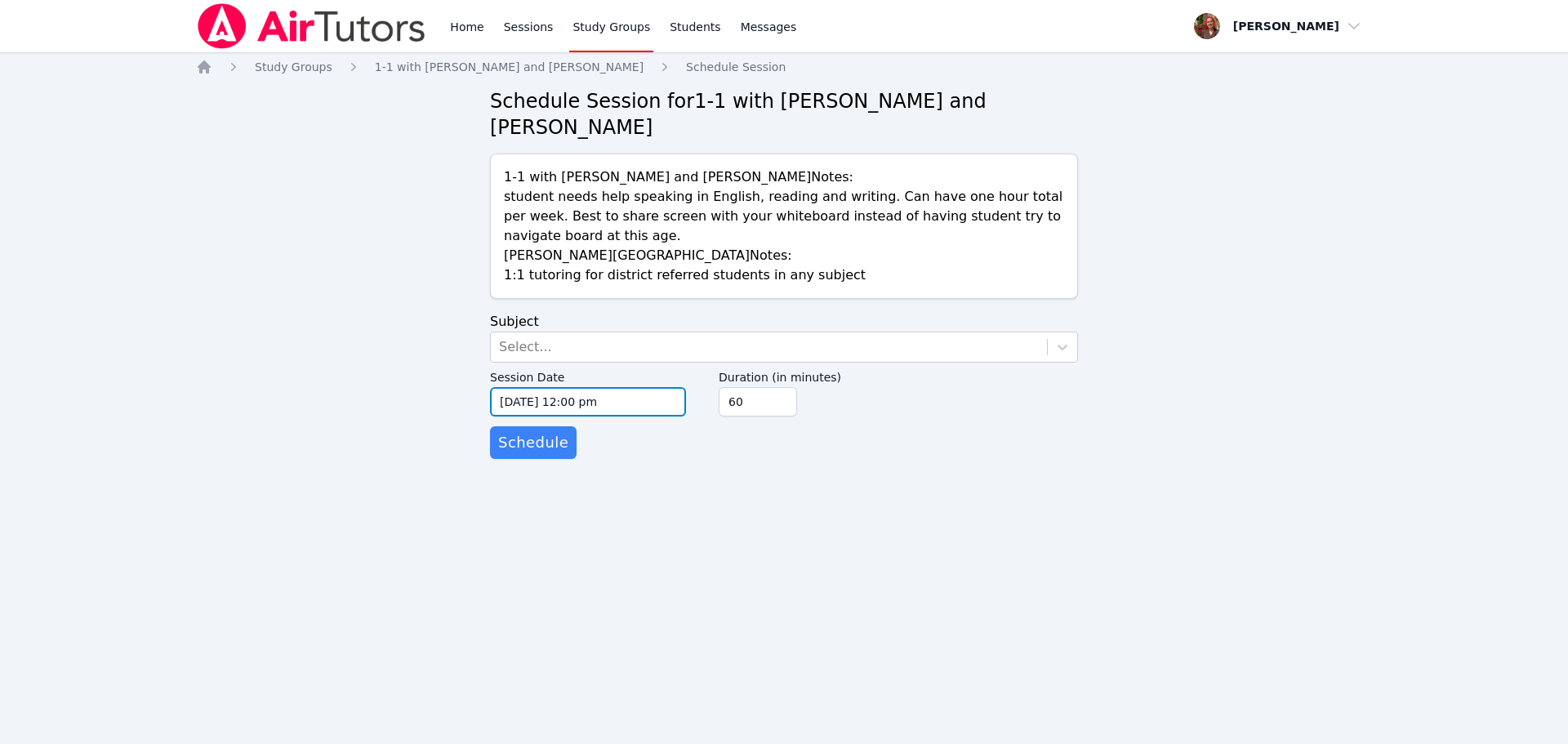
click at [591, 392] on input "10/05/2025 12:00 pm" at bounding box center [588, 402] width 196 height 30
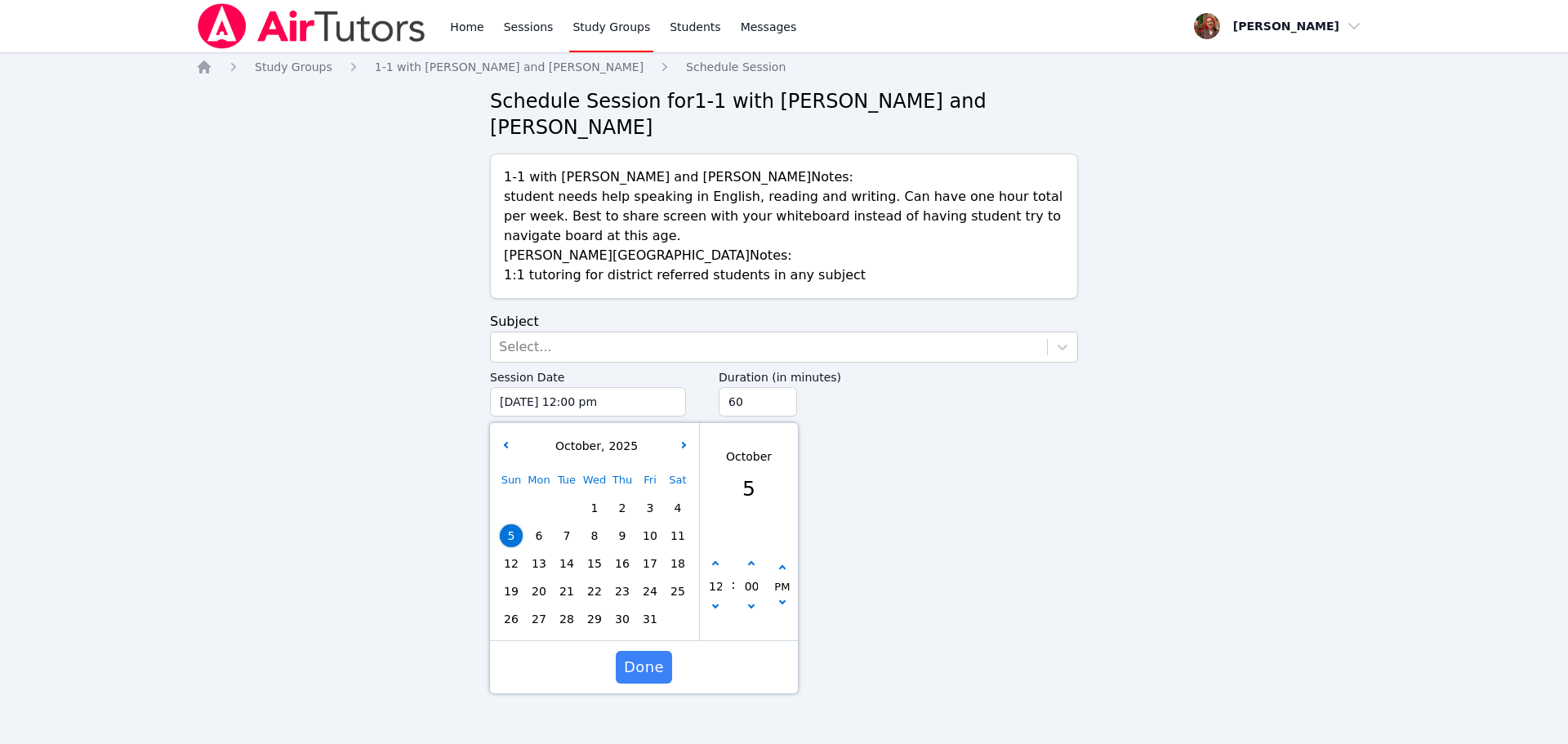
click at [514, 566] on div "Sun Mon Tue Wed Thu Fri Sat 1 2 3 4 5 6 7 8 9 10 11 12 13 14 15 16 17 18 19 20 …" at bounding box center [595, 550] width 194 height 167
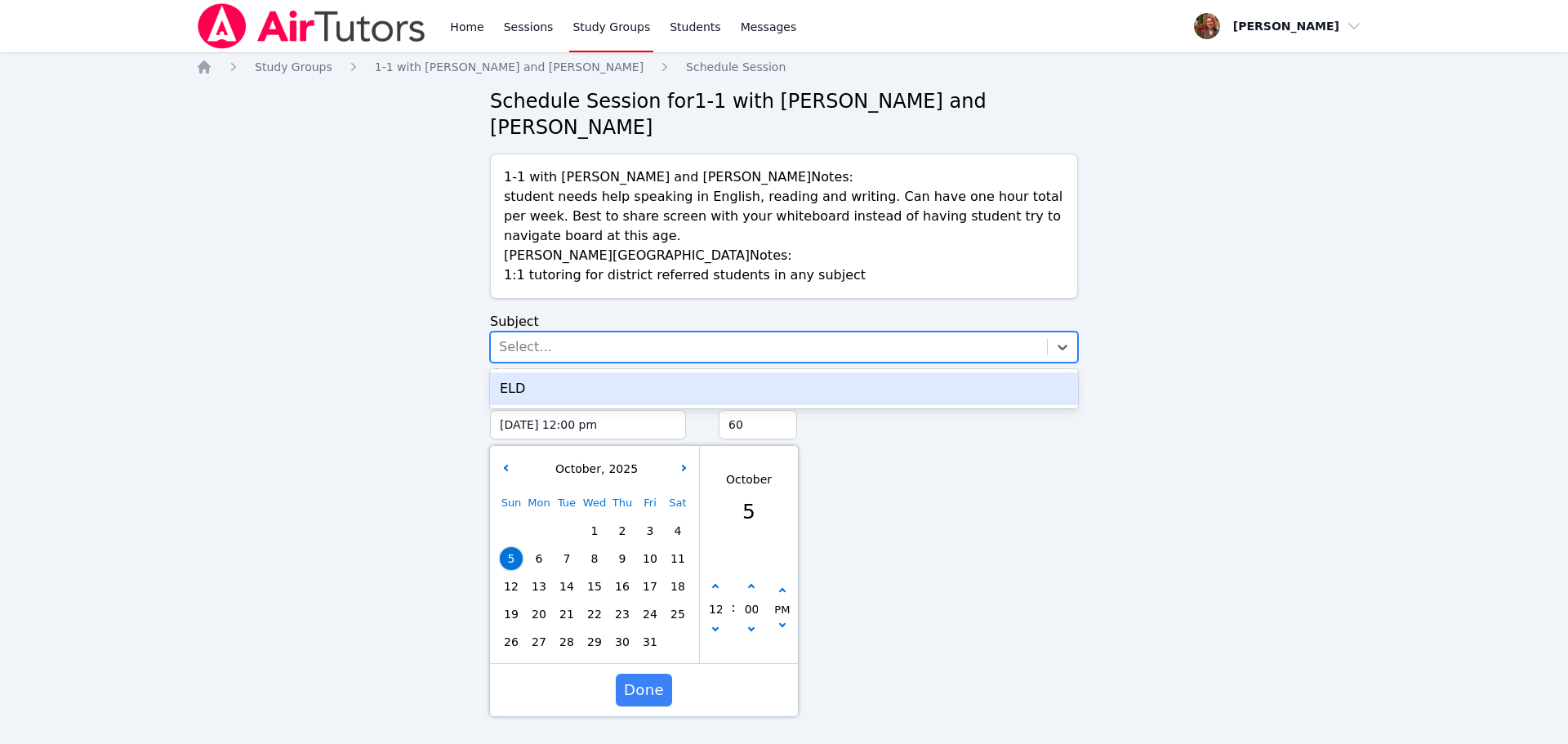
click at [596, 340] on div "Select..." at bounding box center [768, 347] width 557 height 30
click at [557, 392] on div "ELD" at bounding box center [783, 389] width 588 height 33
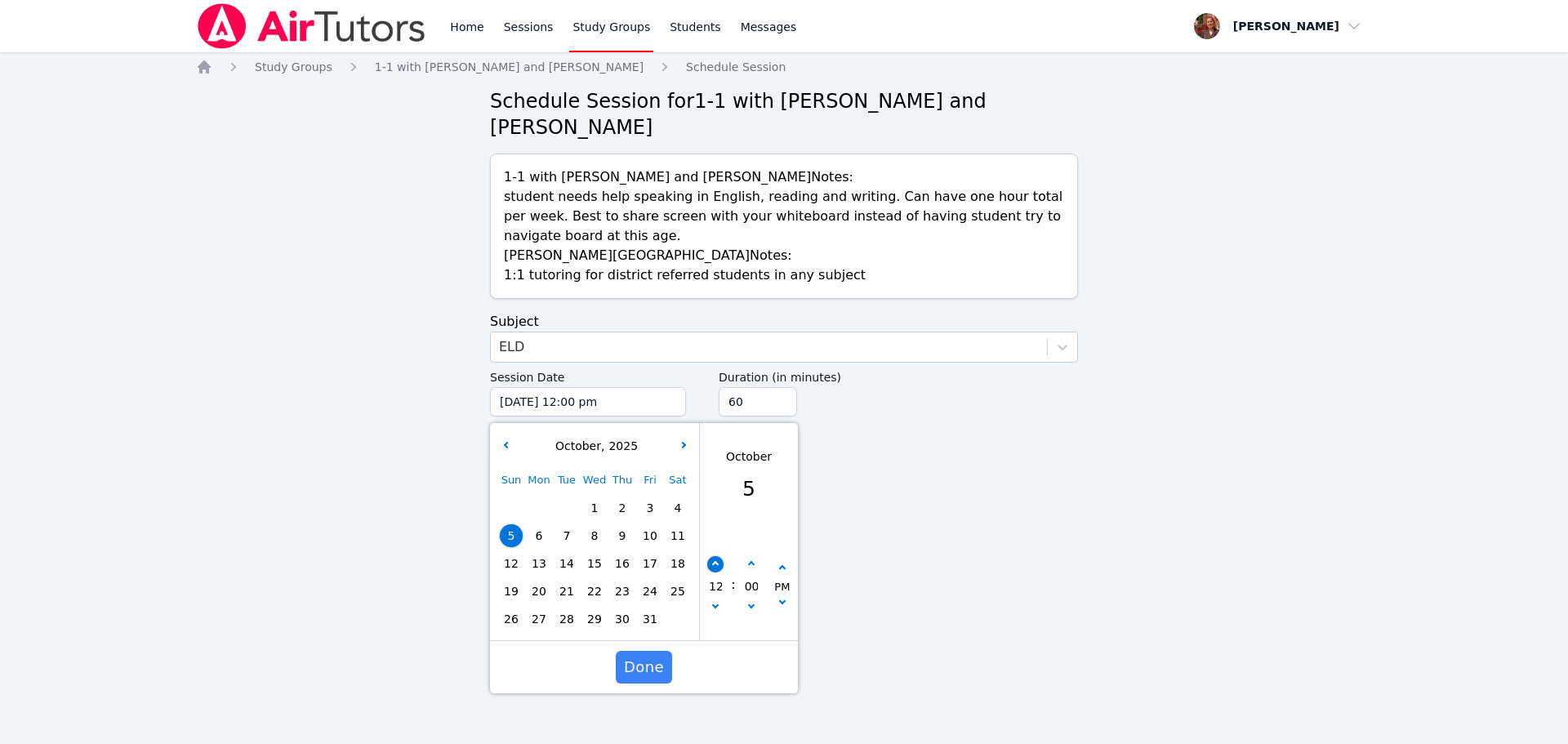
click at [715, 566] on icon "button" at bounding box center [715, 564] width 7 height 7
type input "10/05/2025 01:00 pm"
type input "01"
click at [715, 566] on icon "button" at bounding box center [715, 564] width 7 height 7
type input "10/05/2025 02:00 pm"
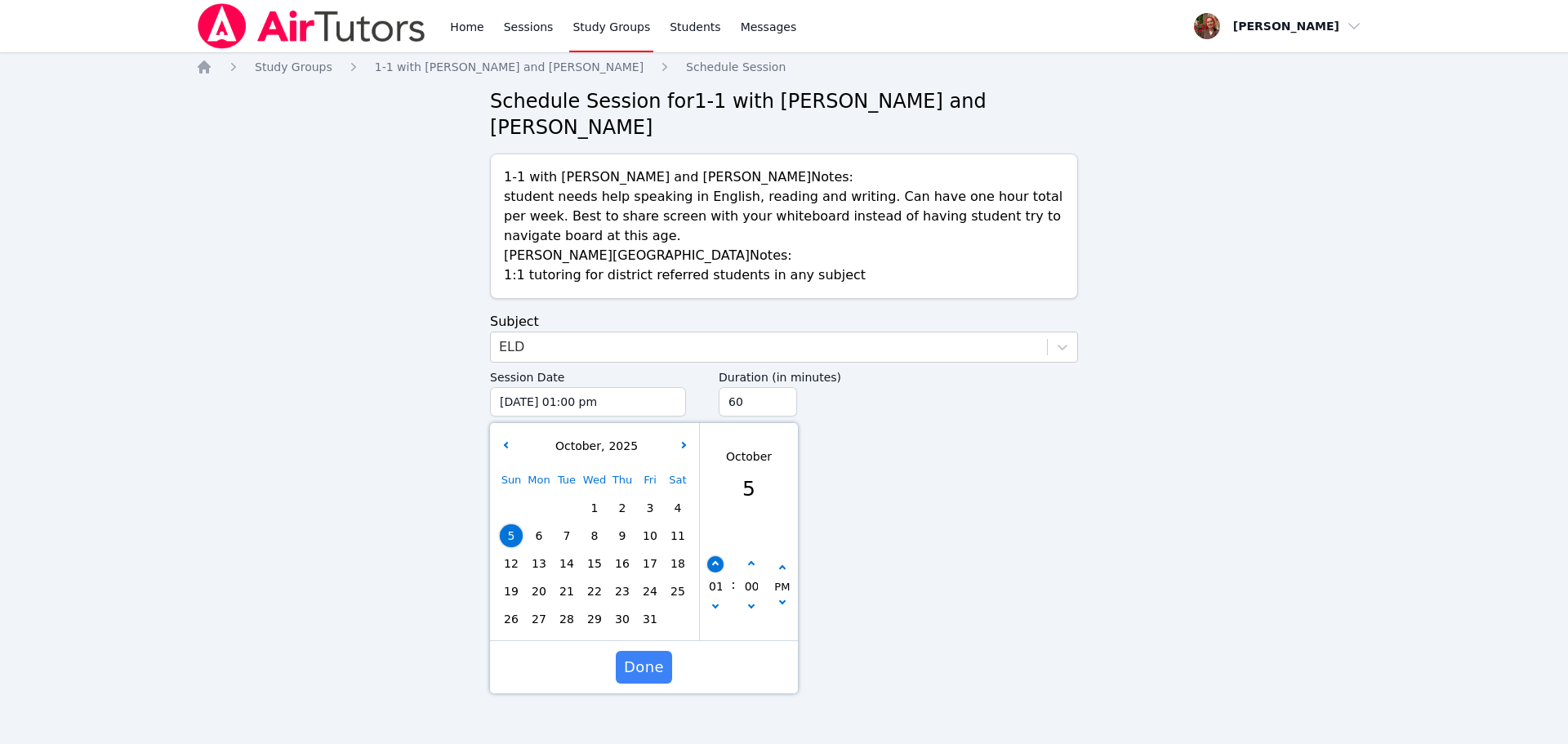
type input "02"
click at [741, 391] on input "60" at bounding box center [758, 402] width 78 height 30
click at [780, 406] on input "45" at bounding box center [758, 402] width 78 height 30
click at [780, 406] on input "30" at bounding box center [758, 402] width 78 height 30
click at [780, 406] on input "15" at bounding box center [758, 402] width 78 height 30
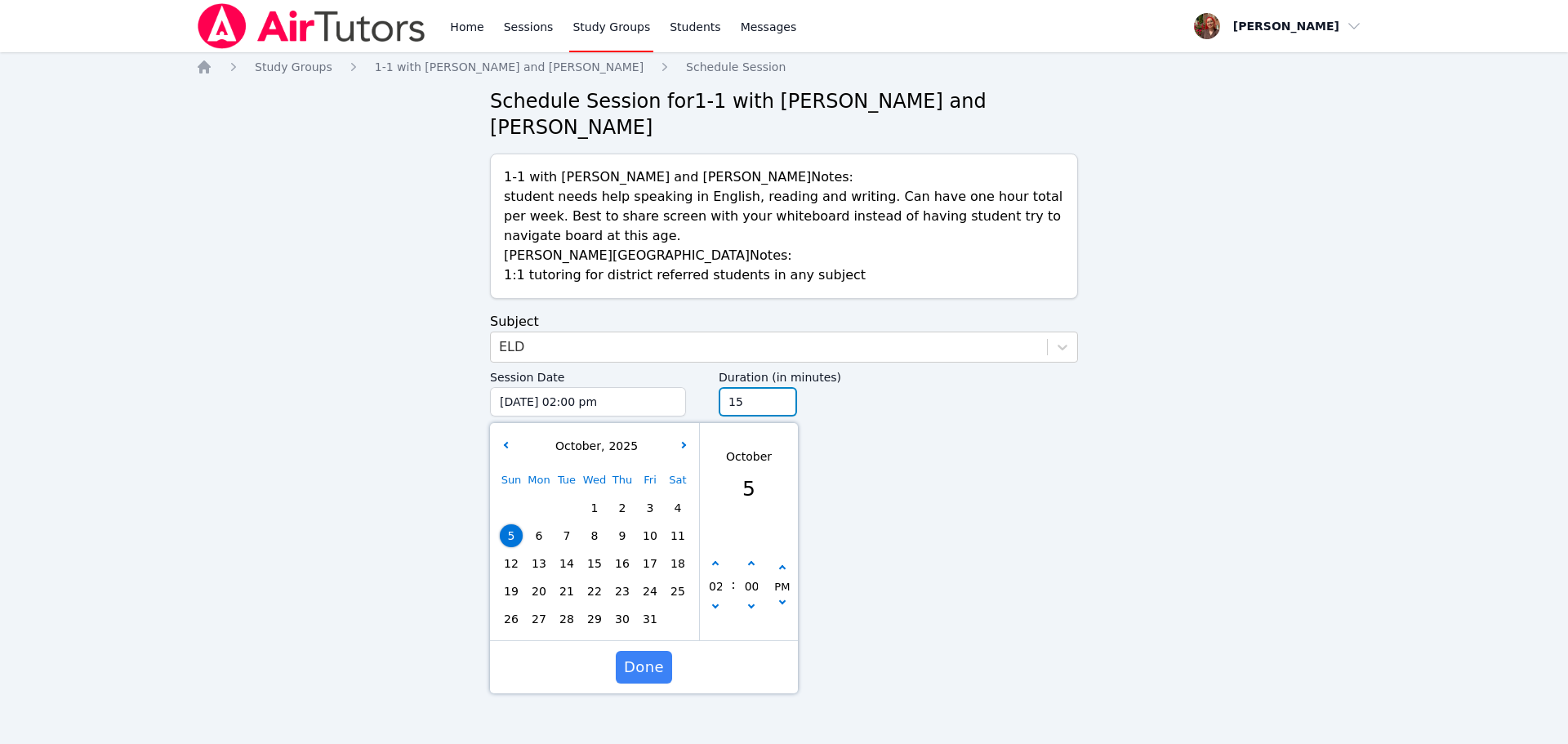
click at [787, 394] on input "15" at bounding box center [758, 402] width 78 height 30
type input "30"
click at [772, 396] on input "30" at bounding box center [758, 402] width 78 height 30
click at [886, 408] on div "Duration (in minutes) 30" at bounding box center [899, 429] width 359 height 132
click at [656, 672] on span "Done" at bounding box center [644, 667] width 40 height 23
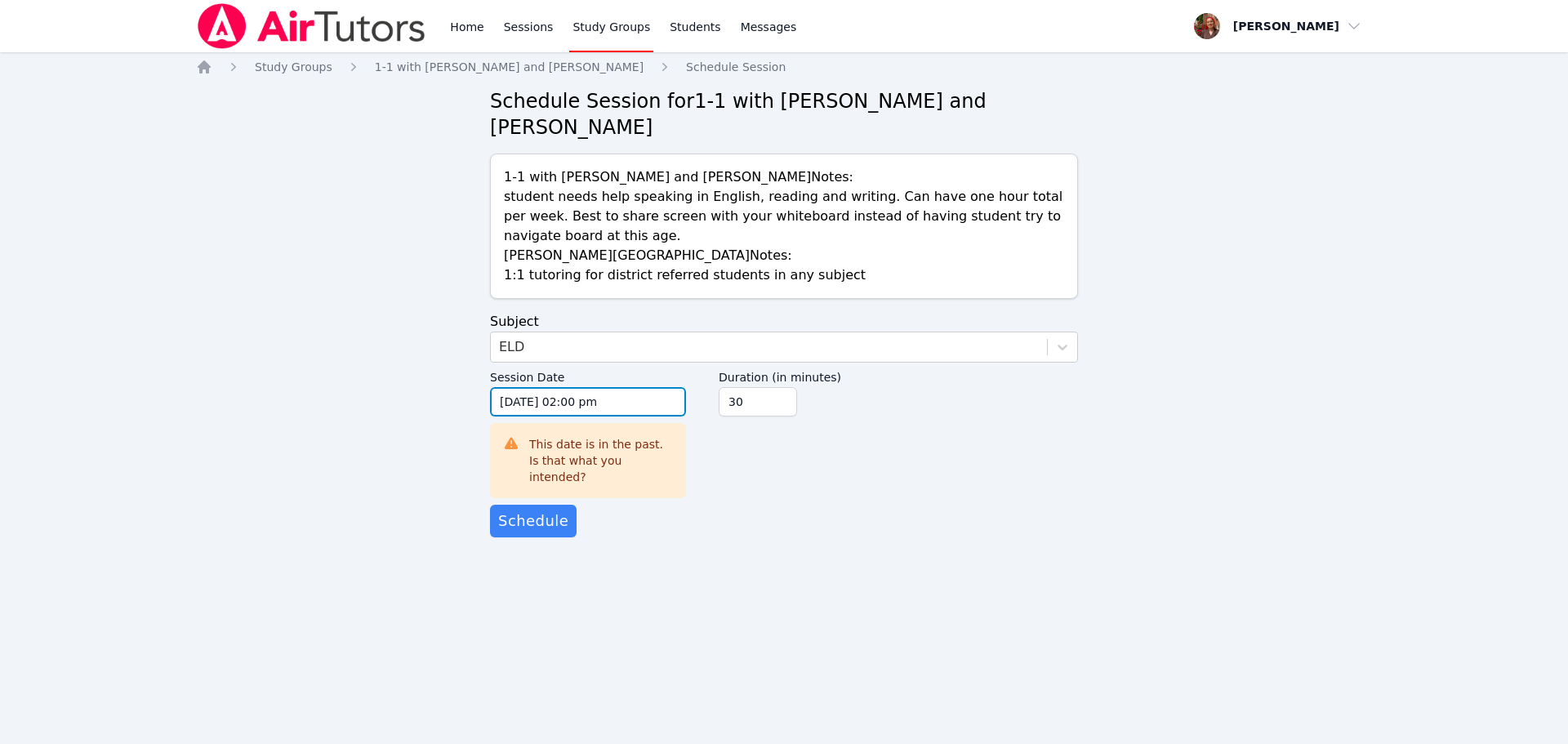
click at [554, 396] on input "10/05/2025 02:00 pm" at bounding box center [588, 402] width 196 height 30
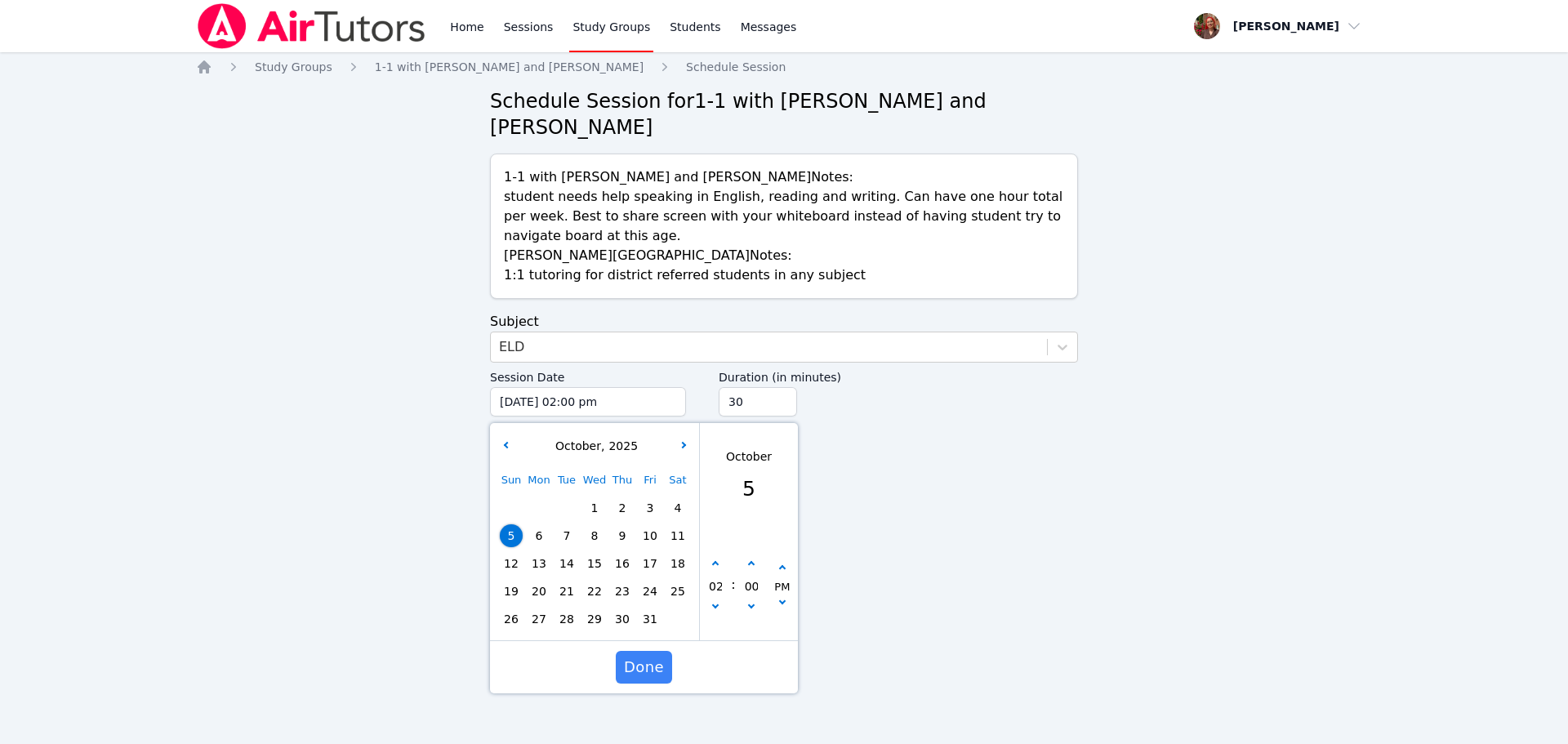
click at [505, 557] on span "12" at bounding box center [511, 563] width 23 height 23
type input "10/12/2025 02:00 pm"
click at [656, 675] on span "Done" at bounding box center [644, 667] width 40 height 23
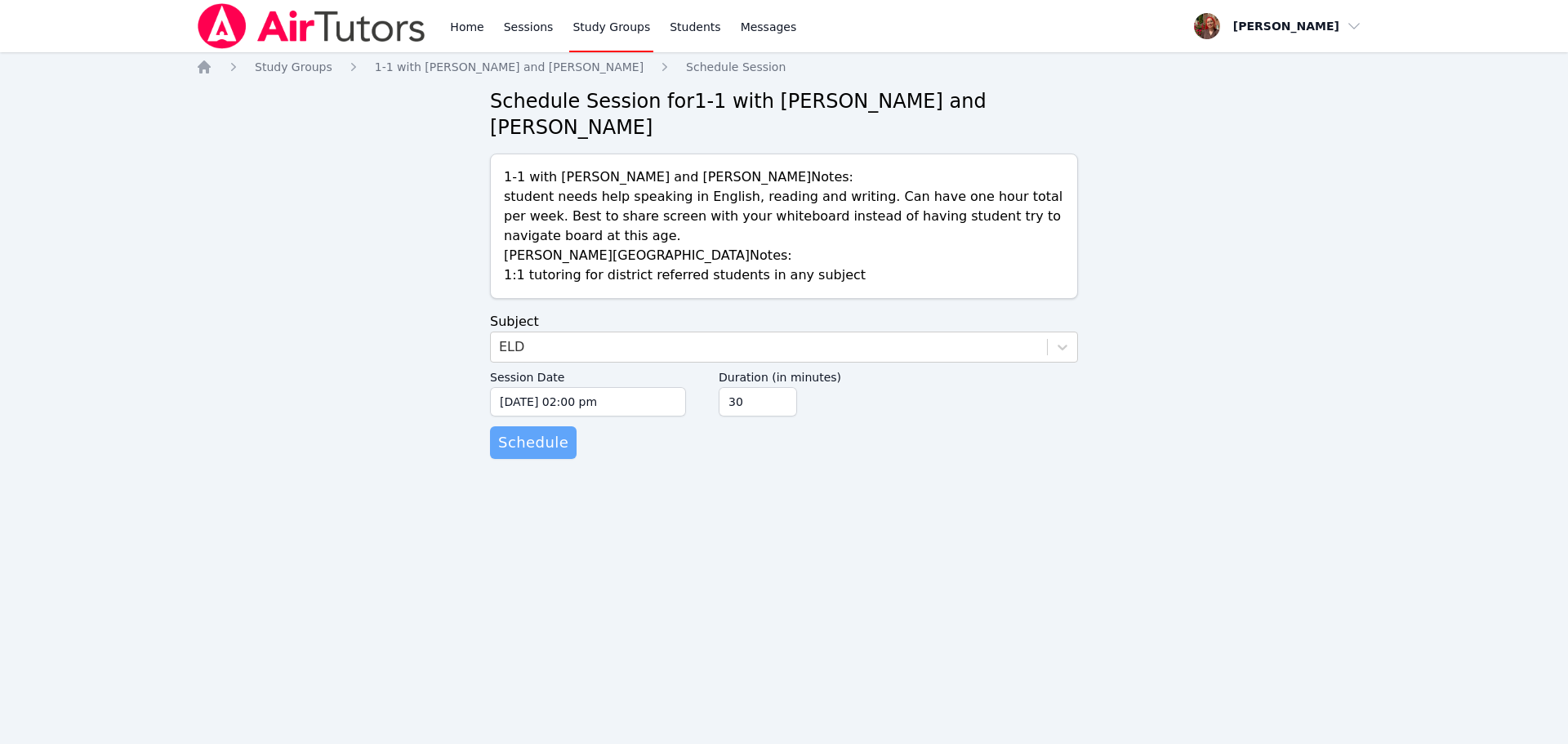
click at [544, 447] on span "Schedule" at bounding box center [533, 443] width 70 height 23
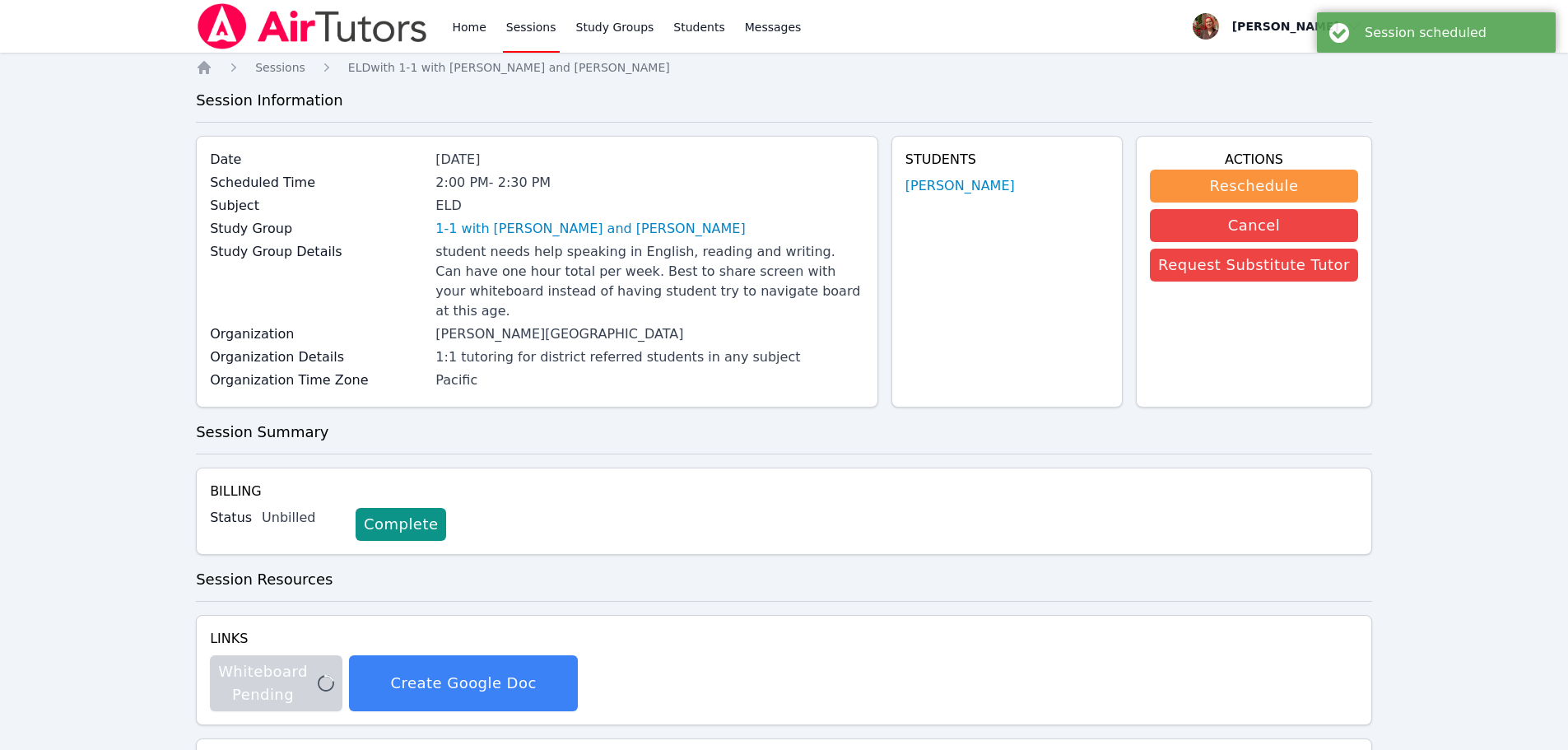
click at [533, 28] on link "Sessions" at bounding box center [531, 26] width 57 height 53
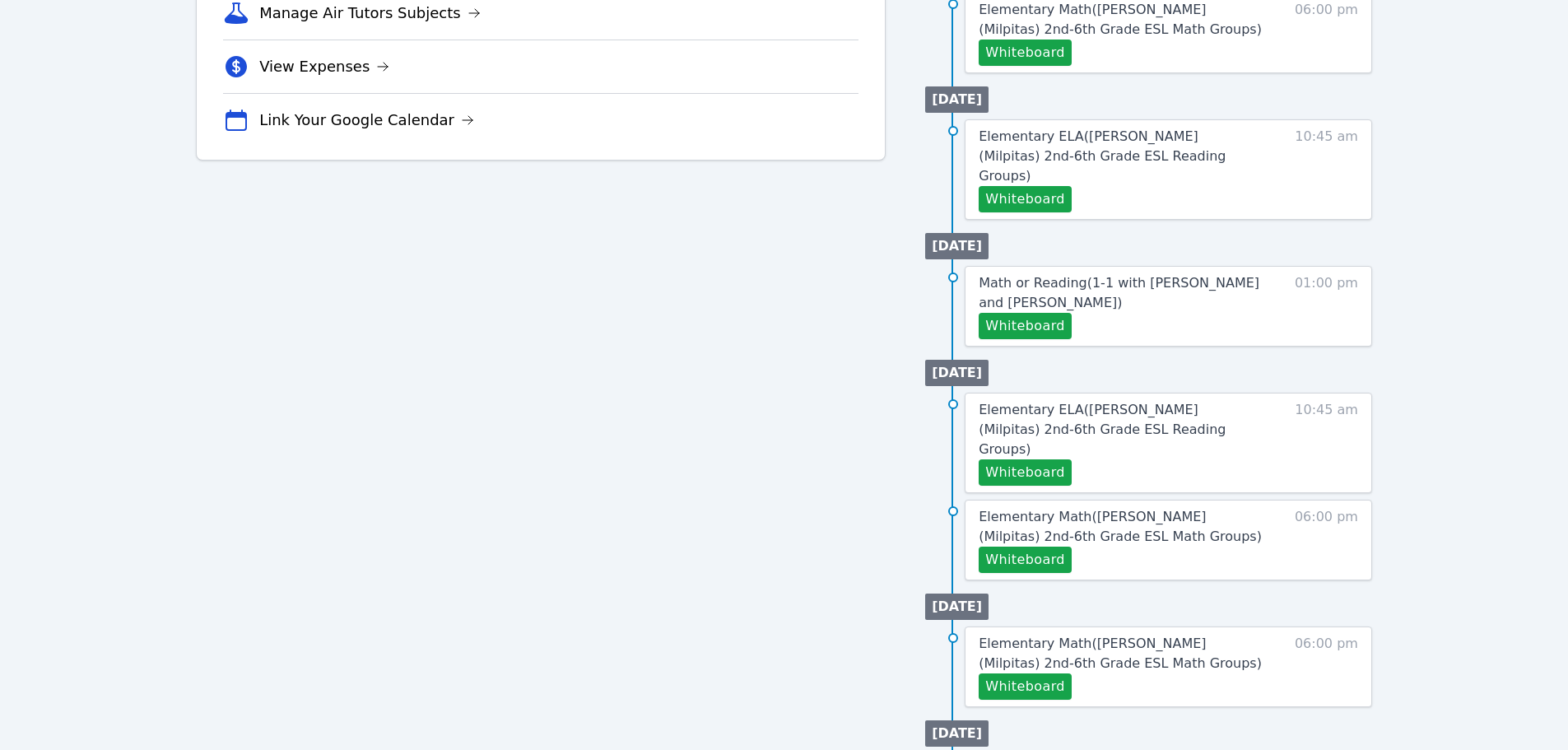
scroll to position [495, 0]
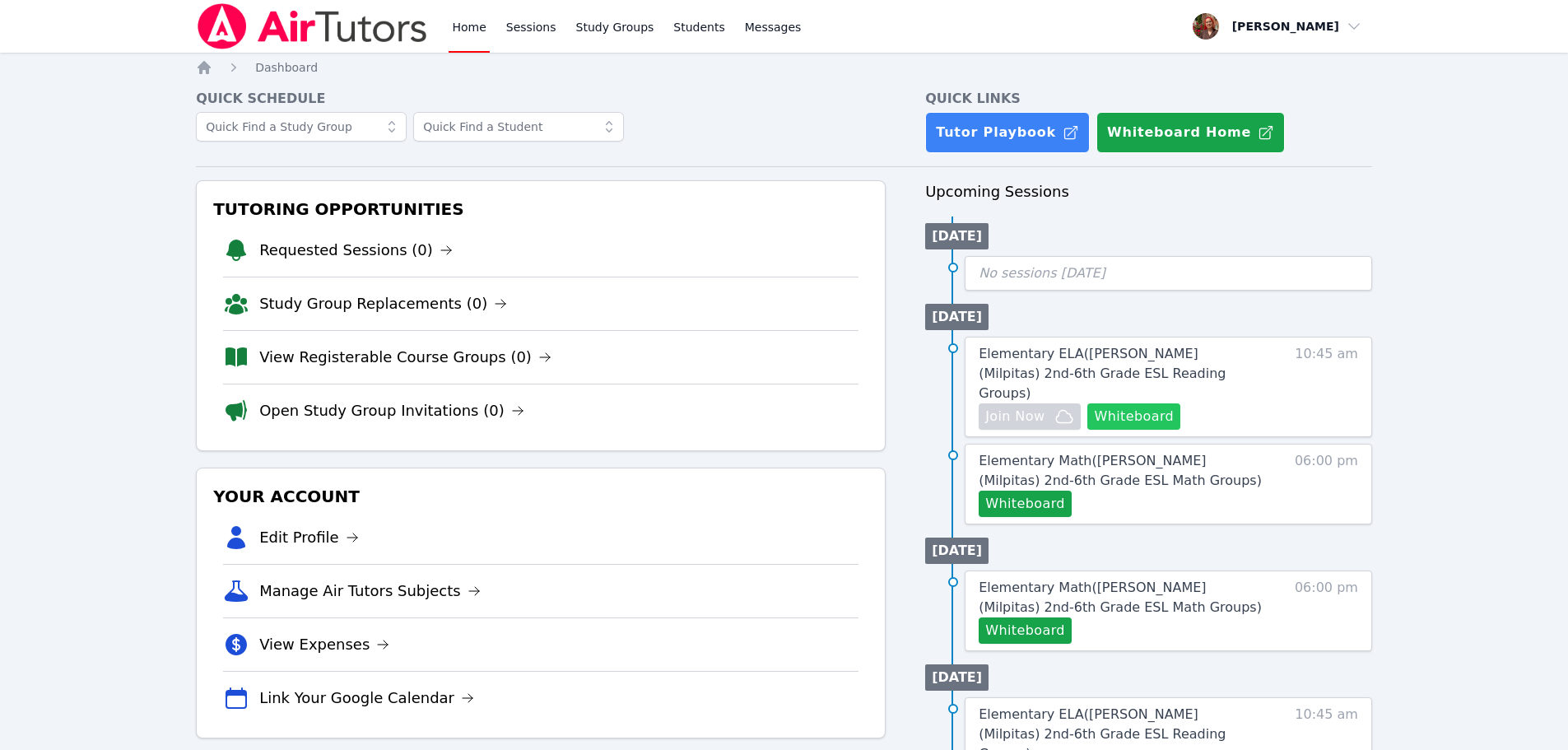
click at [1144, 403] on button "Whiteboard" at bounding box center [1134, 417] width 93 height 26
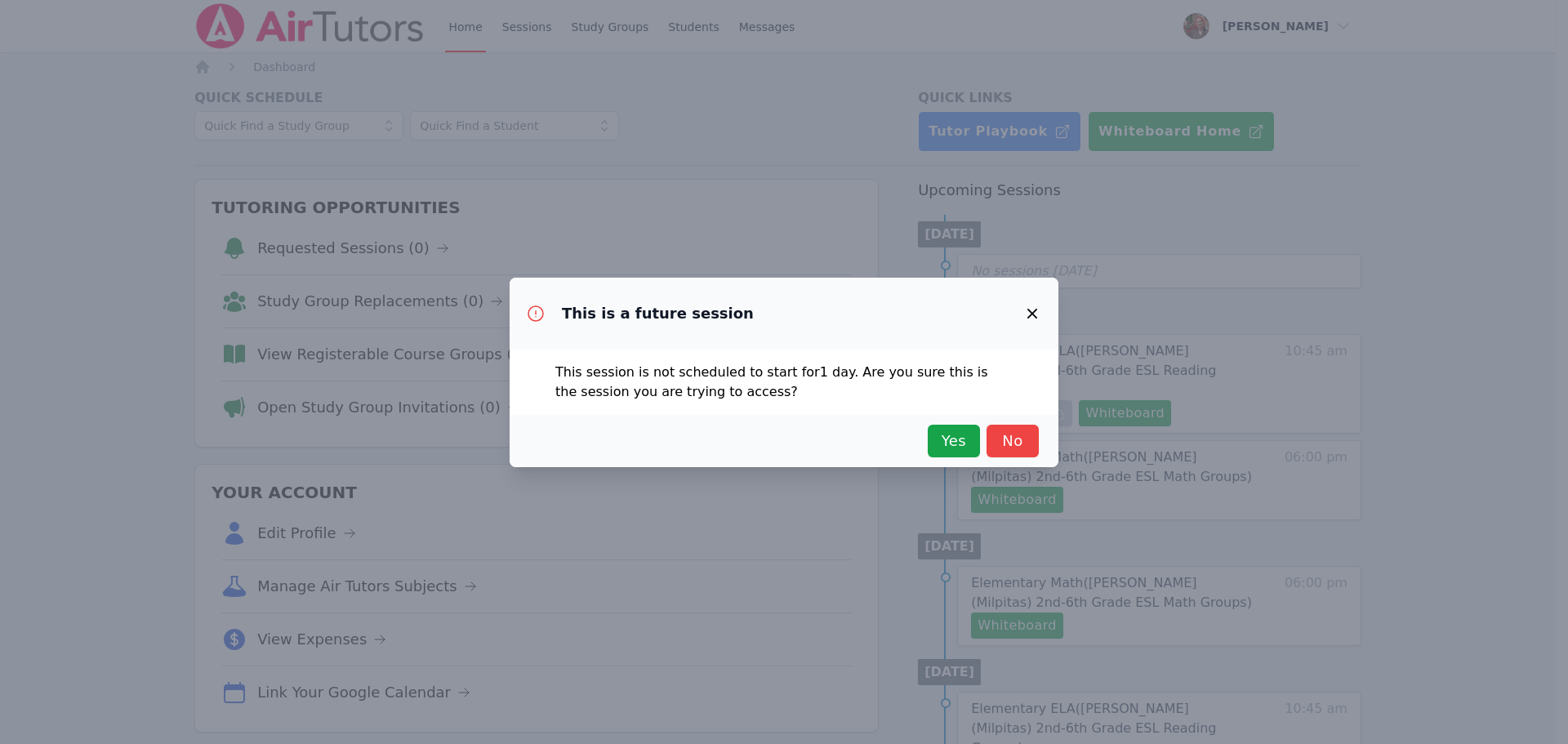
click at [1028, 312] on icon "button" at bounding box center [1032, 313] width 20 height 20
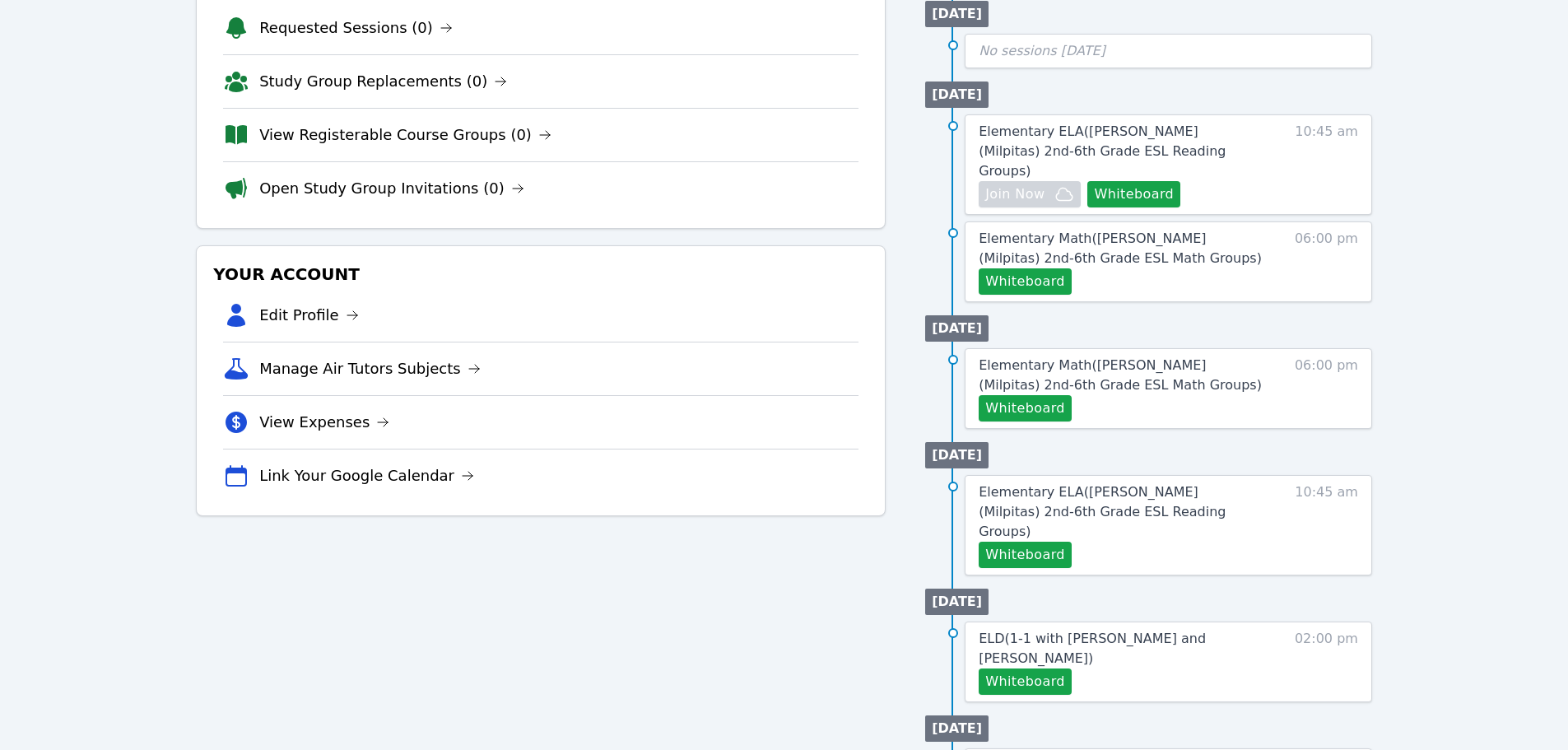
scroll to position [247, 0]
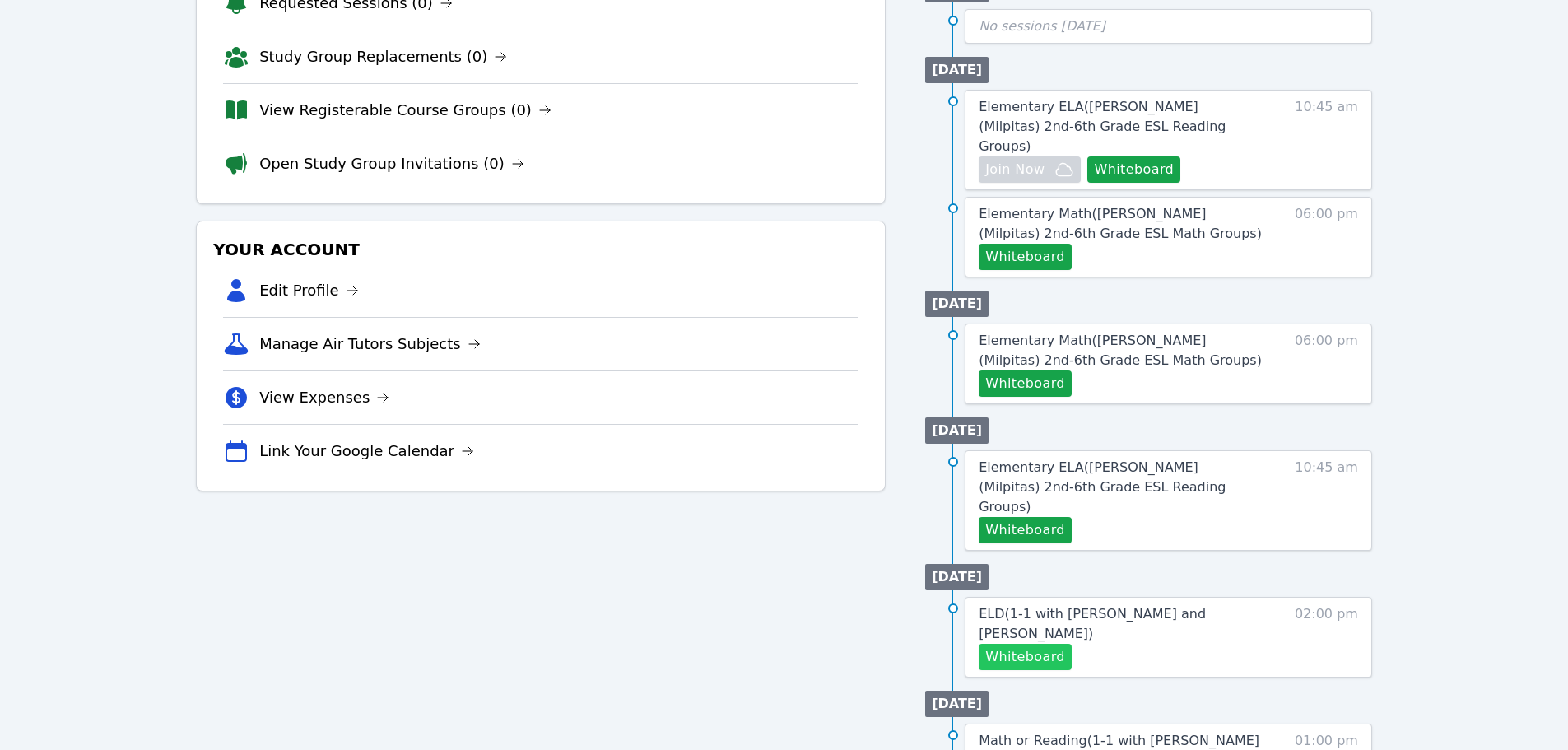
click at [1040, 644] on button "Whiteboard" at bounding box center [1025, 657] width 93 height 26
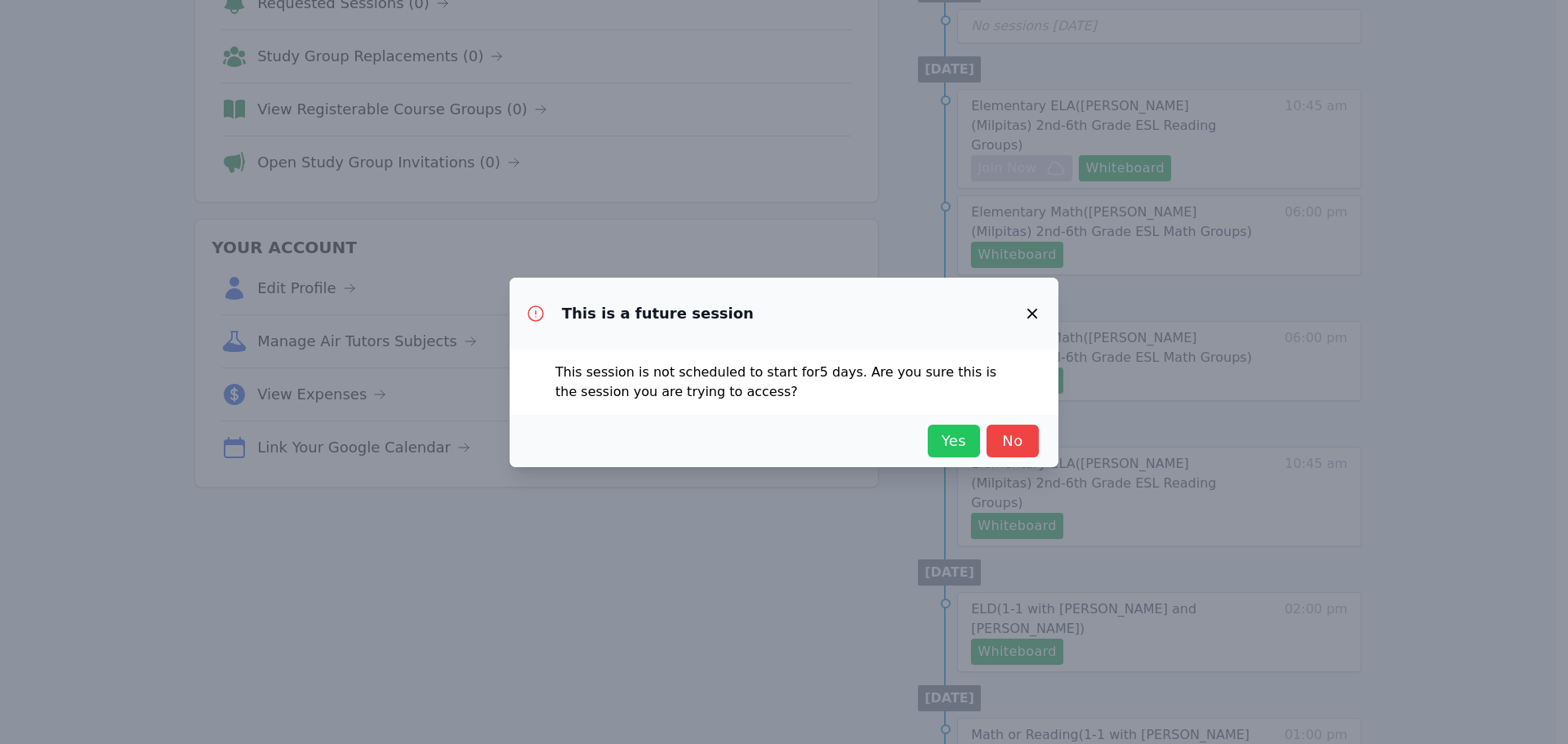
click at [961, 449] on span "Yes" at bounding box center [953, 441] width 36 height 23
